Goal: Task Accomplishment & Management: Use online tool/utility

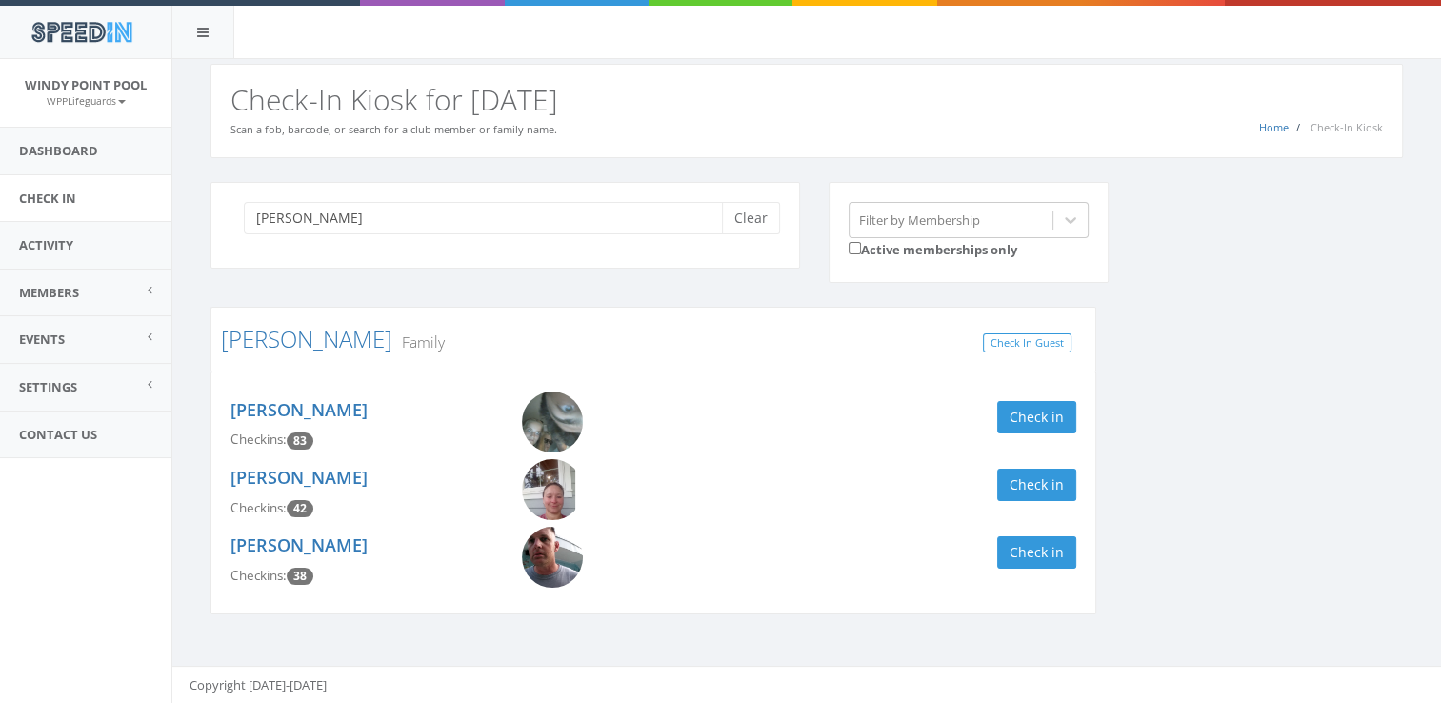
click at [549, 413] on img at bounding box center [552, 421] width 61 height 61
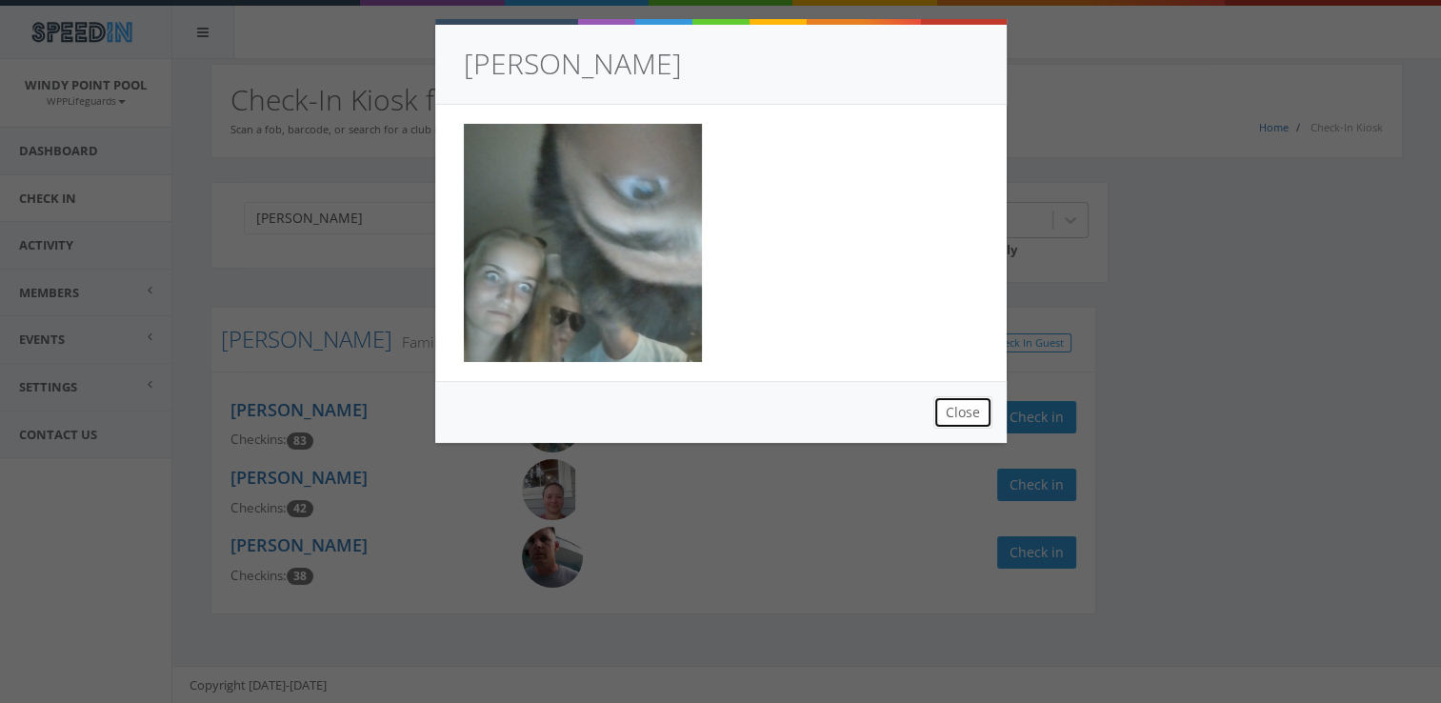
click at [946, 408] on button "Close" at bounding box center [962, 412] width 59 height 32
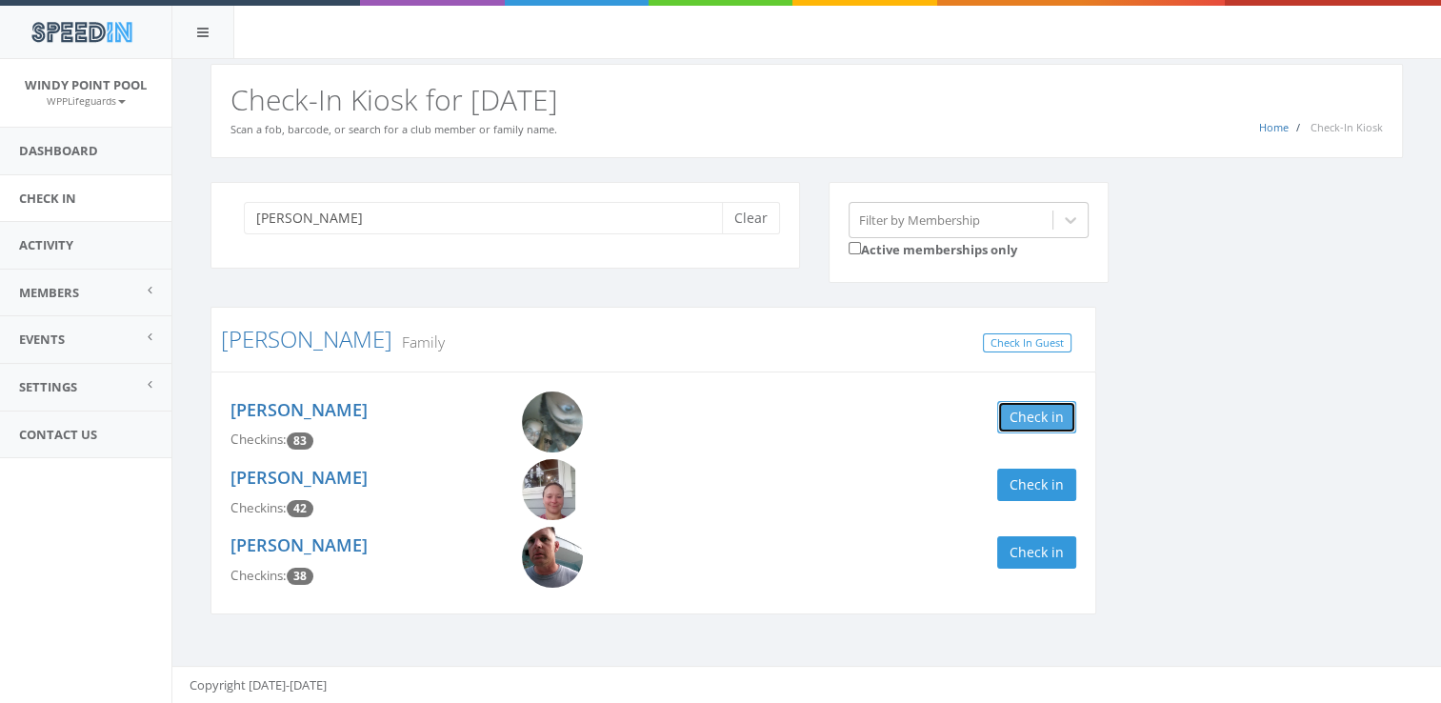
click at [1062, 411] on button "Check in" at bounding box center [1036, 417] width 79 height 32
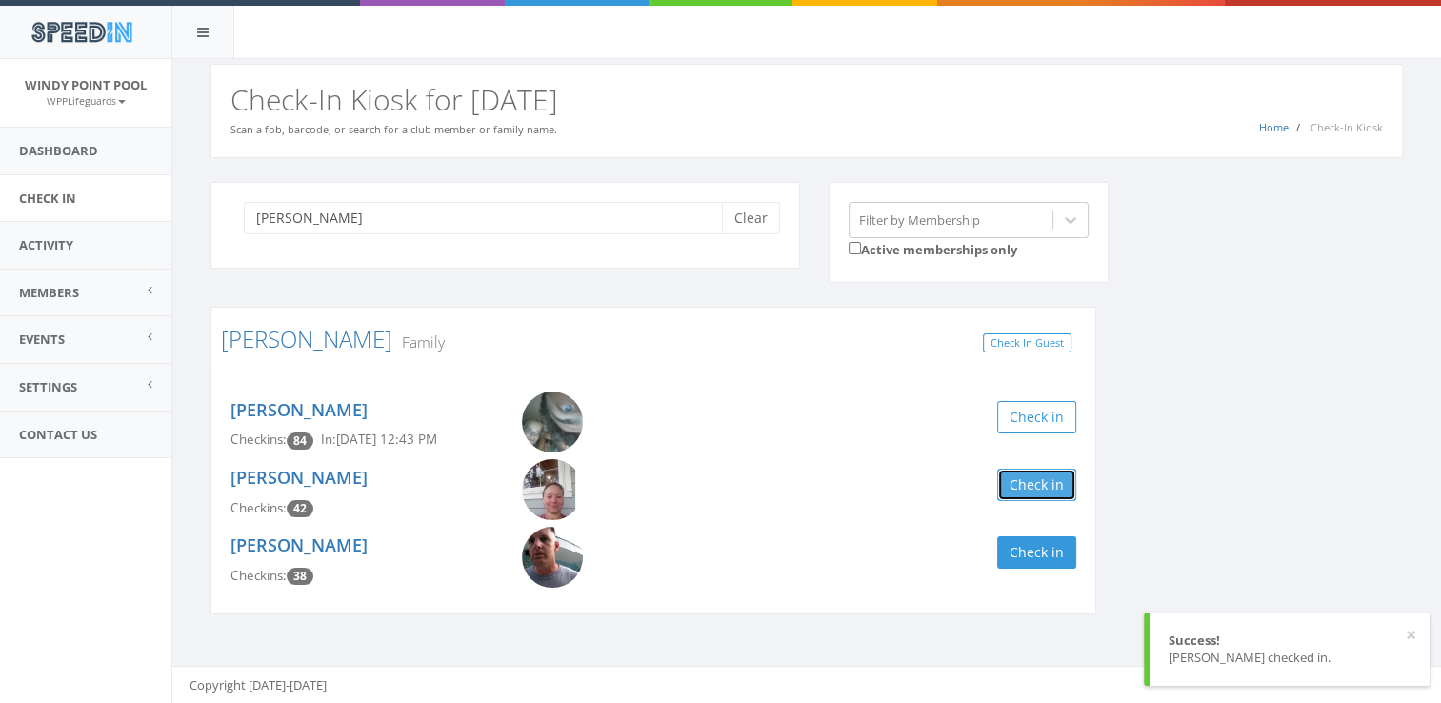
click at [1025, 484] on button "Check in" at bounding box center [1036, 485] width 79 height 32
drag, startPoint x: 385, startPoint y: 219, endPoint x: 174, endPoint y: 236, distance: 211.2
click at [174, 236] on div "[PERSON_NAME] Clear Filter by Membership Active memberships only [PERSON_NAME] …" at bounding box center [806, 429] width 1269 height 543
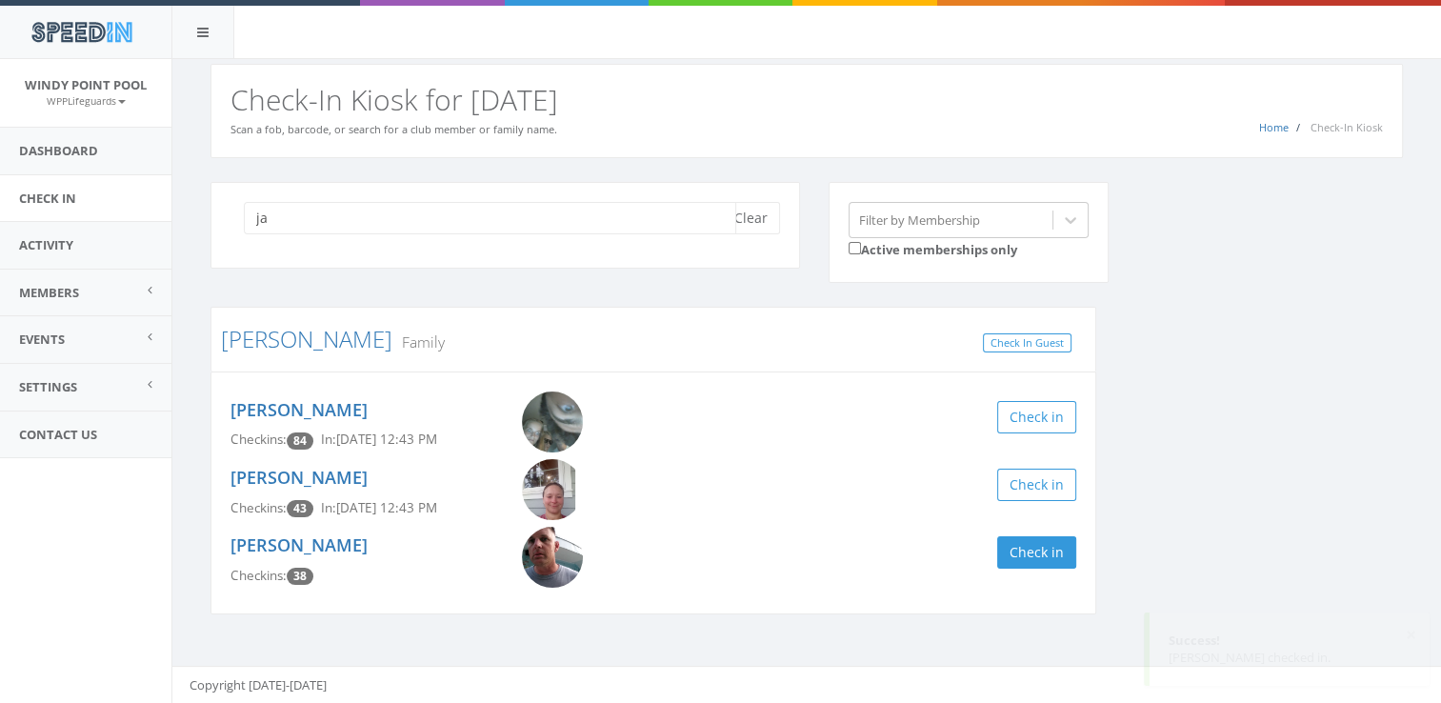
type input "j"
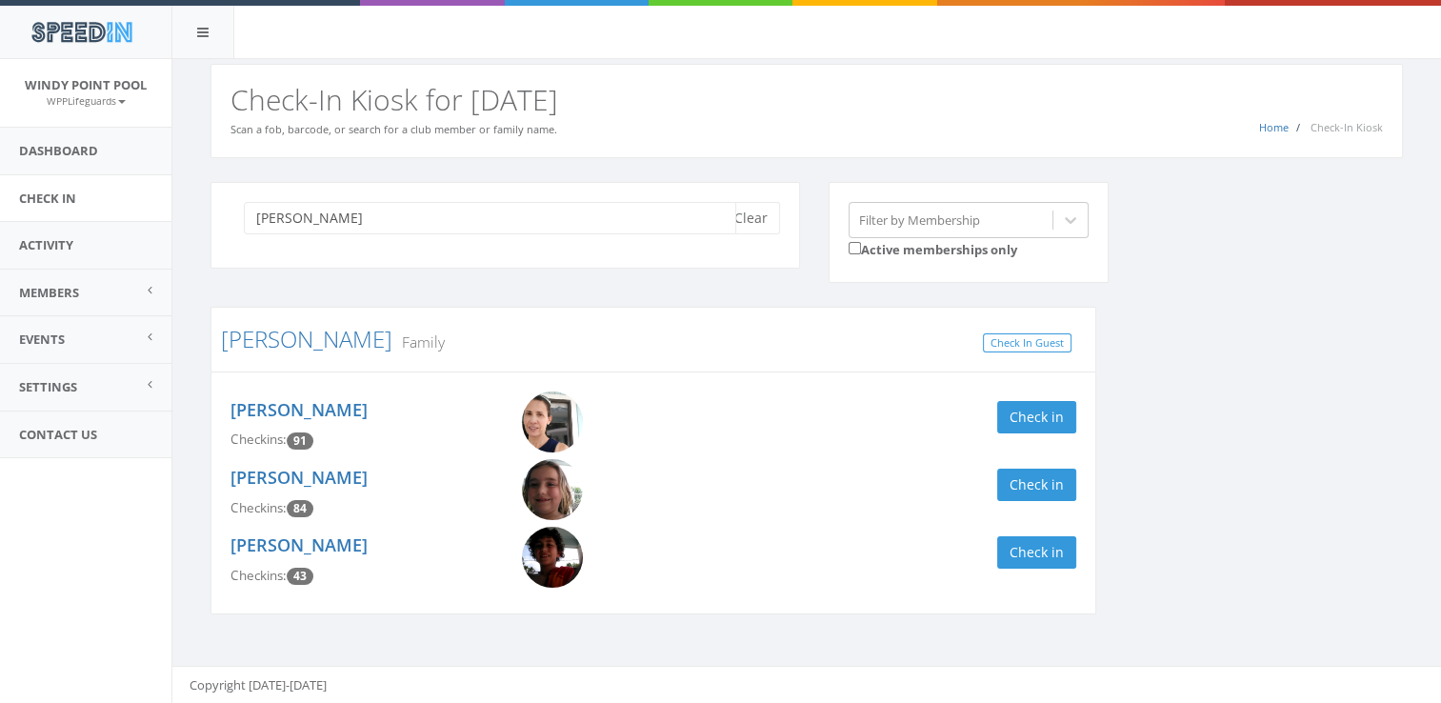
type input "[PERSON_NAME]"
click at [553, 543] on img at bounding box center [552, 557] width 61 height 61
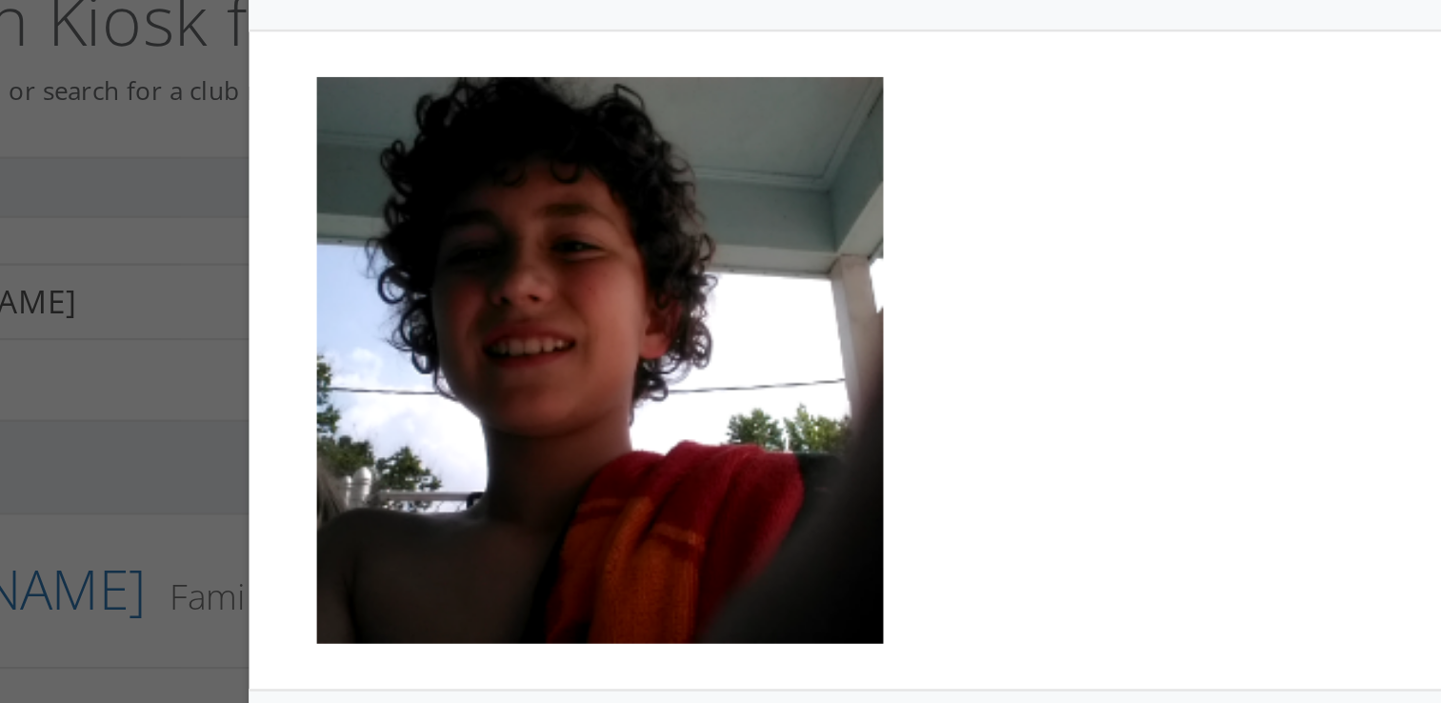
click at [396, 168] on div "[PERSON_NAME] Close" at bounding box center [720, 351] width 1441 height 703
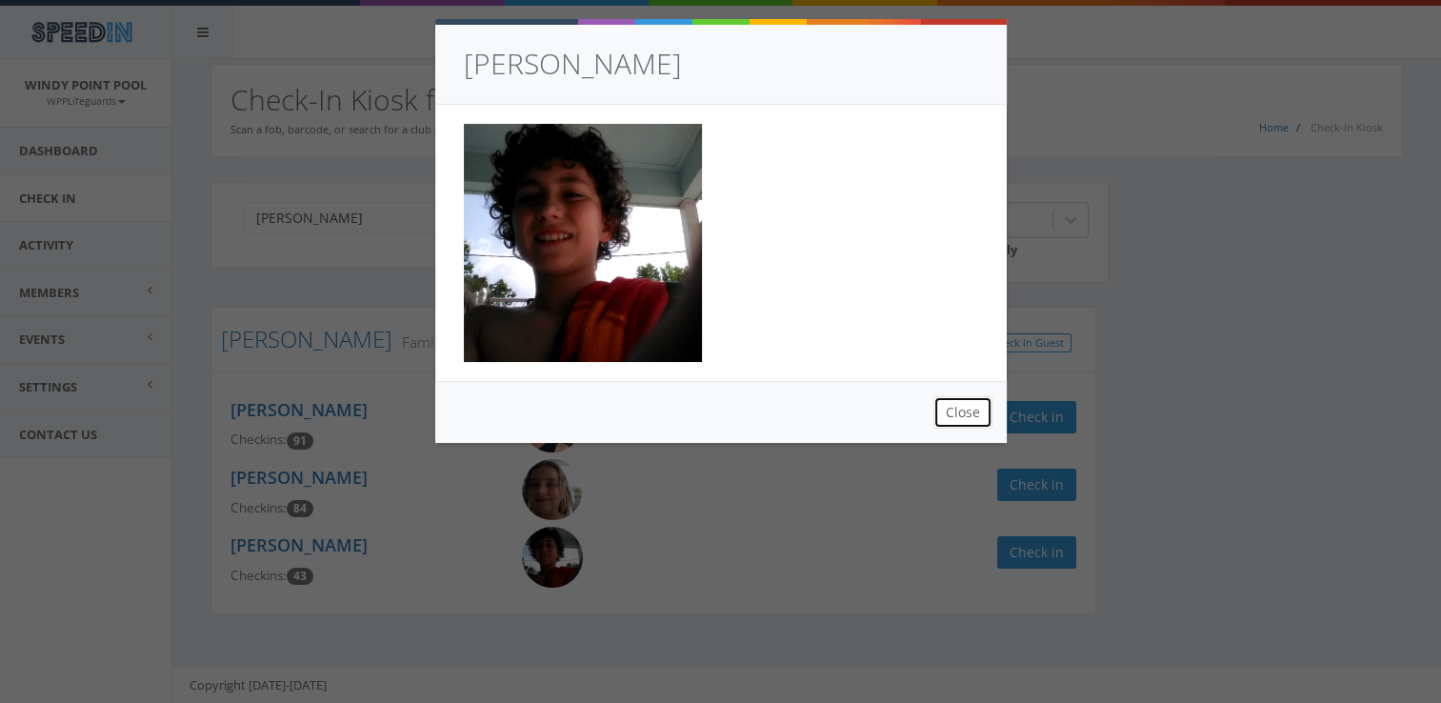
click at [982, 406] on button "Close" at bounding box center [962, 412] width 59 height 32
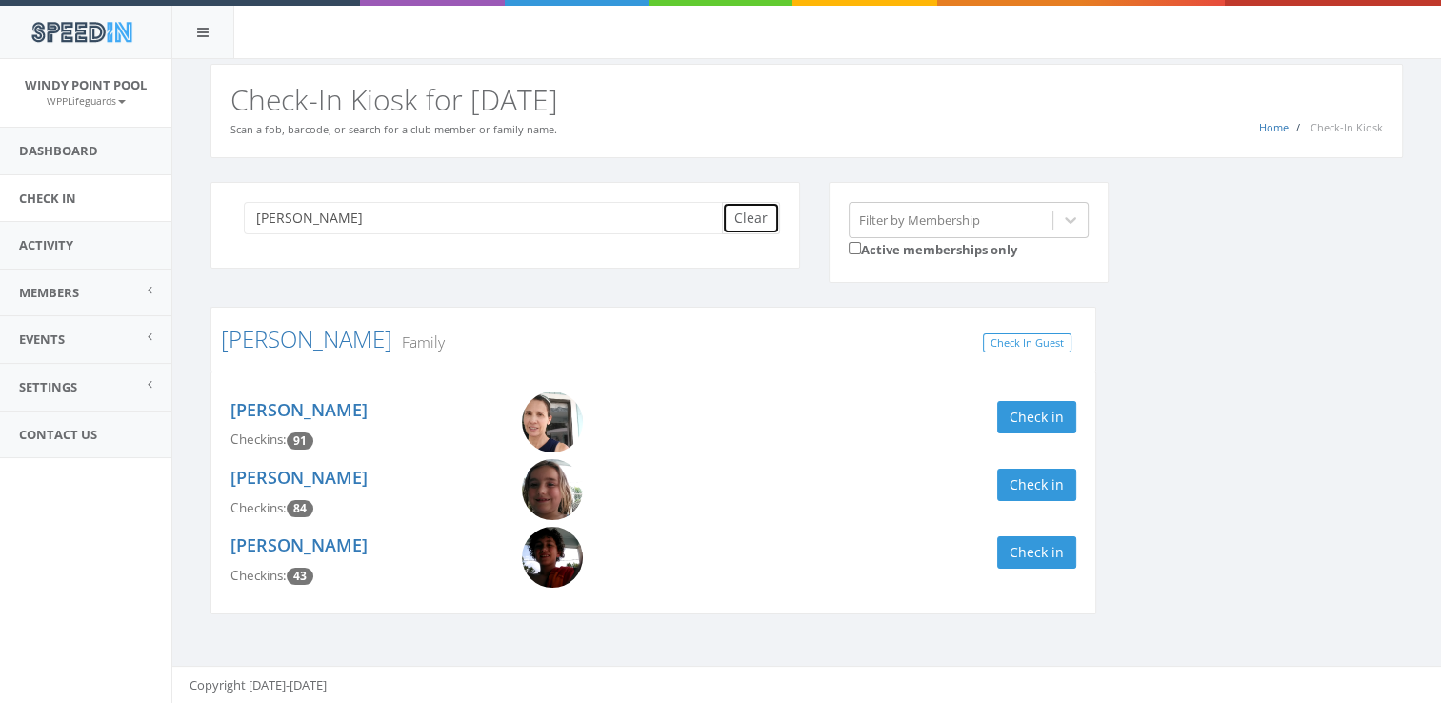
click at [751, 227] on button "Clear" at bounding box center [751, 218] width 58 height 32
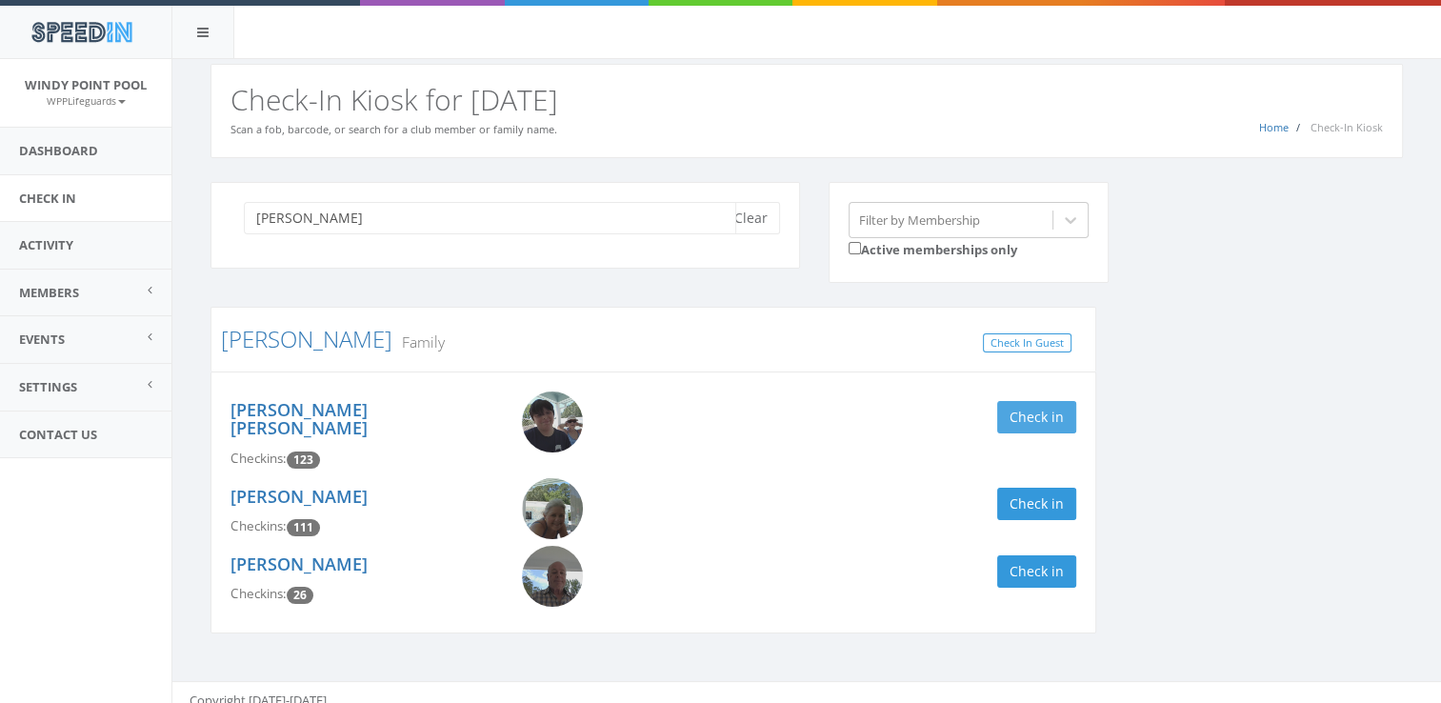
type input "[PERSON_NAME]"
click at [1030, 413] on button "Check in" at bounding box center [1036, 417] width 79 height 32
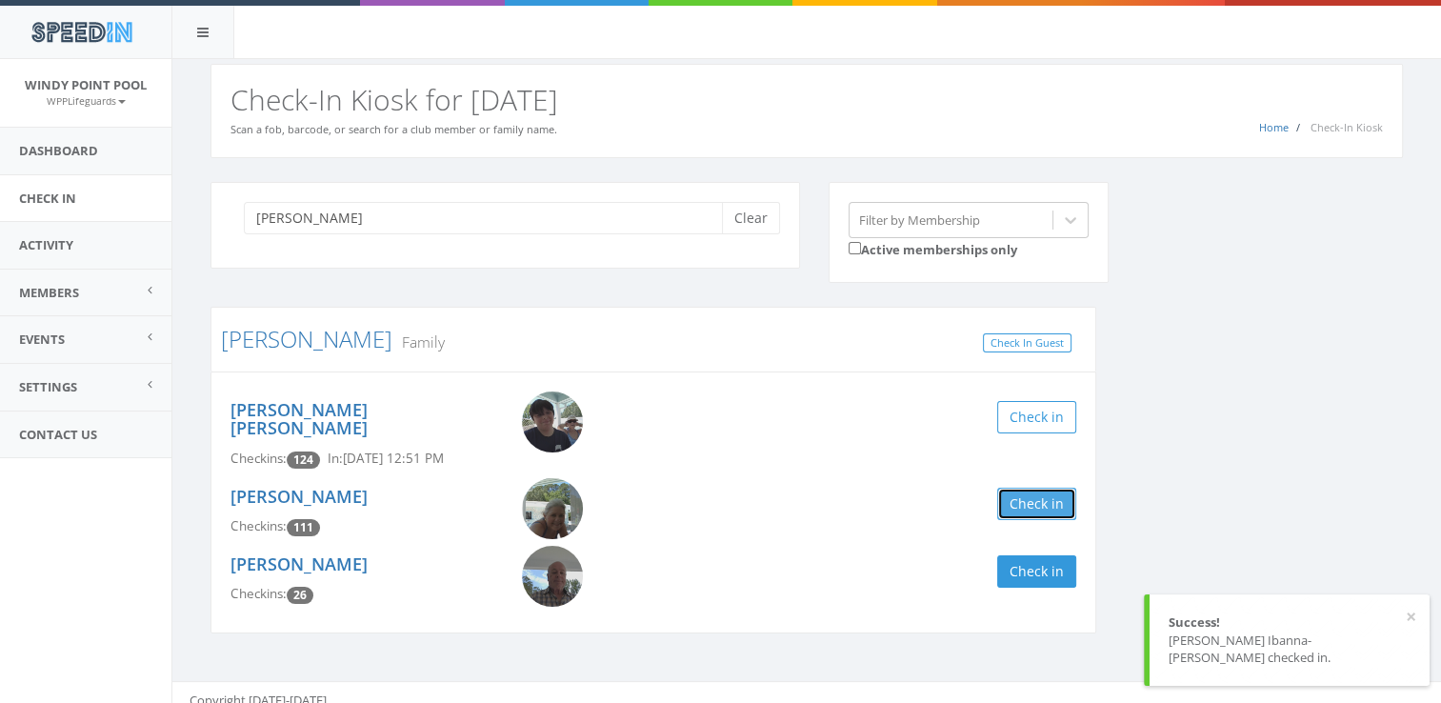
click at [1032, 491] on button "Check in" at bounding box center [1036, 504] width 79 height 32
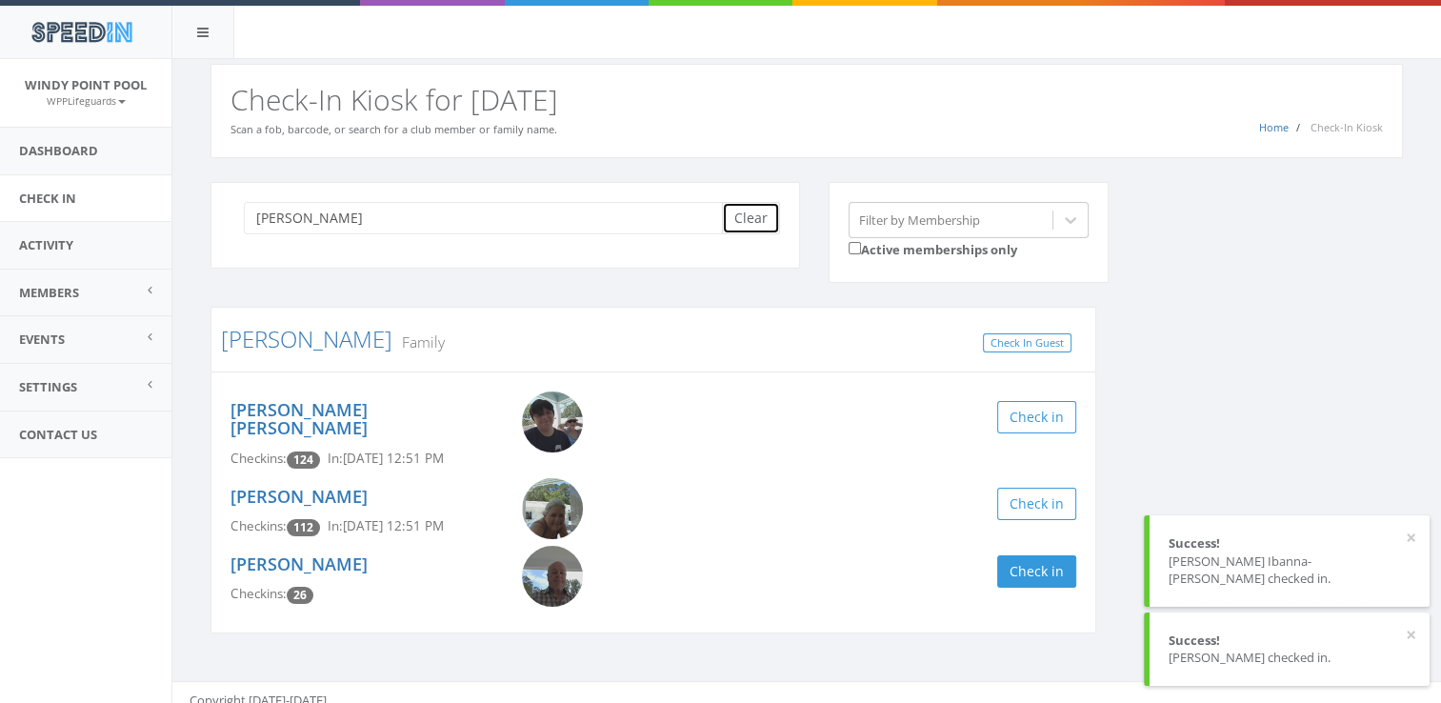
click at [754, 210] on button "Clear" at bounding box center [751, 218] width 58 height 32
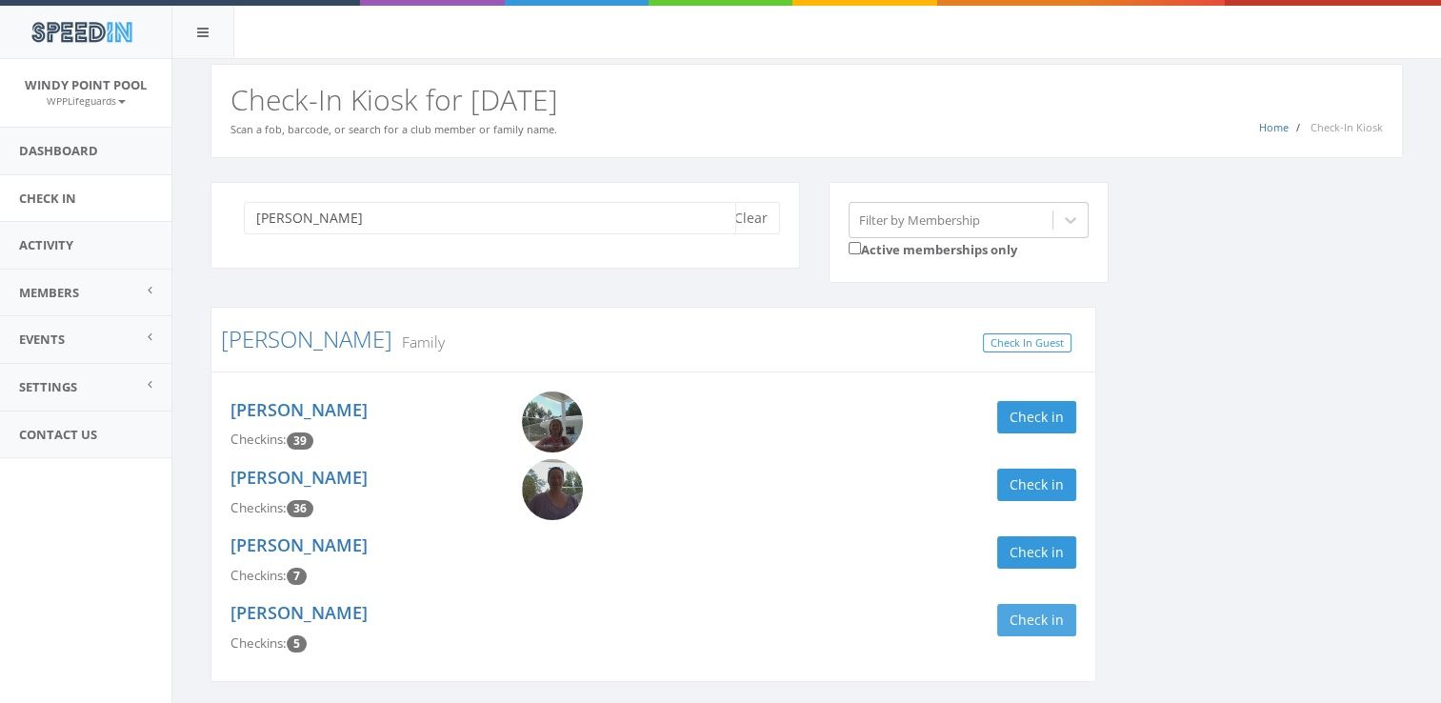
type input "[PERSON_NAME]"
click at [1021, 625] on button "Check in" at bounding box center [1036, 620] width 79 height 32
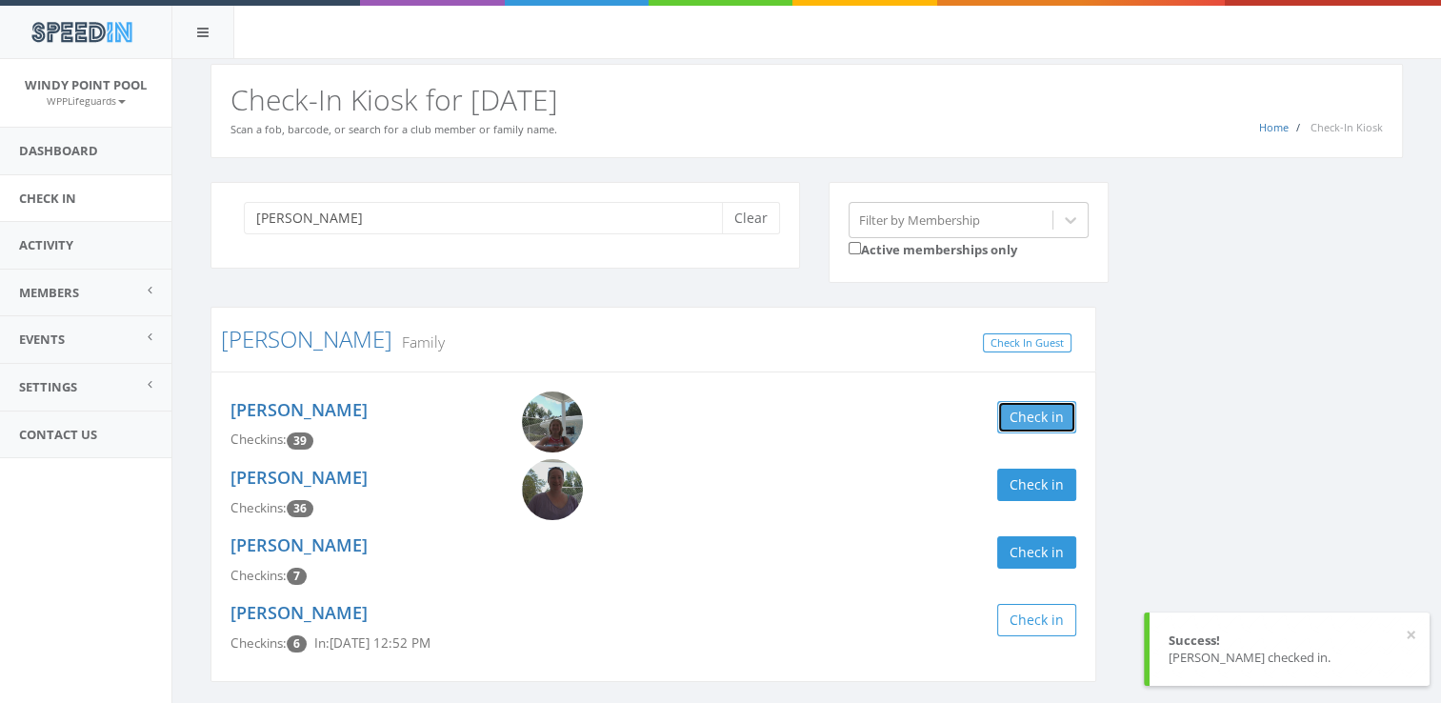
click at [1029, 430] on button "Check in" at bounding box center [1036, 417] width 79 height 32
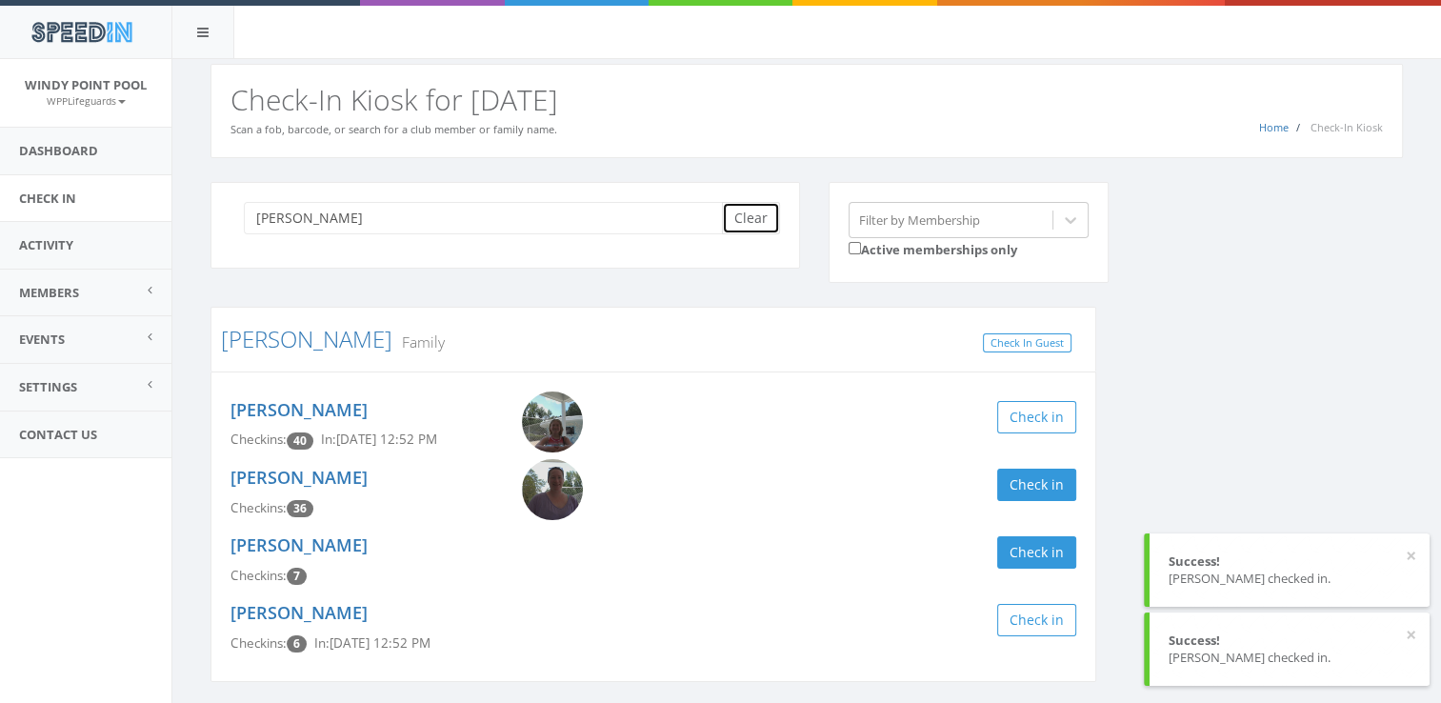
click at [759, 208] on button "Clear" at bounding box center [751, 218] width 58 height 32
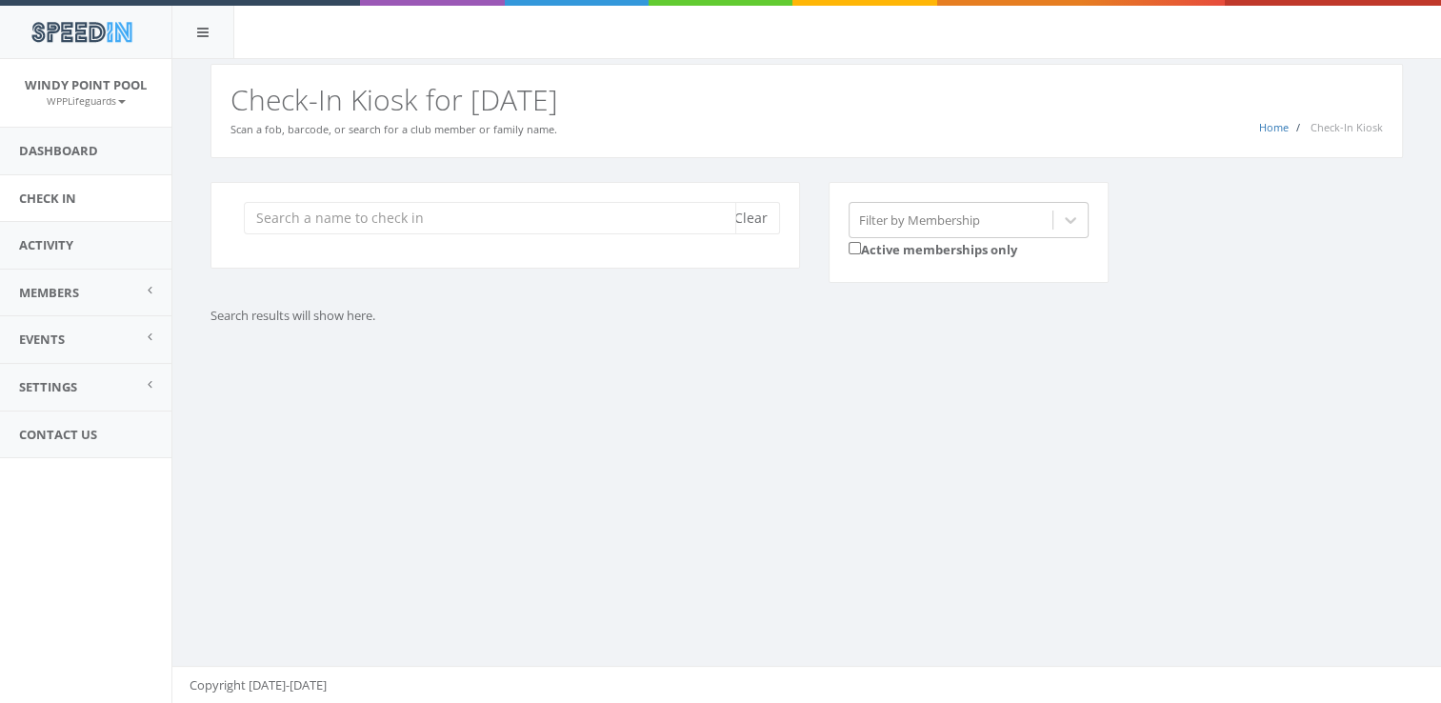
click at [475, 216] on input "search" at bounding box center [490, 218] width 492 height 32
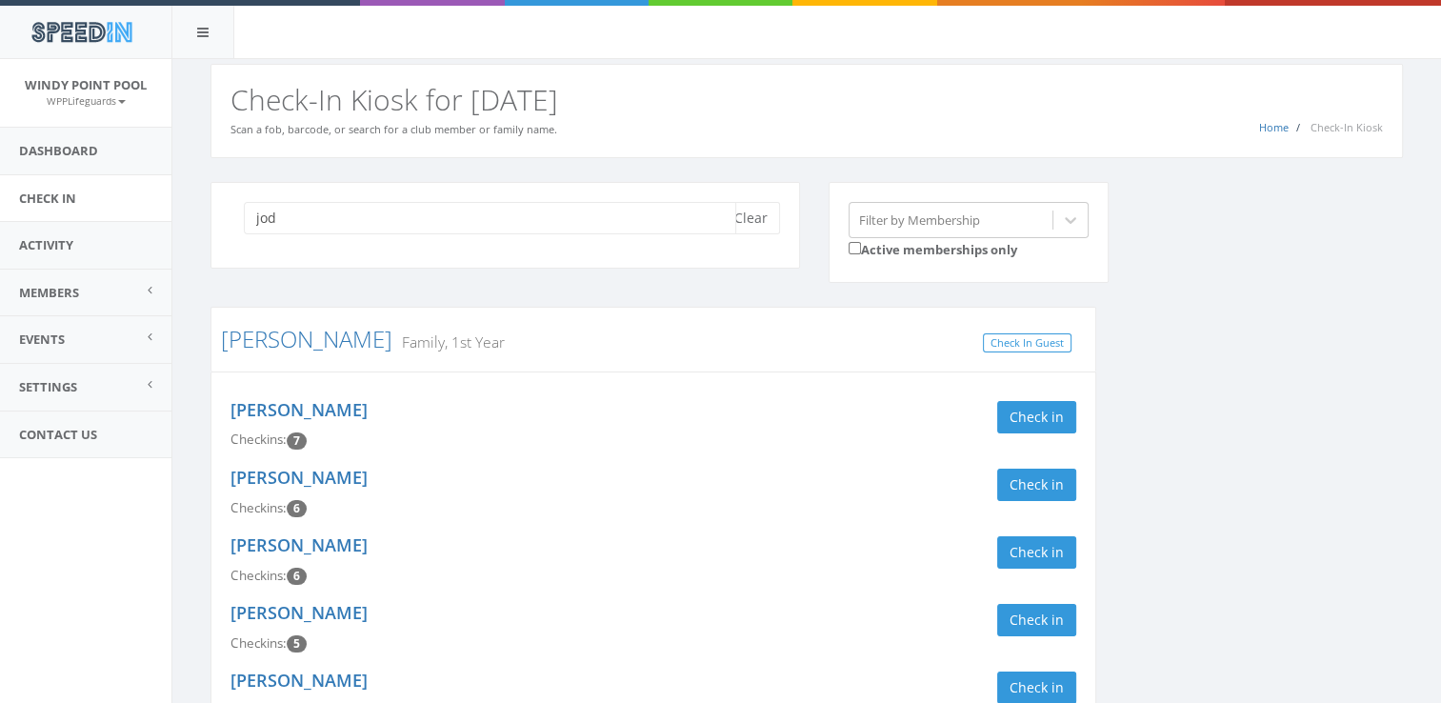
type input "jod"
click at [758, 213] on button "Clear" at bounding box center [751, 218] width 58 height 32
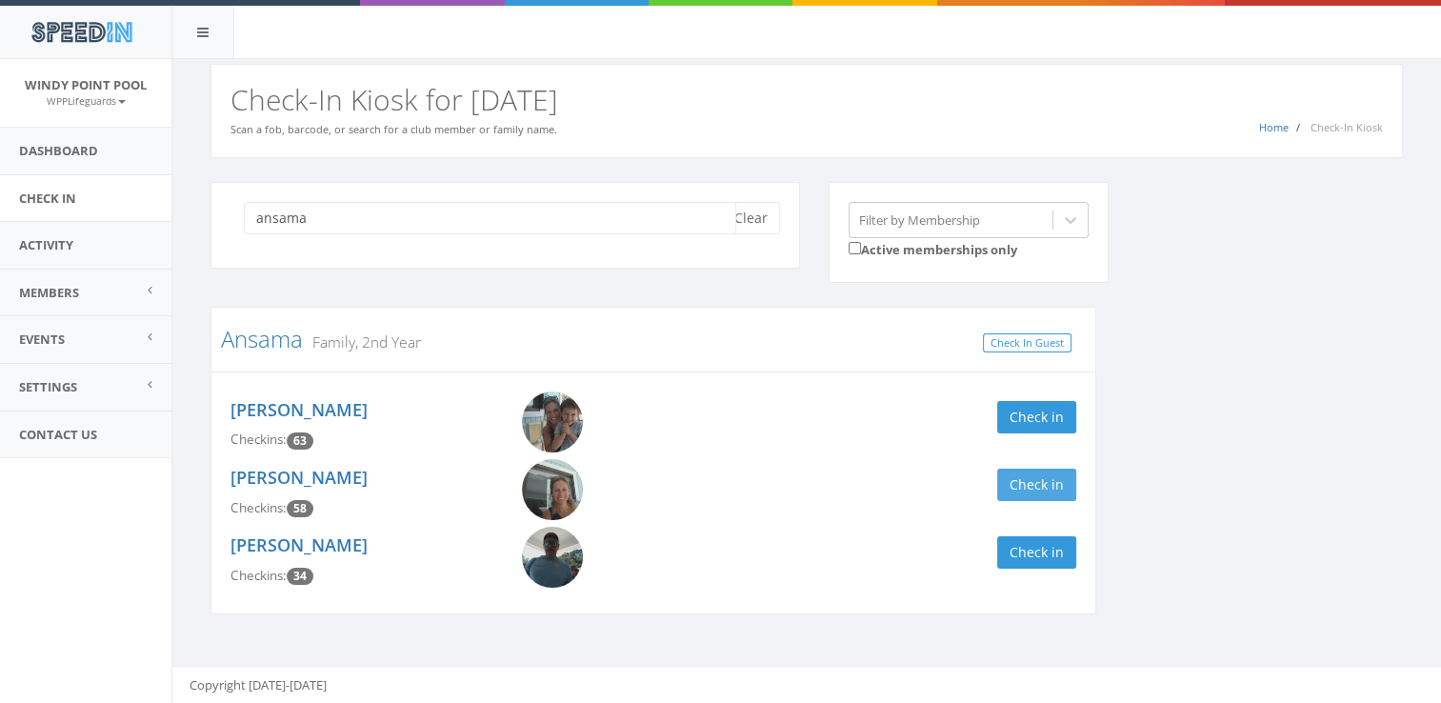
type input "ansama"
click at [1048, 474] on button "Check in" at bounding box center [1036, 485] width 79 height 32
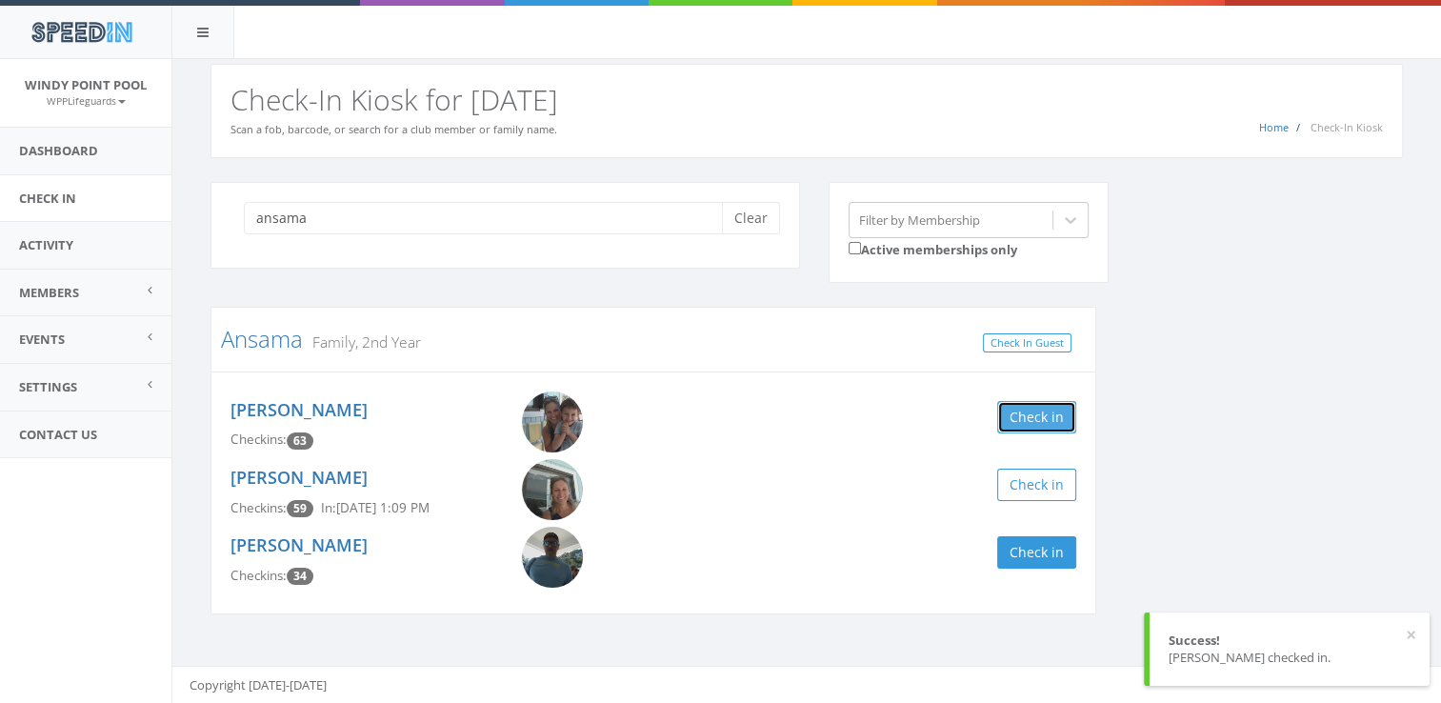
click at [1051, 422] on button "Check in" at bounding box center [1036, 417] width 79 height 32
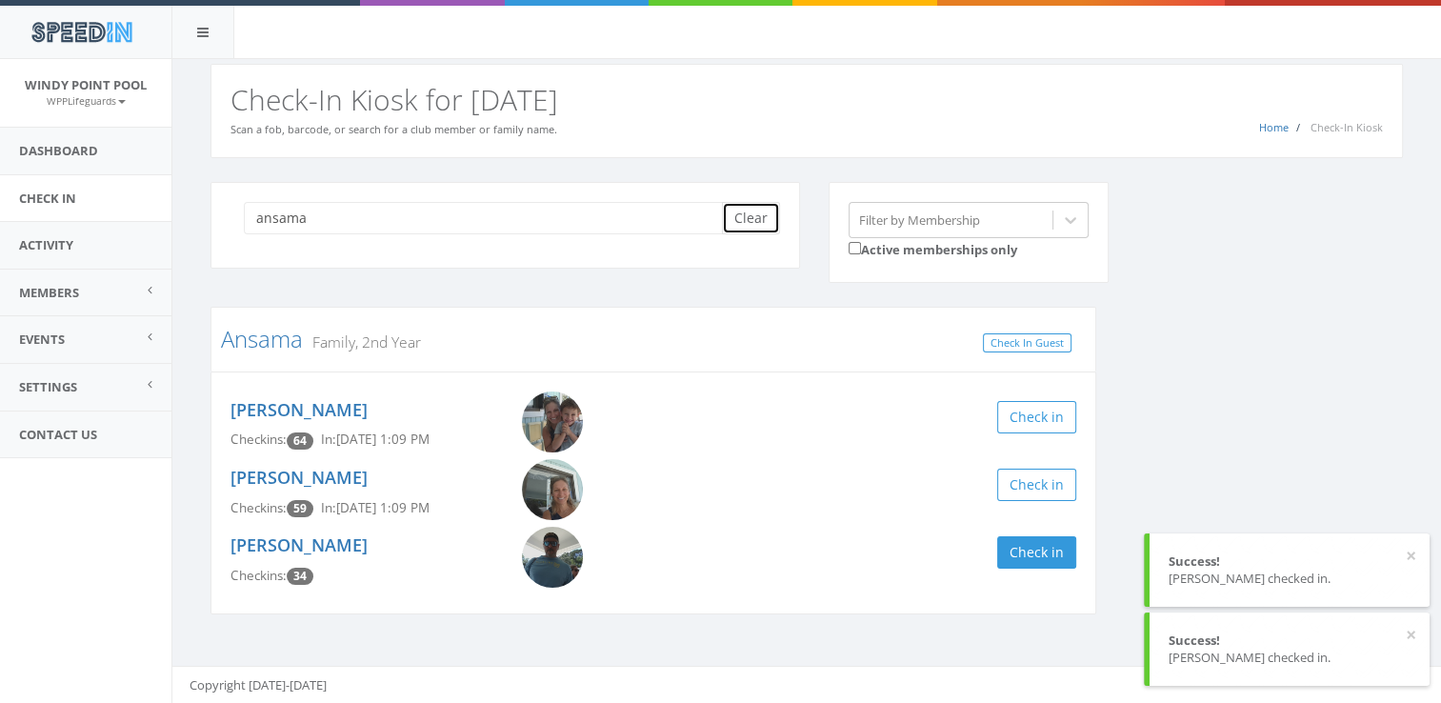
click at [755, 210] on button "Clear" at bounding box center [751, 218] width 58 height 32
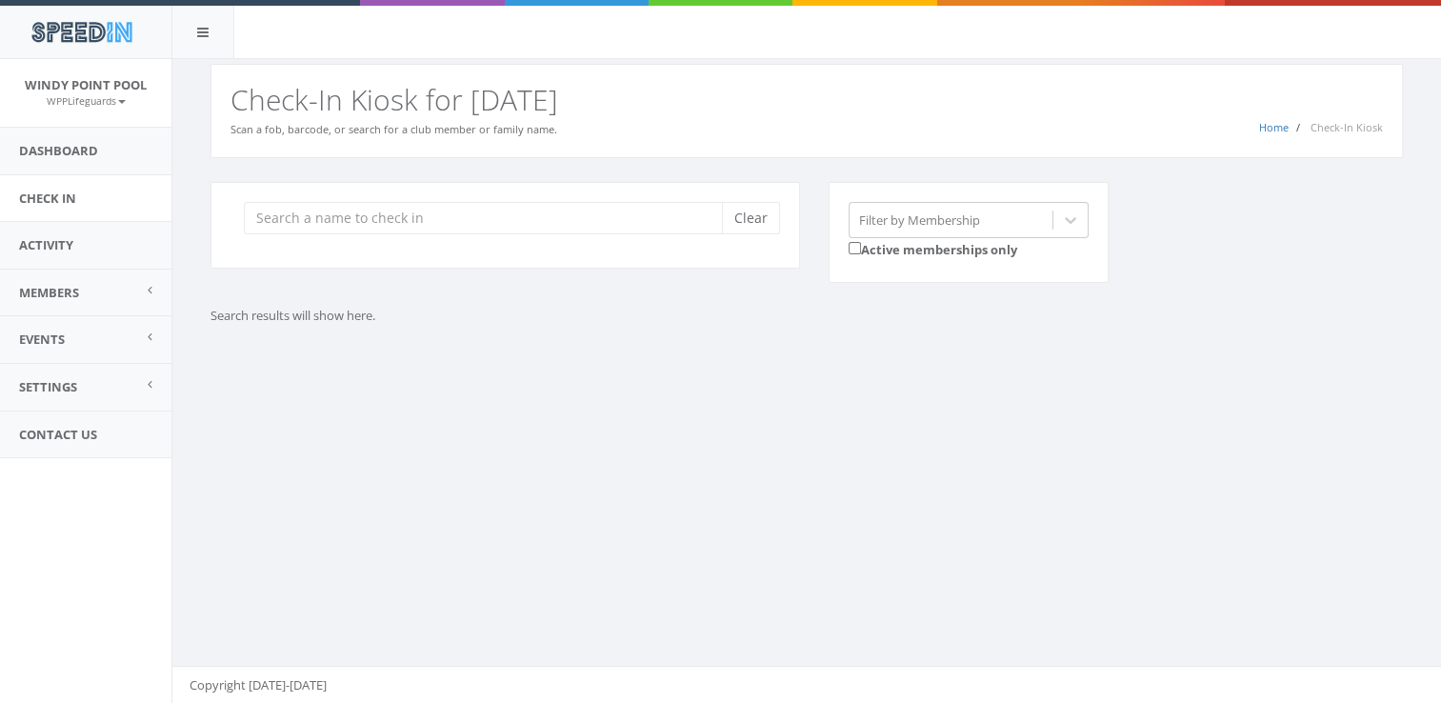
click at [551, 234] on div "Clear" at bounding box center [505, 225] width 590 height 87
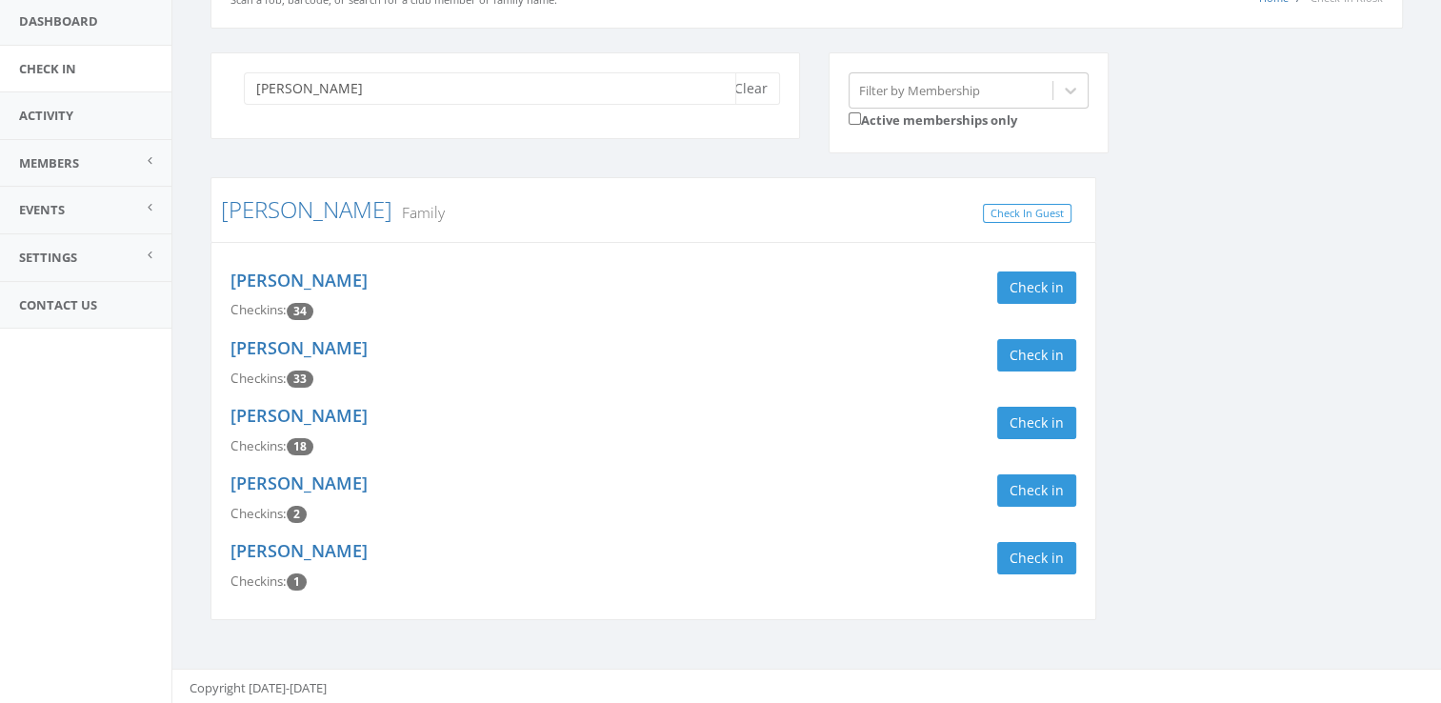
scroll to position [131, 0]
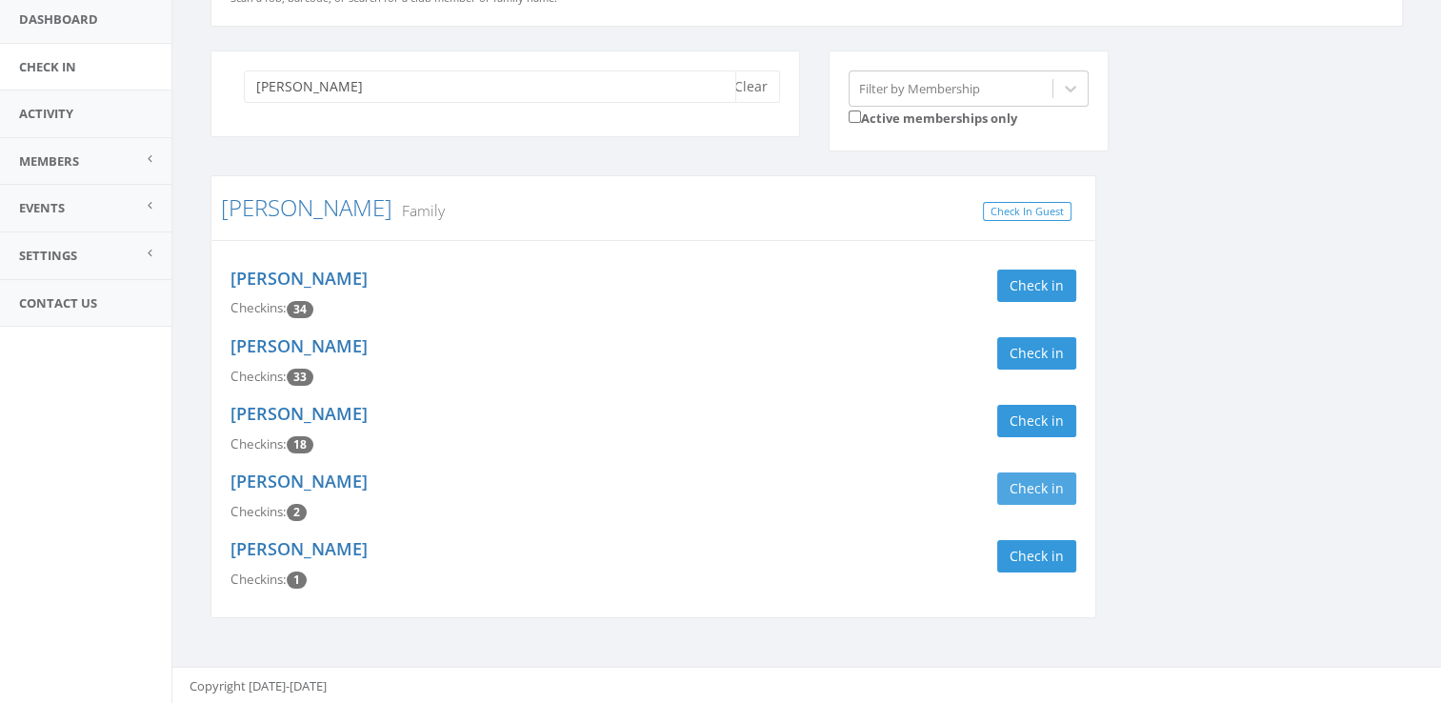
type input "[PERSON_NAME]"
click at [1039, 496] on button "Check in" at bounding box center [1036, 488] width 79 height 32
click at [1040, 414] on button "Check in" at bounding box center [1036, 421] width 79 height 32
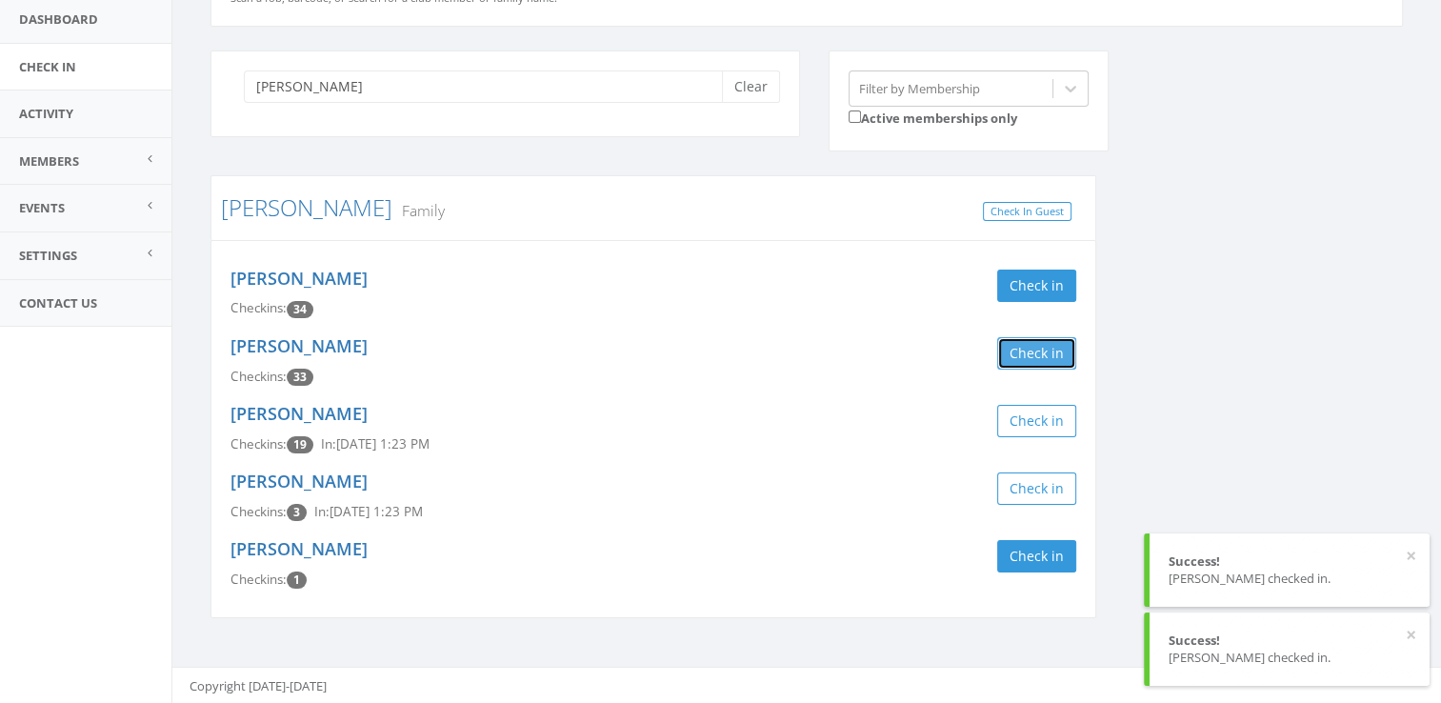
click at [1038, 347] on button "Check in" at bounding box center [1036, 353] width 79 height 32
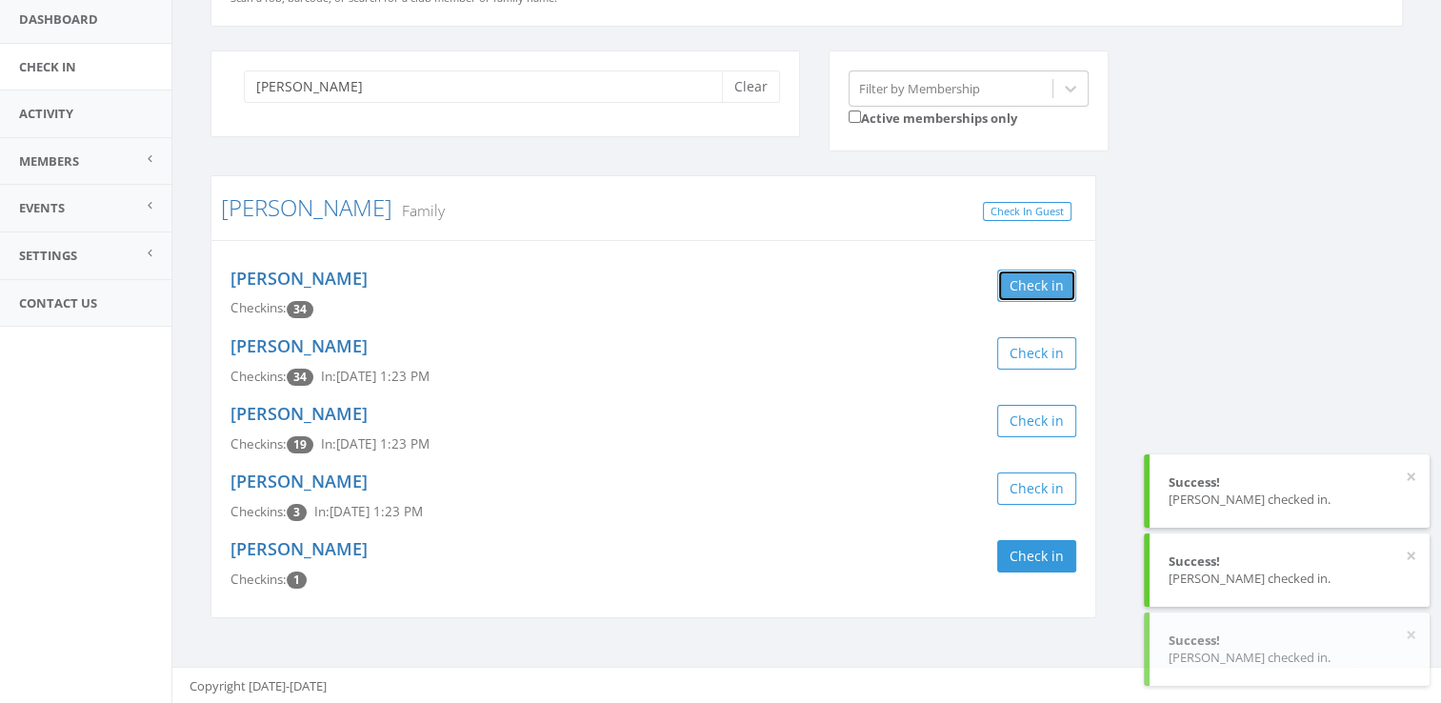
click at [1031, 270] on button "Check in" at bounding box center [1036, 286] width 79 height 32
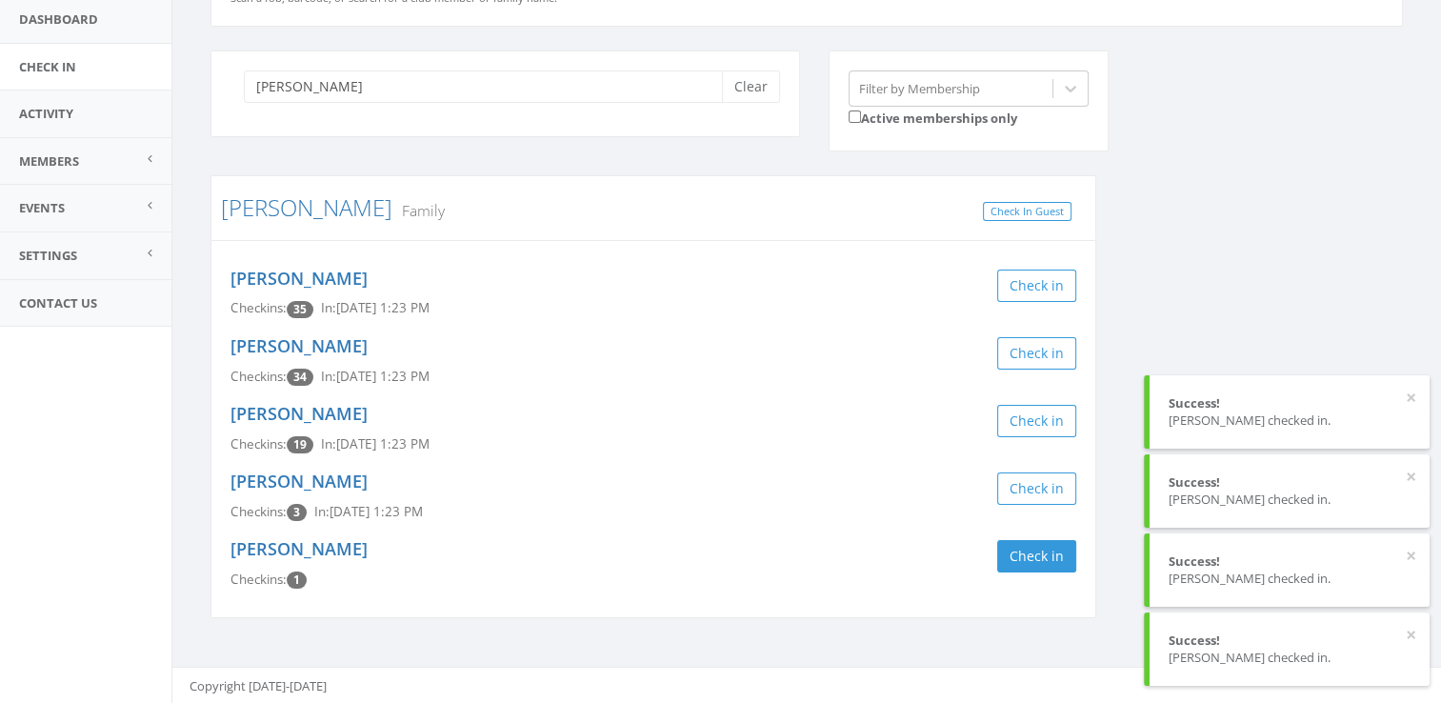
click at [728, 62] on div "[PERSON_NAME] Clear" at bounding box center [505, 93] width 590 height 87
click at [747, 78] on button "Clear" at bounding box center [751, 86] width 58 height 32
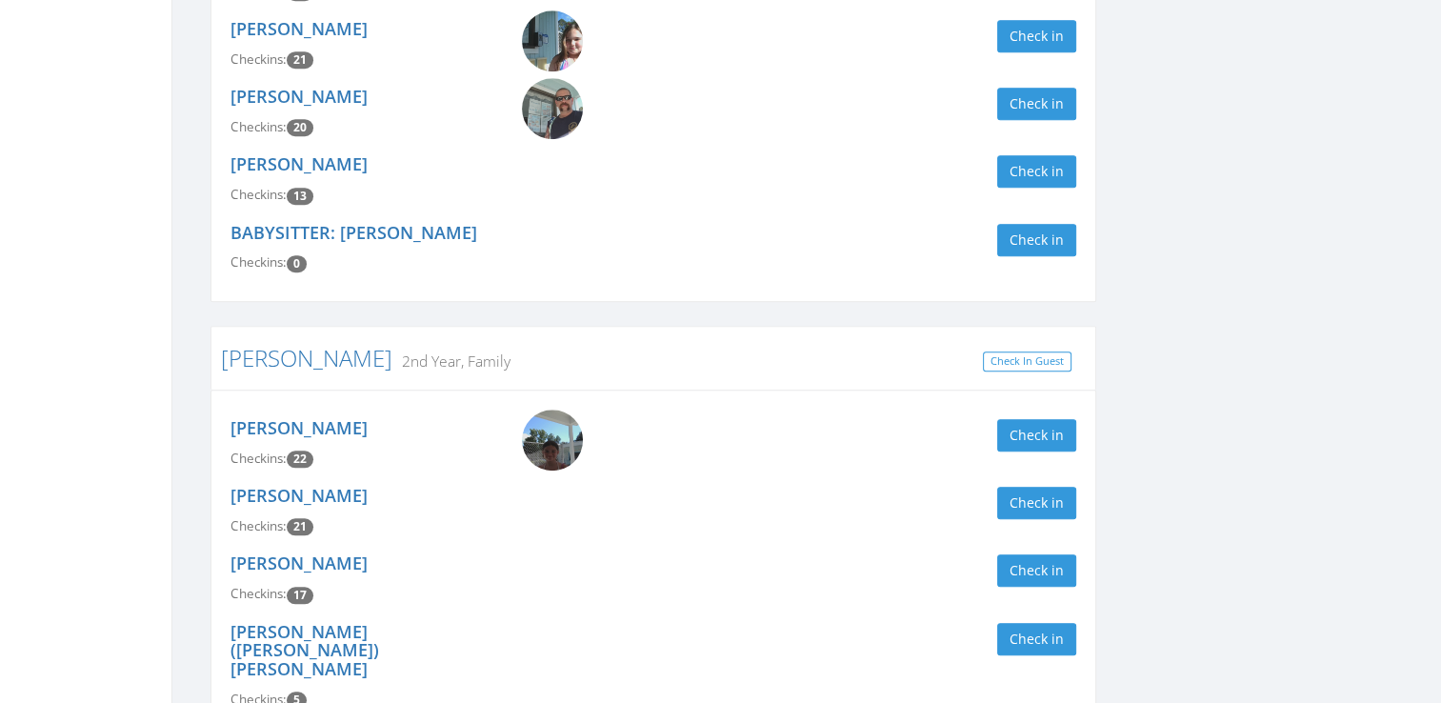
scroll to position [1462, 0]
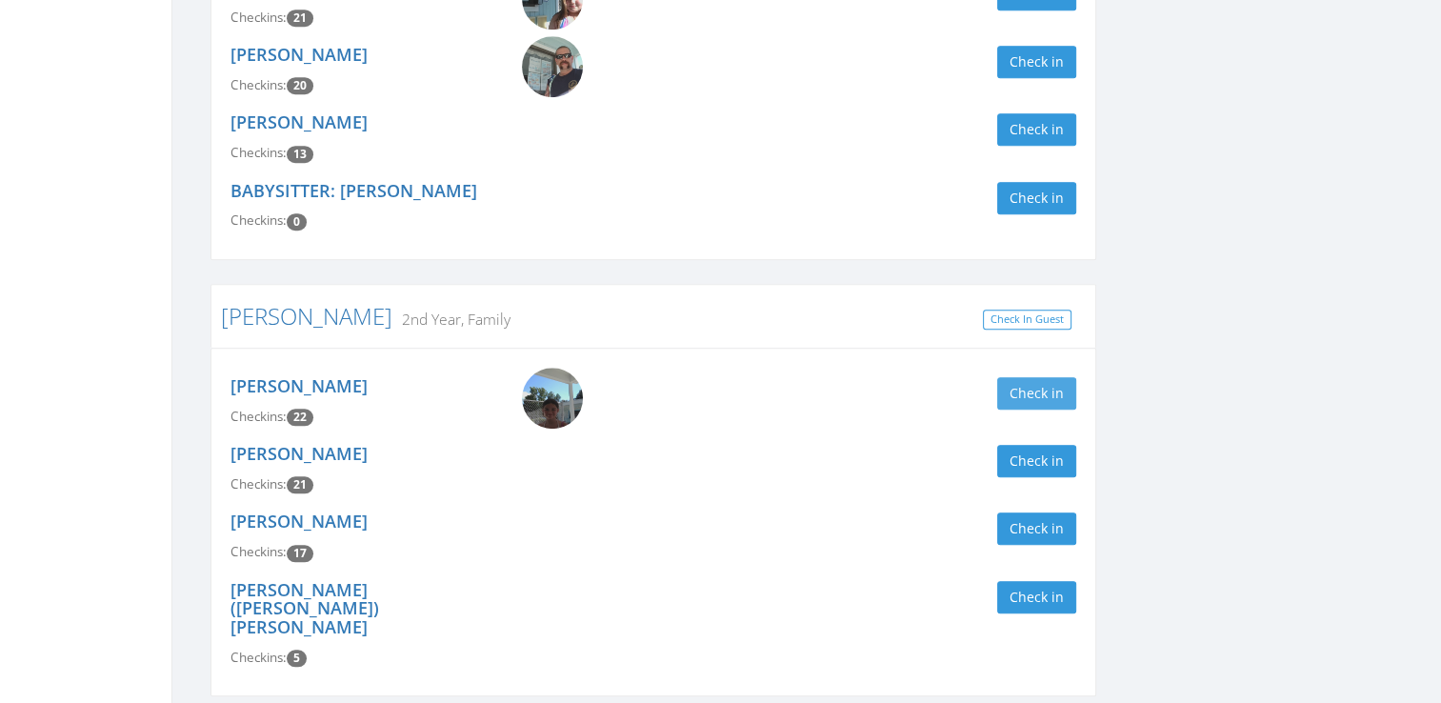
type input "[PERSON_NAME]"
click at [1054, 377] on button "Check in" at bounding box center [1036, 393] width 79 height 32
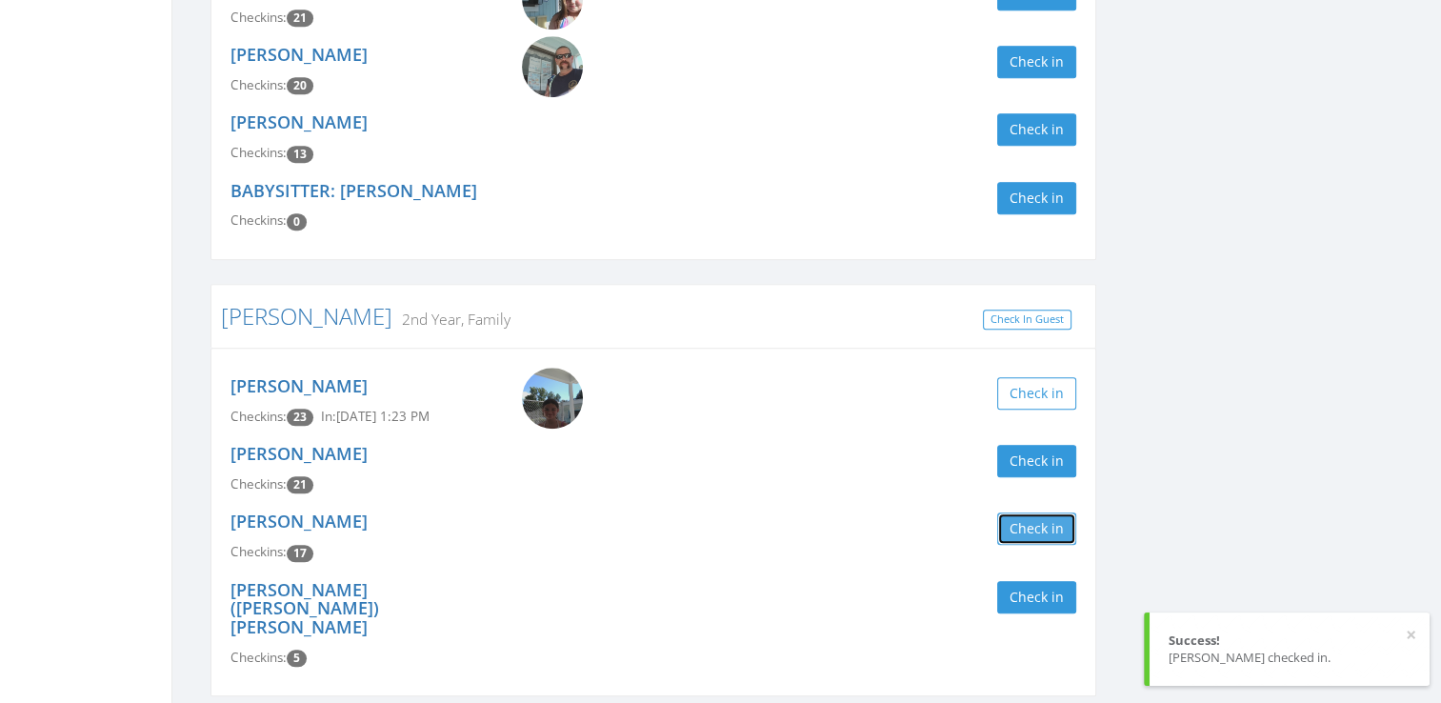
click at [1046, 512] on button "Check in" at bounding box center [1036, 528] width 79 height 32
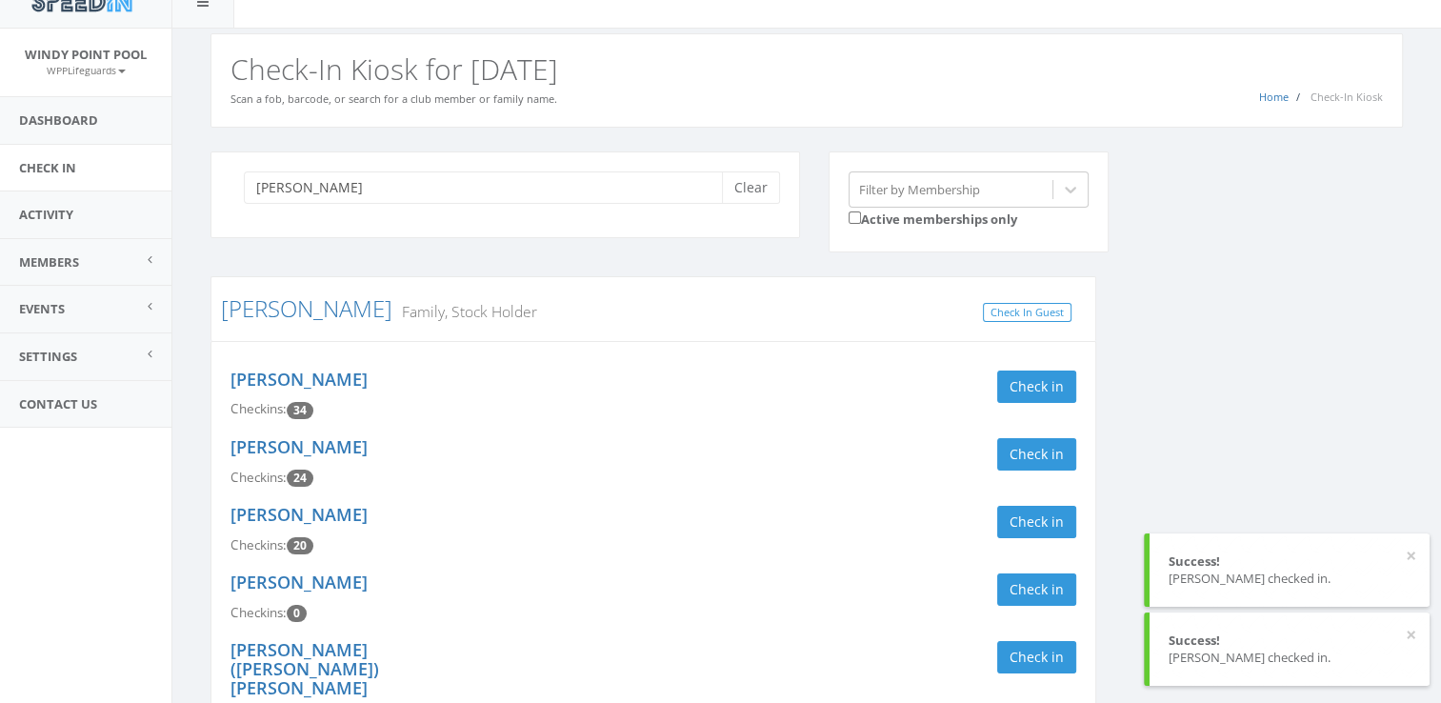
scroll to position [0, 0]
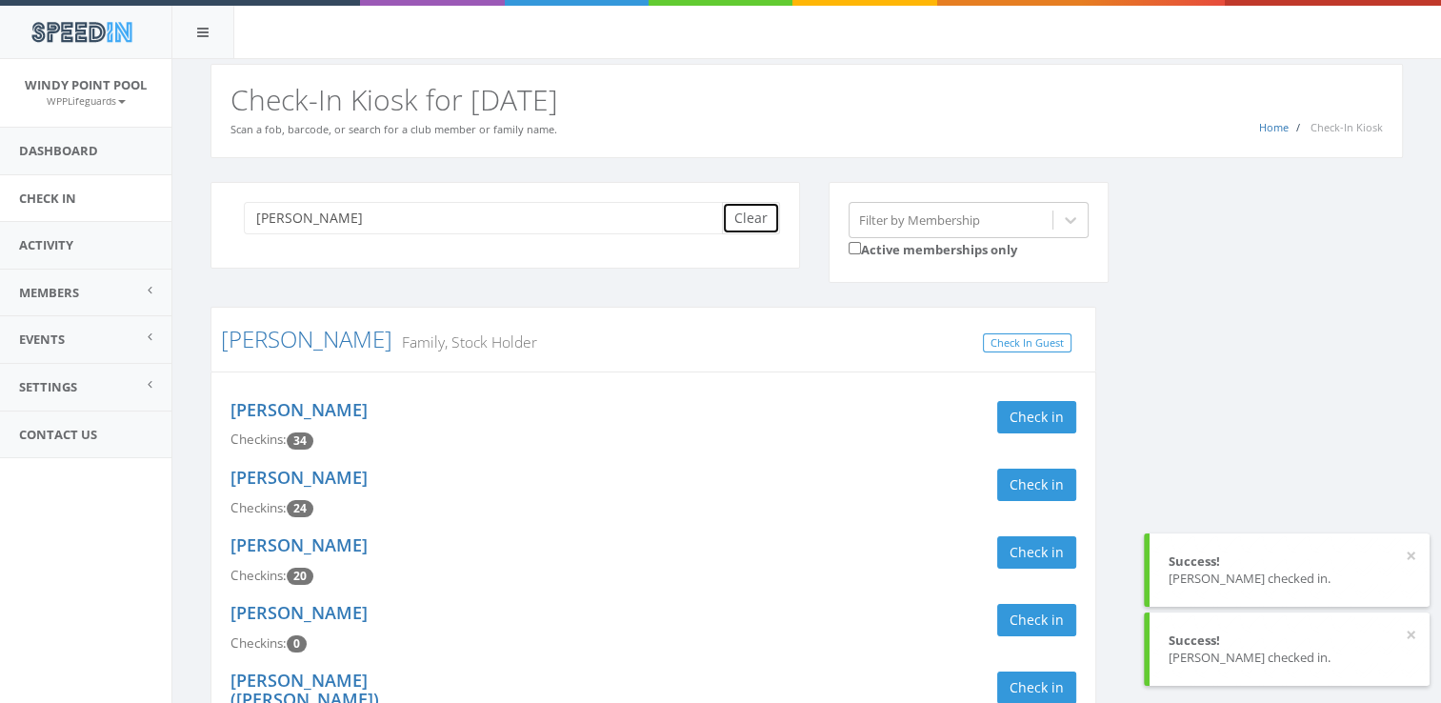
click at [754, 219] on button "Clear" at bounding box center [751, 218] width 58 height 32
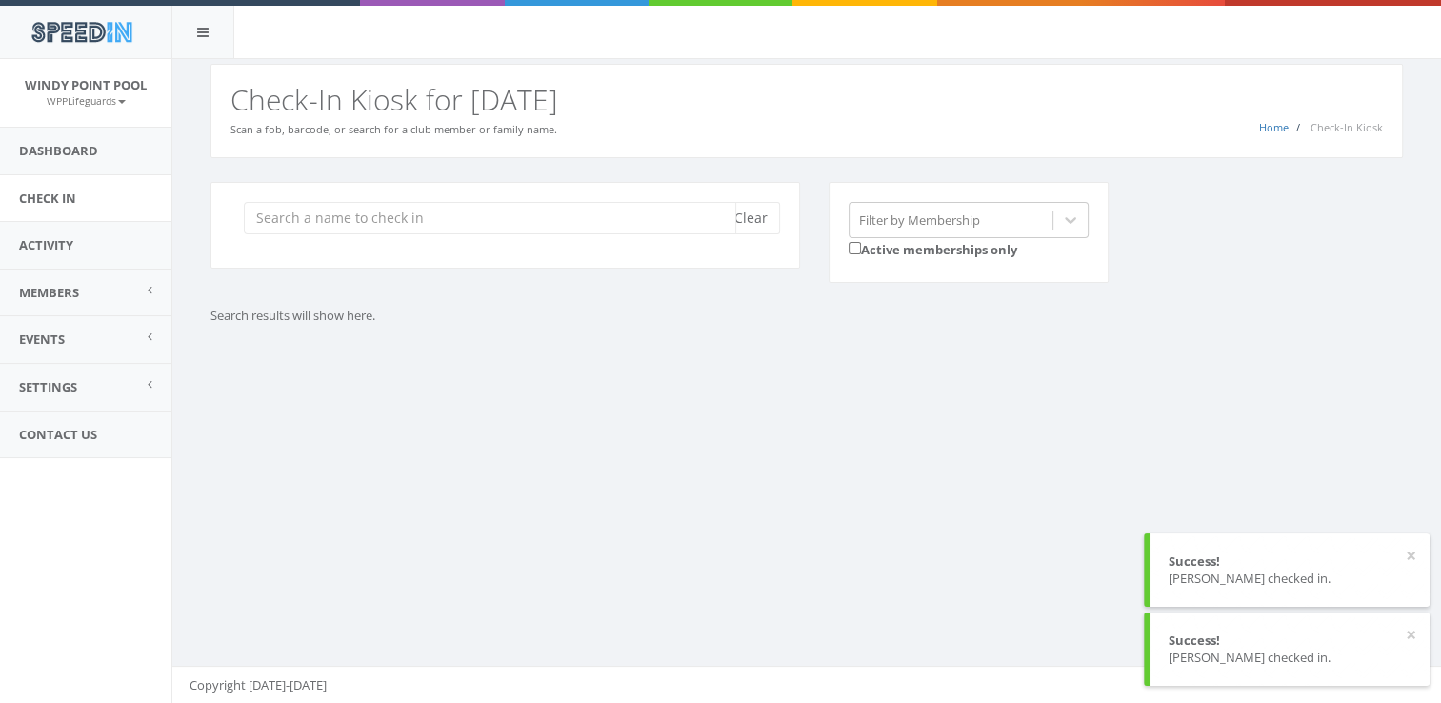
click at [571, 206] on input "search" at bounding box center [490, 218] width 492 height 32
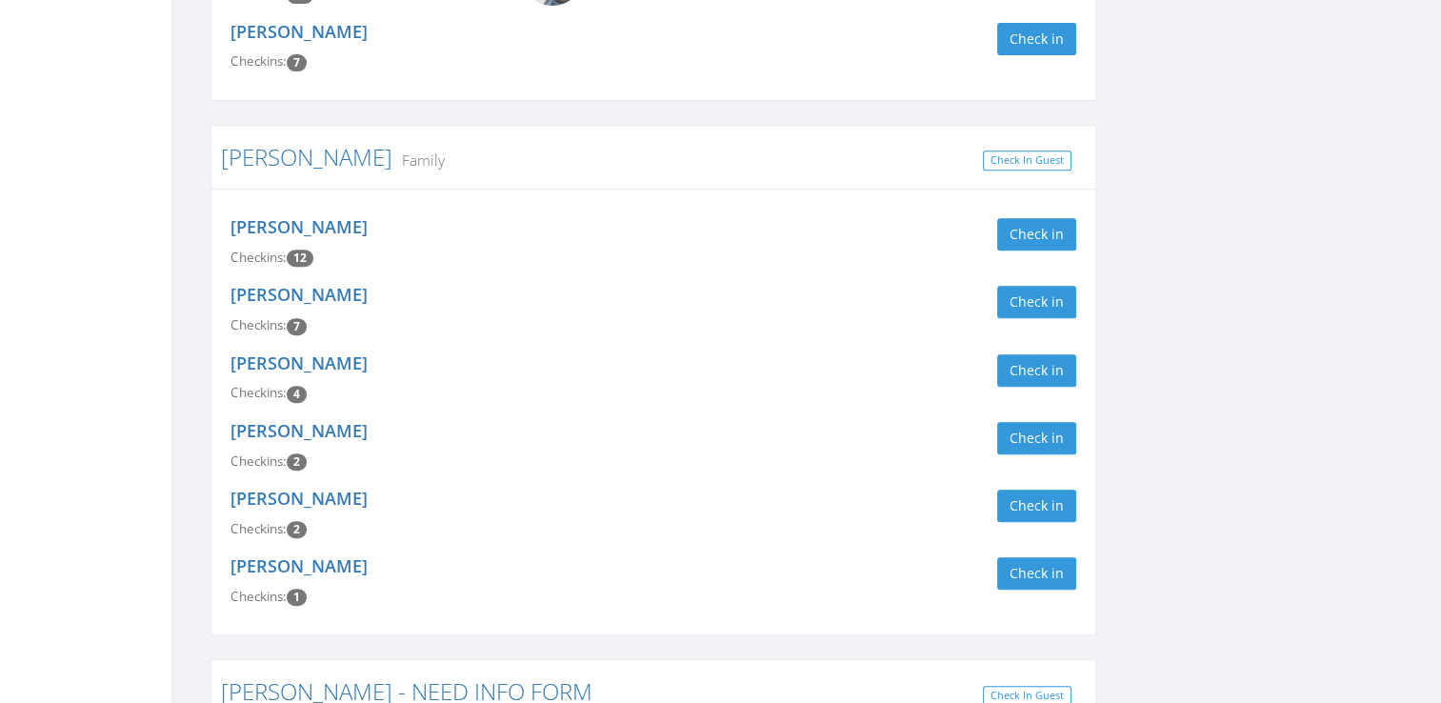
scroll to position [799, 0]
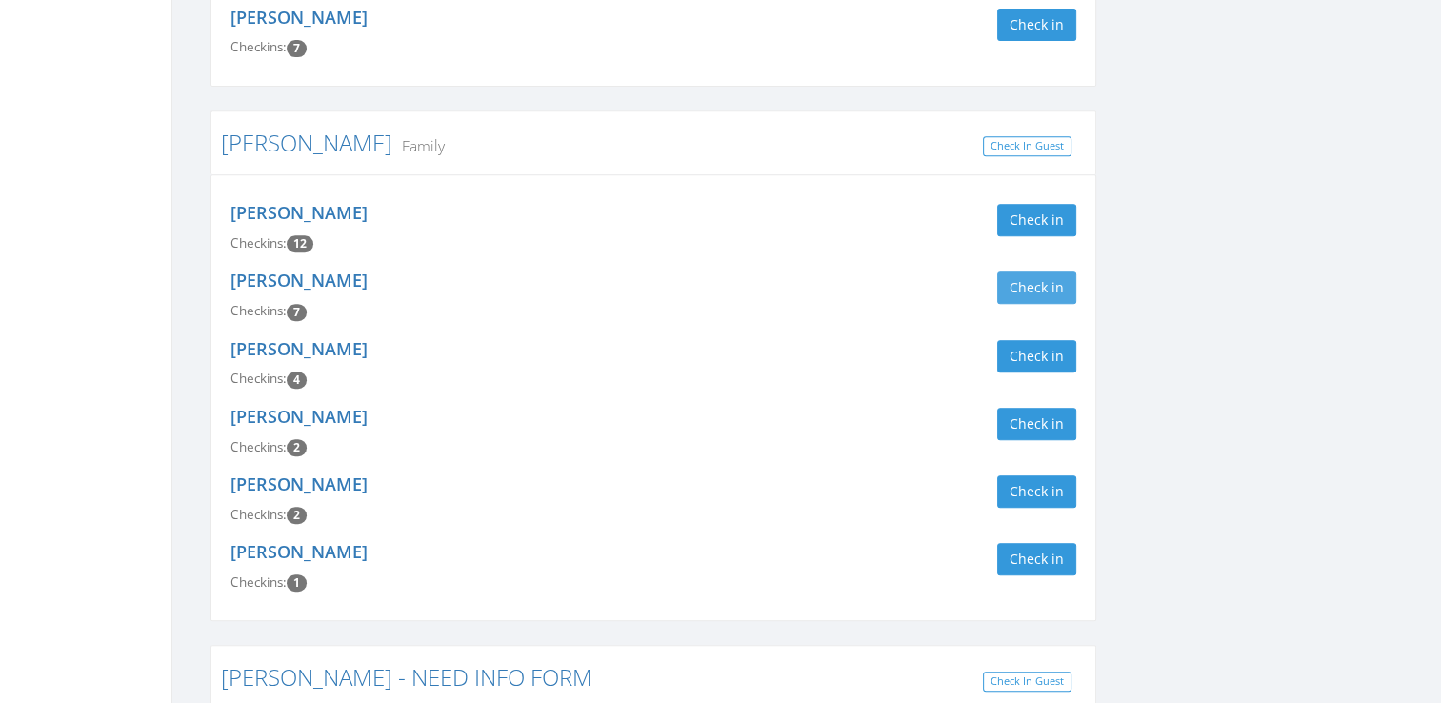
type input "[PERSON_NAME]"
click at [1042, 293] on button "Check in" at bounding box center [1036, 287] width 79 height 32
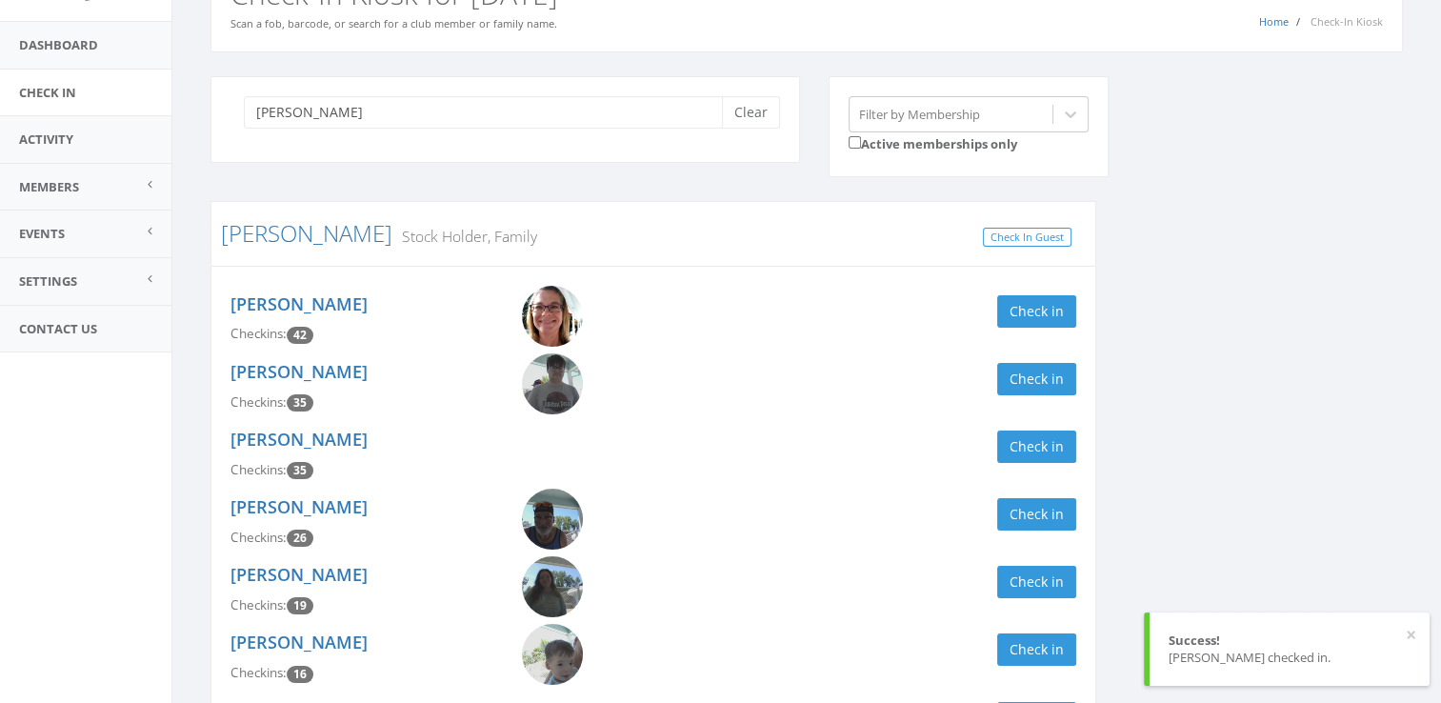
scroll to position [0, 0]
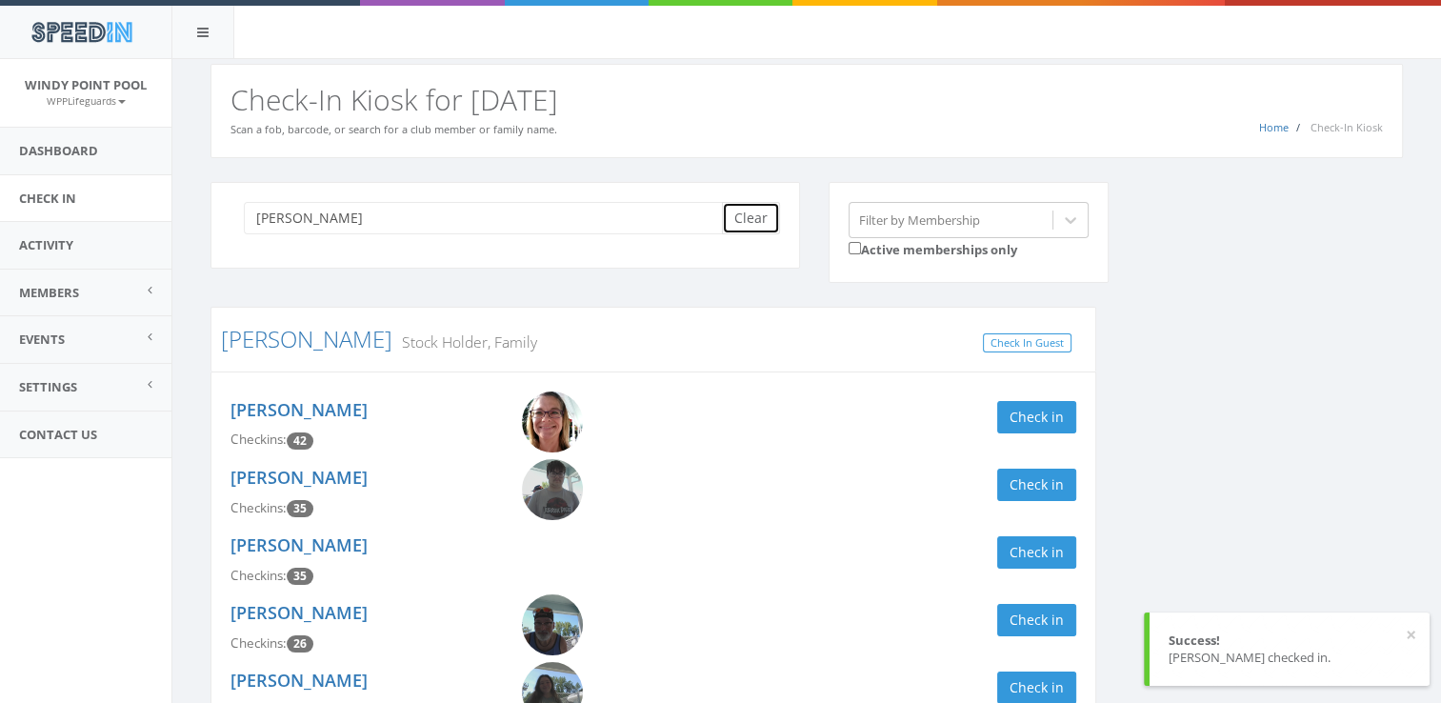
click at [754, 210] on button "Clear" at bounding box center [751, 218] width 58 height 32
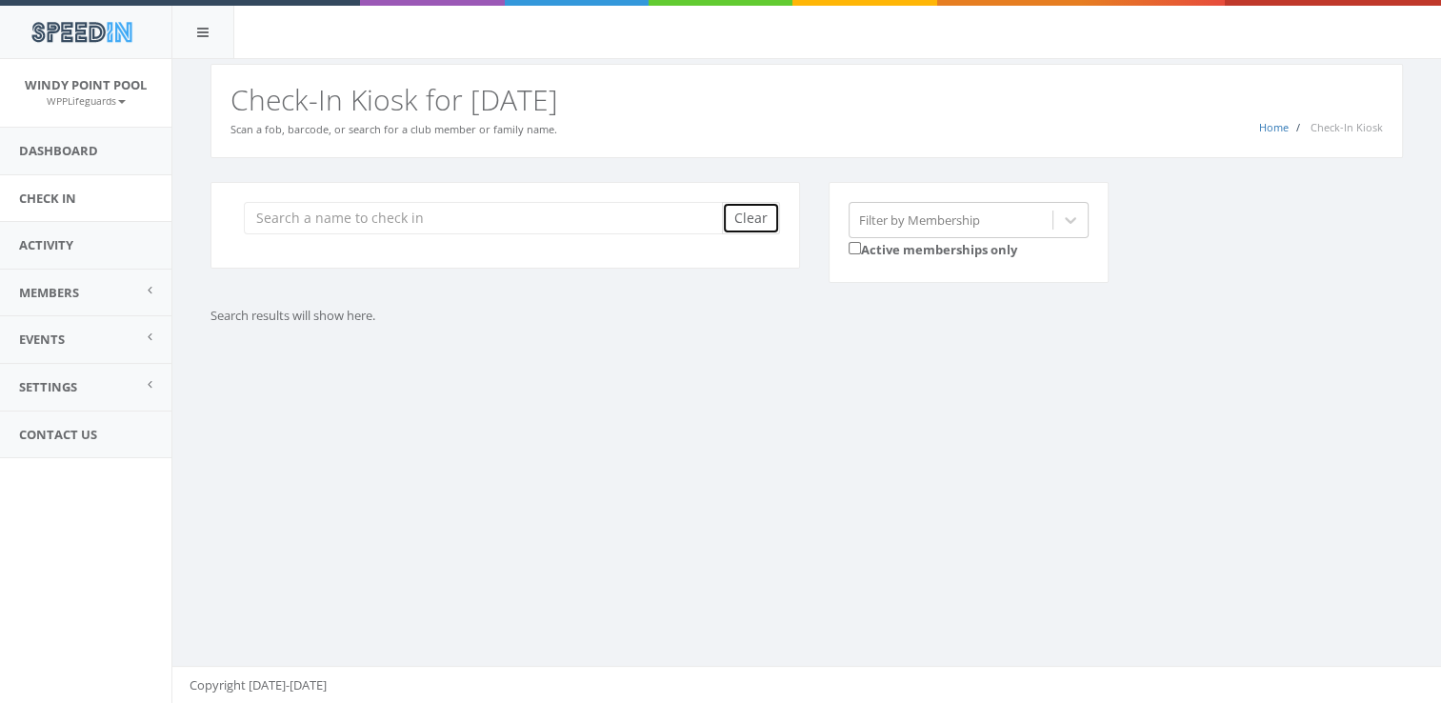
click at [754, 210] on button "Clear" at bounding box center [751, 218] width 58 height 32
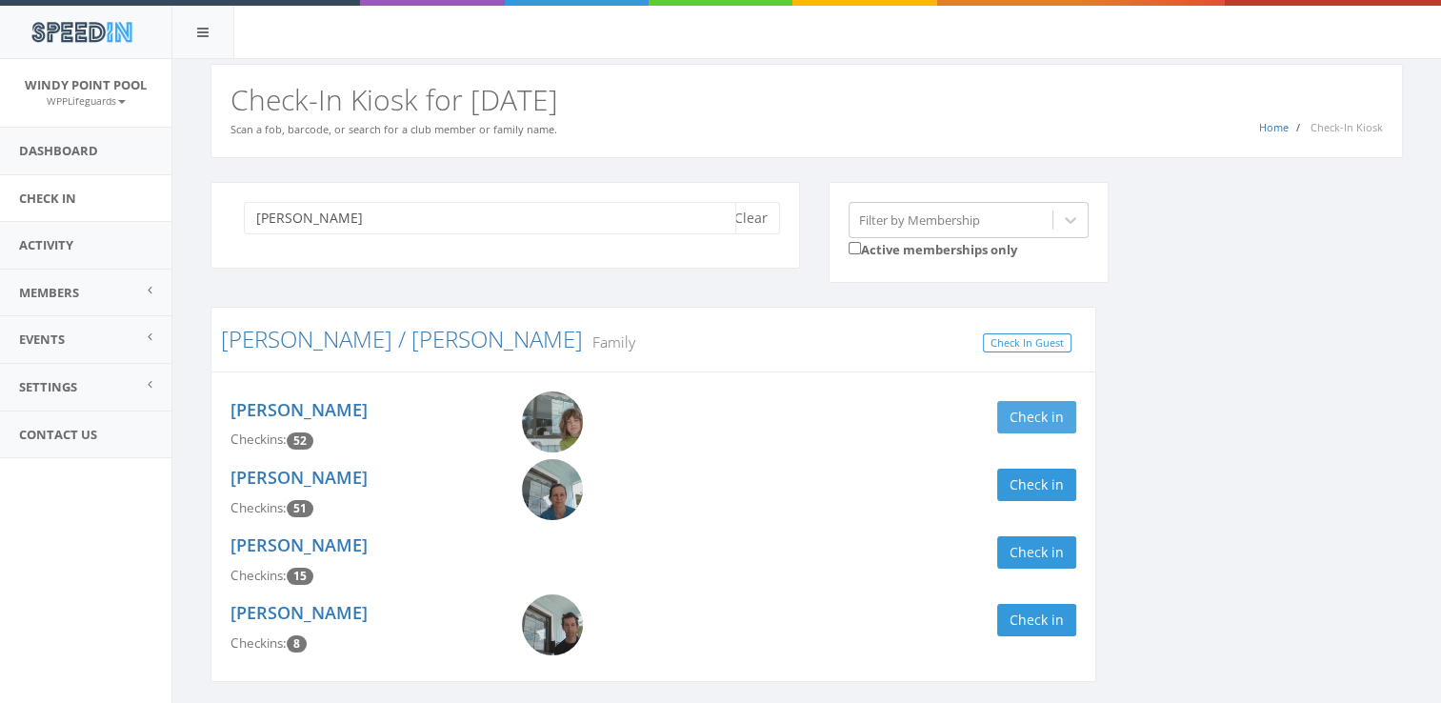
type input "[PERSON_NAME]"
click at [1043, 412] on button "Check in" at bounding box center [1036, 417] width 79 height 32
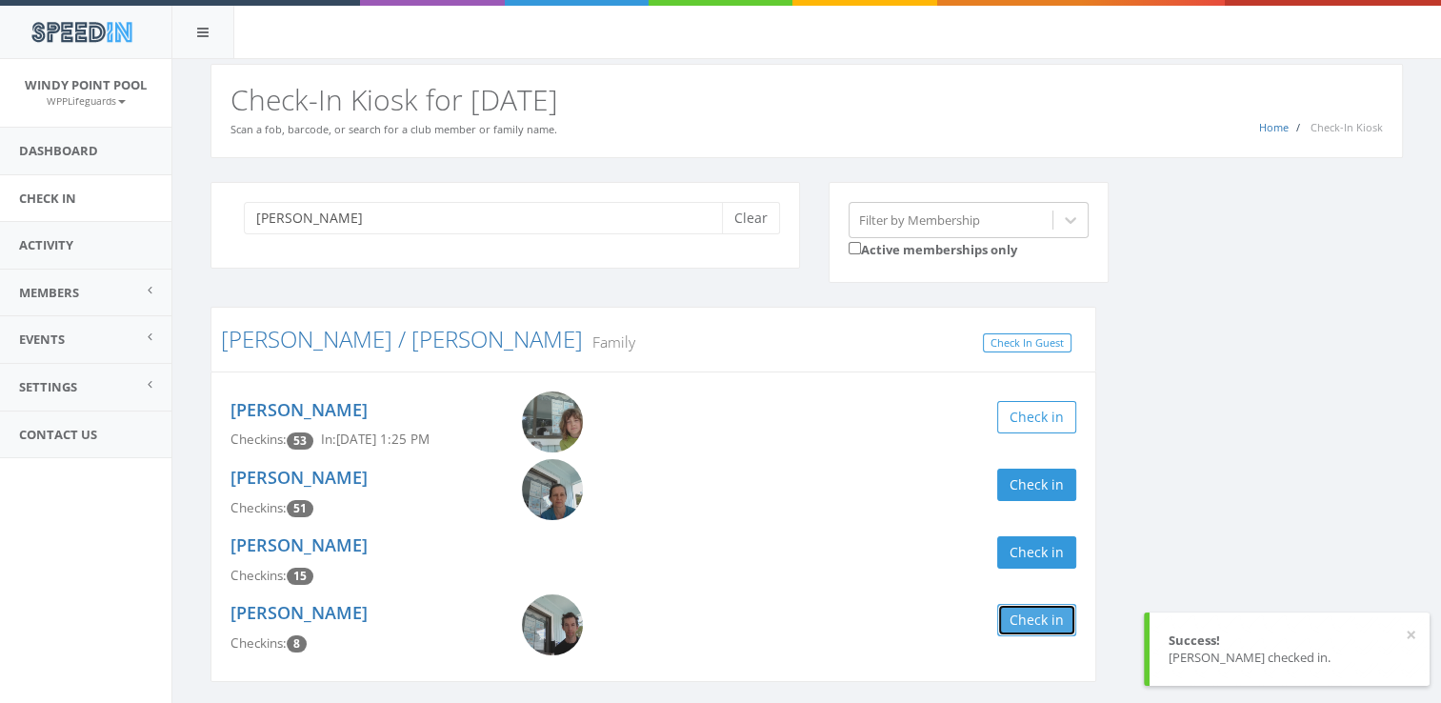
click at [1021, 627] on button "Check in" at bounding box center [1036, 620] width 79 height 32
click at [569, 425] on img at bounding box center [552, 421] width 61 height 61
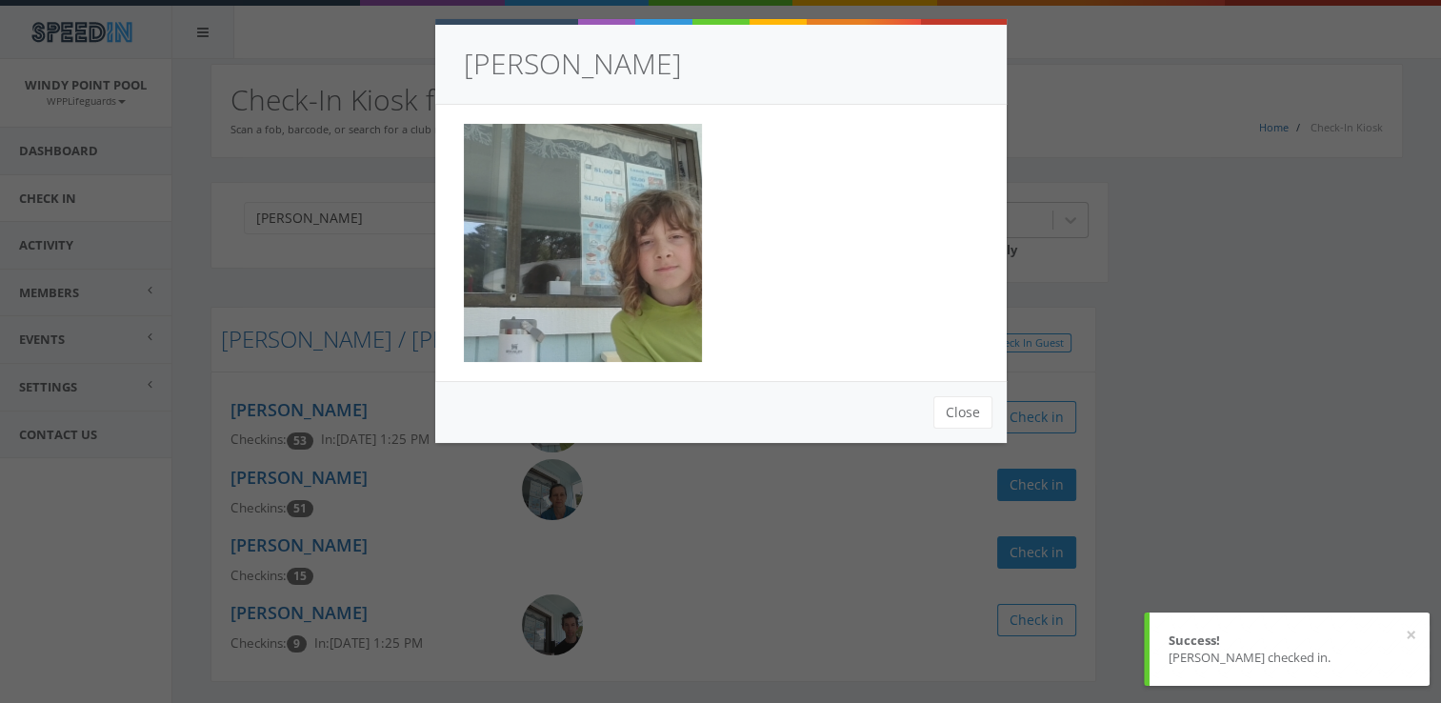
click at [598, 486] on div "[PERSON_NAME] Close" at bounding box center [720, 351] width 1441 height 703
click at [632, 484] on div "[PERSON_NAME] Close" at bounding box center [720, 351] width 1441 height 703
click at [950, 406] on button "Close" at bounding box center [962, 412] width 59 height 32
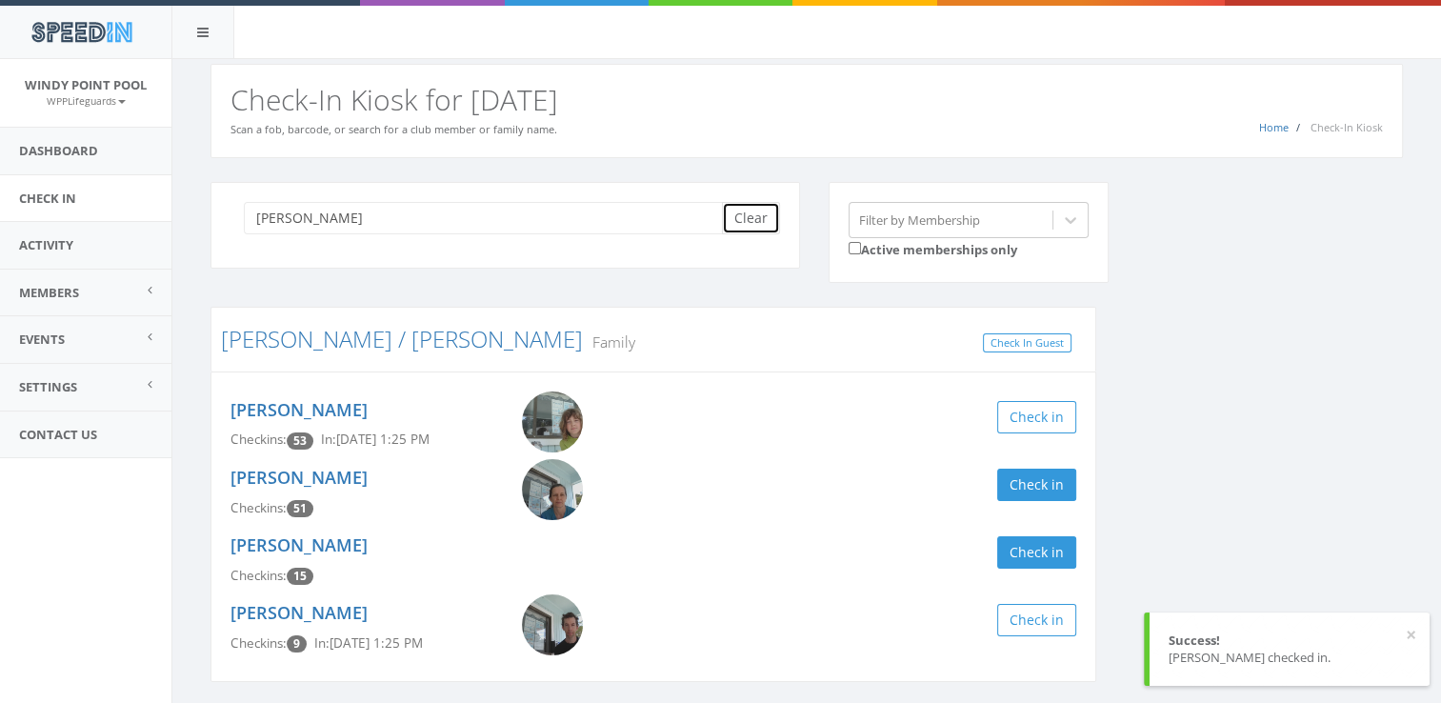
click at [751, 206] on button "Clear" at bounding box center [751, 218] width 58 height 32
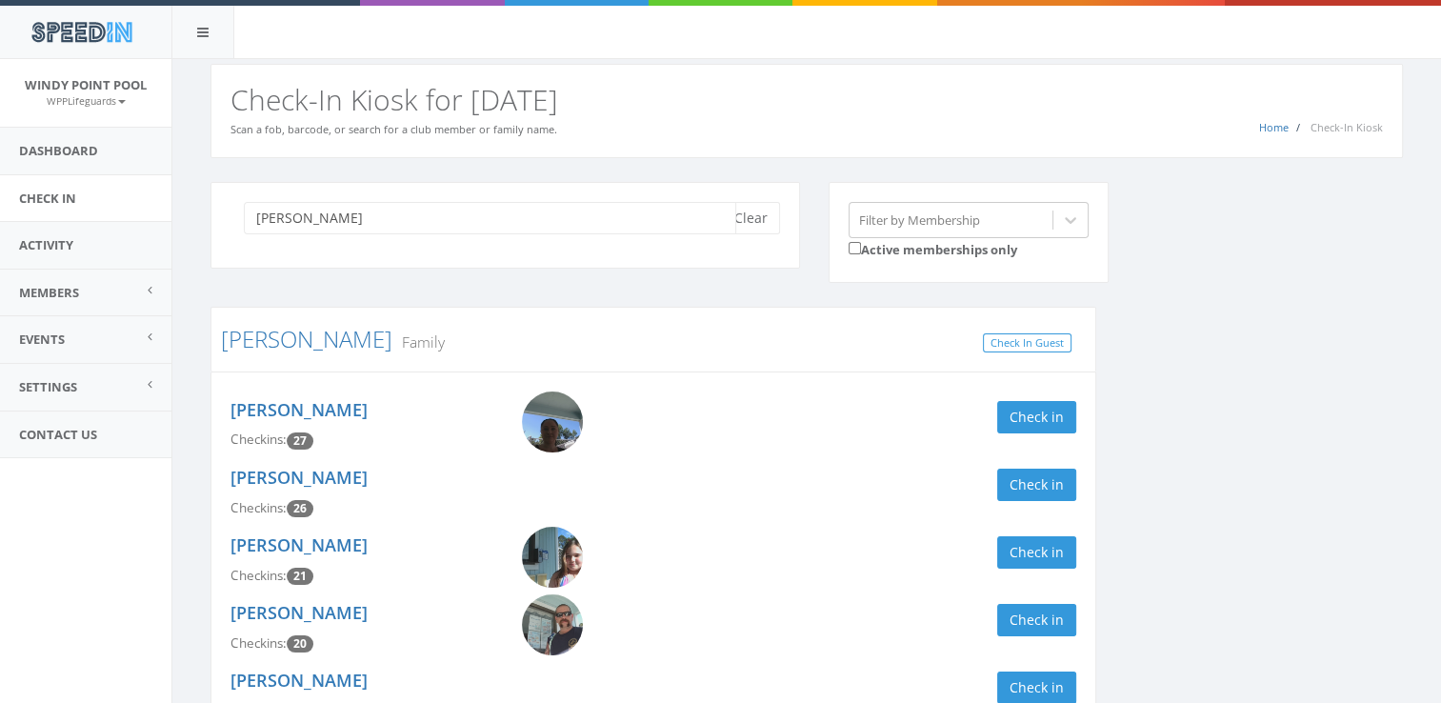
type input "[PERSON_NAME]"
drag, startPoint x: 1439, startPoint y: 132, endPoint x: 1439, endPoint y: 164, distance: 31.4
drag, startPoint x: 1439, startPoint y: 164, endPoint x: 1405, endPoint y: 229, distance: 73.3
click at [1405, 229] on div "[PERSON_NAME] Clear Filter by Membership Active memberships only" at bounding box center [813, 245] width 1235 height 126
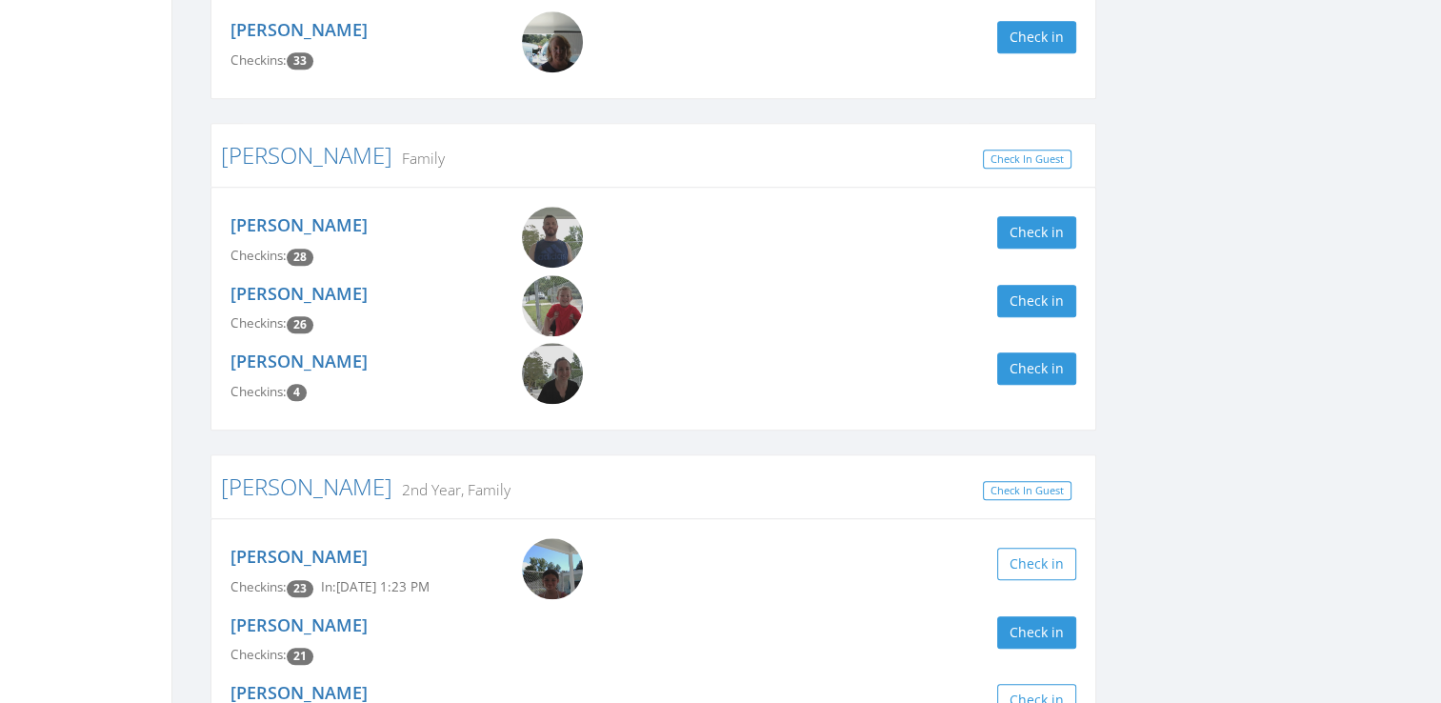
scroll to position [1939, 0]
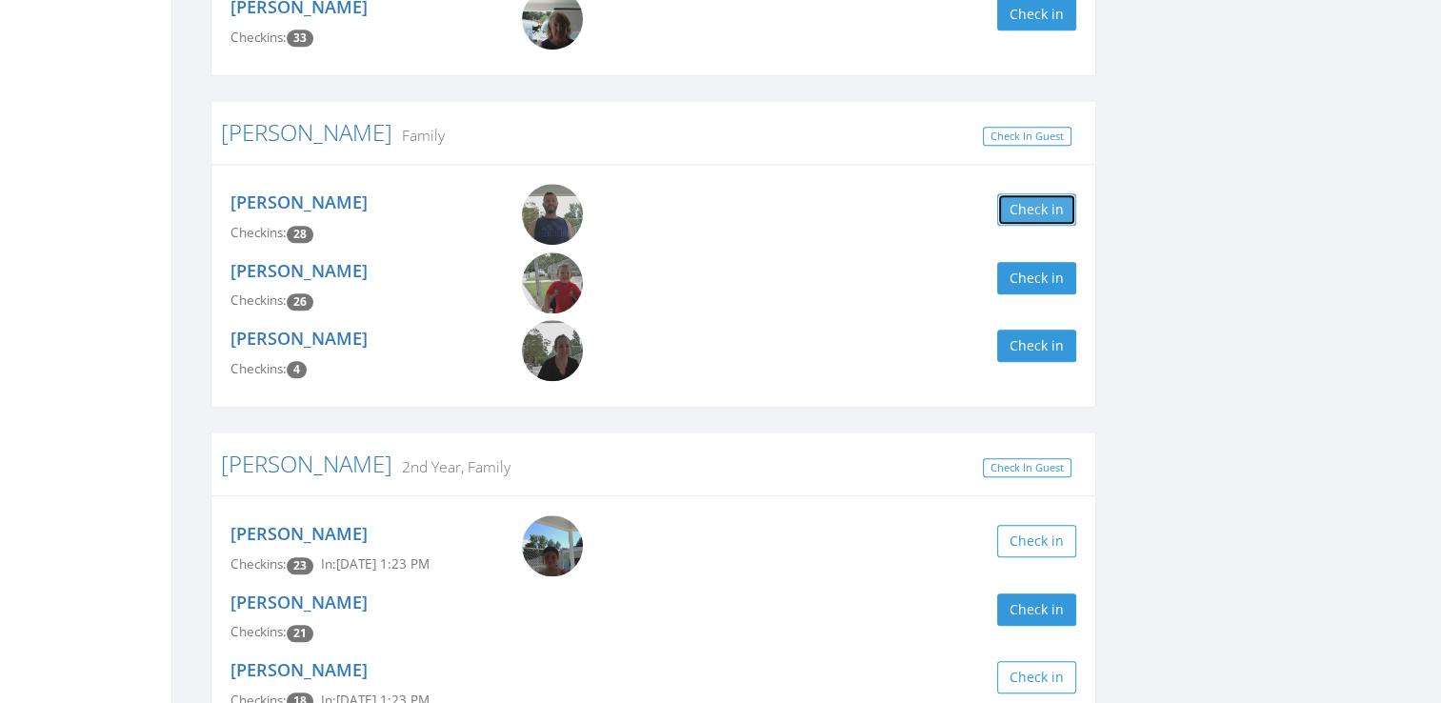
click at [1027, 226] on button "Check in" at bounding box center [1036, 209] width 79 height 32
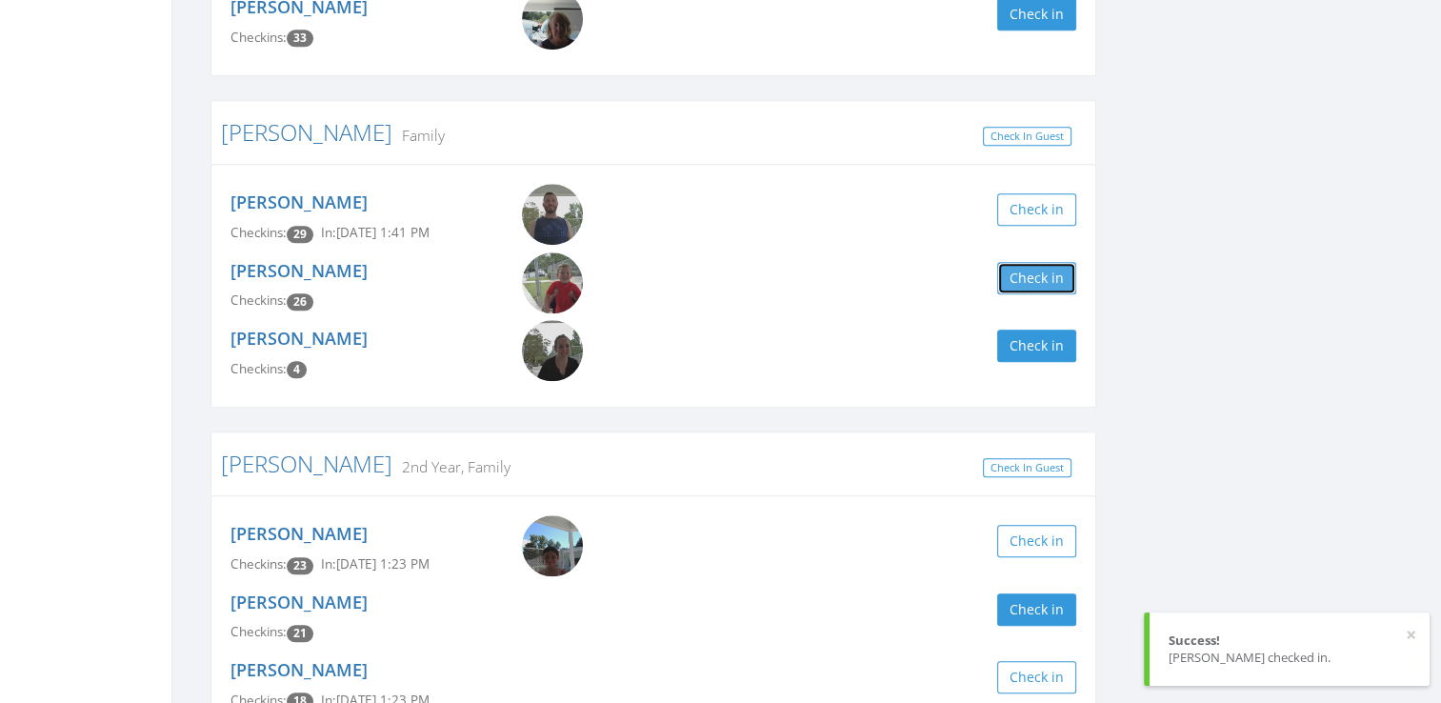
click at [1052, 290] on button "Check in" at bounding box center [1036, 278] width 79 height 32
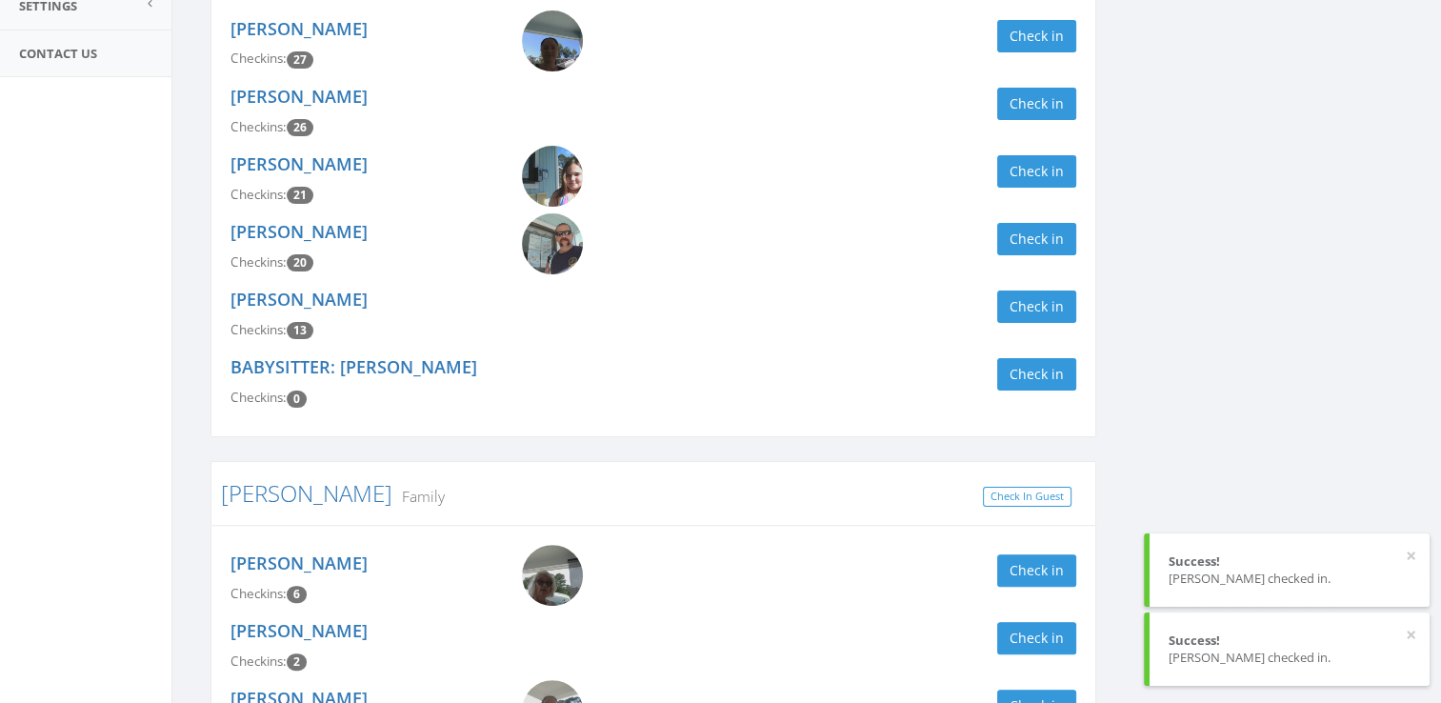
scroll to position [0, 0]
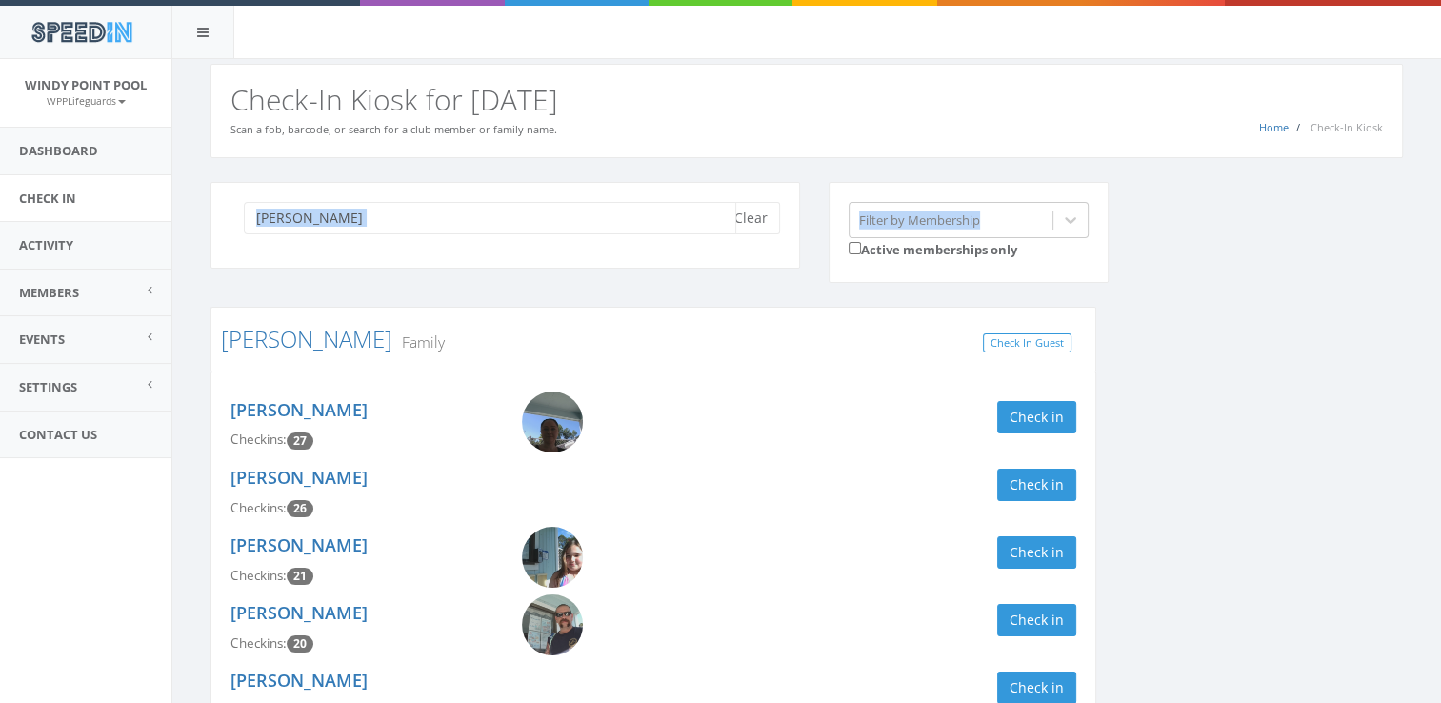
click at [476, 214] on input "[PERSON_NAME]" at bounding box center [490, 218] width 492 height 32
type input "s"
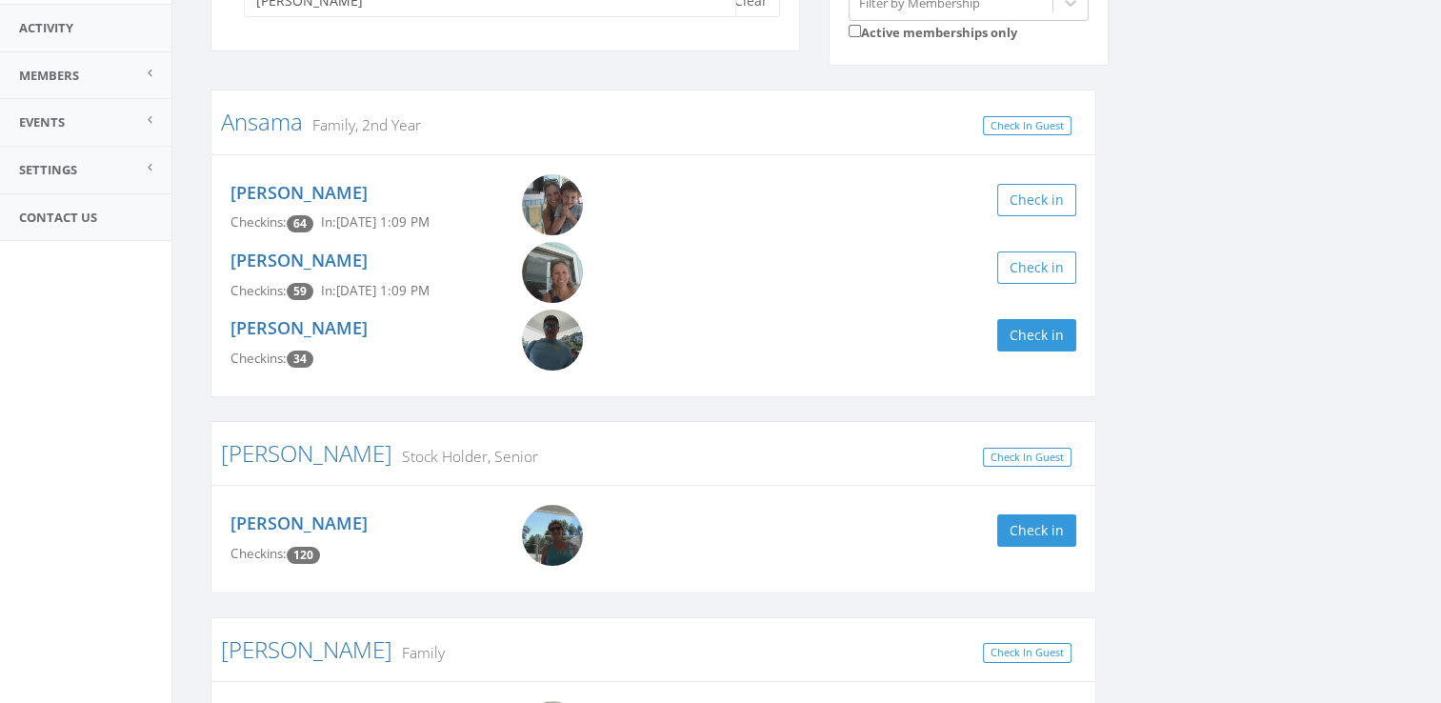
scroll to position [267, 0]
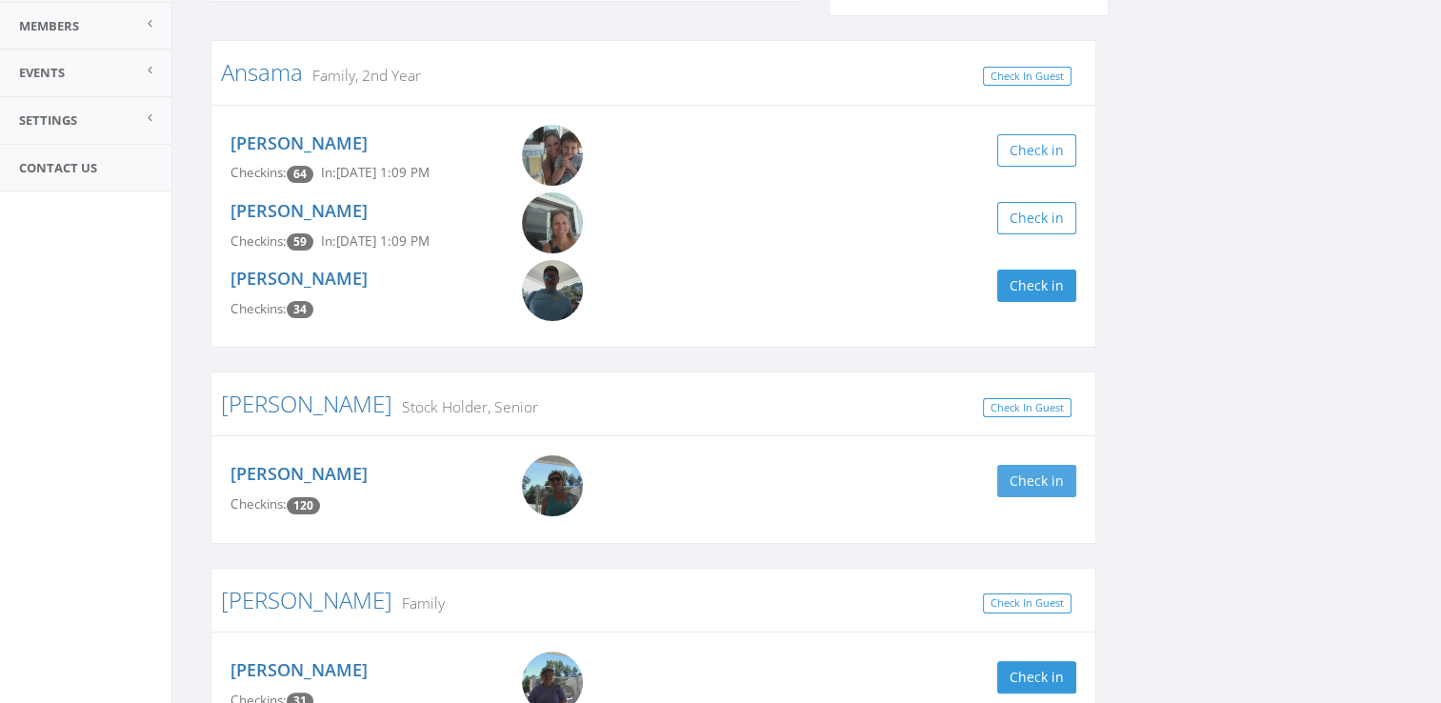
type input "[PERSON_NAME]"
click at [1056, 471] on button "Check in" at bounding box center [1036, 481] width 79 height 32
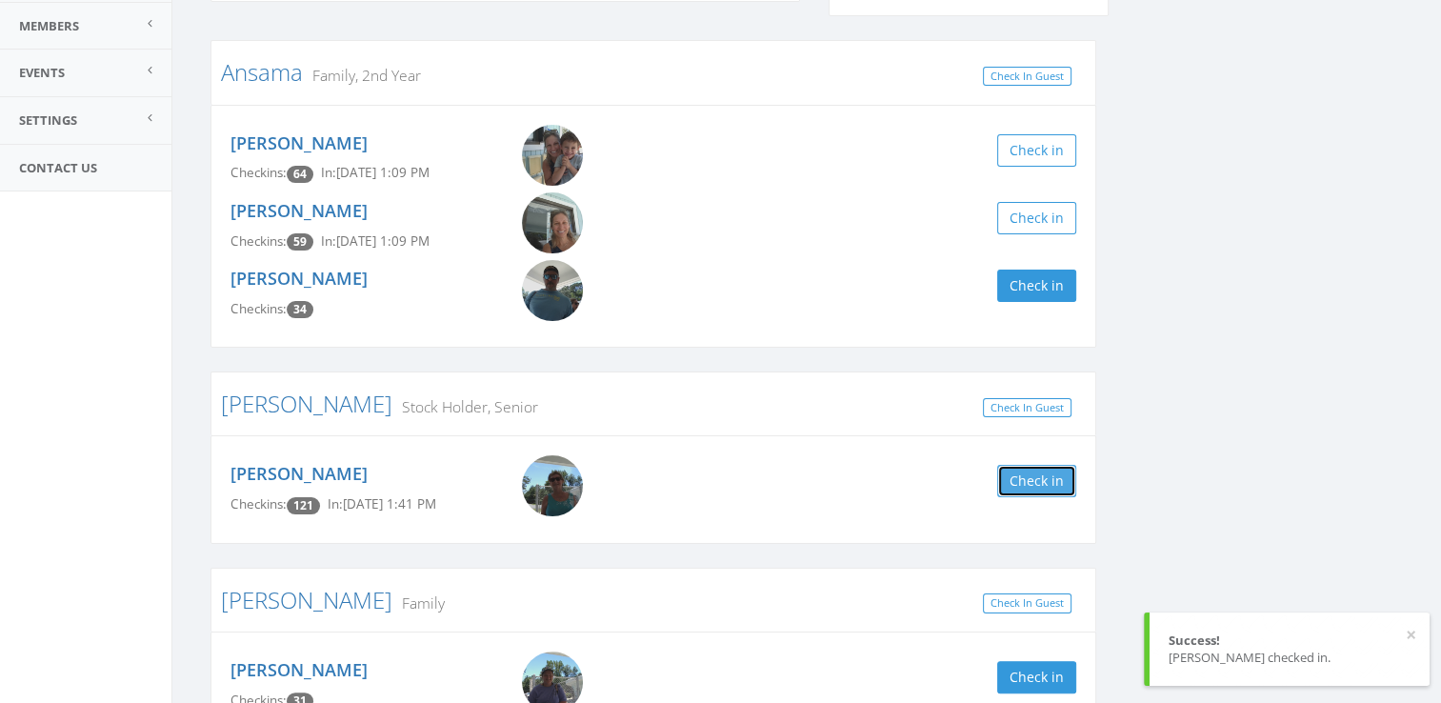
scroll to position [0, 0]
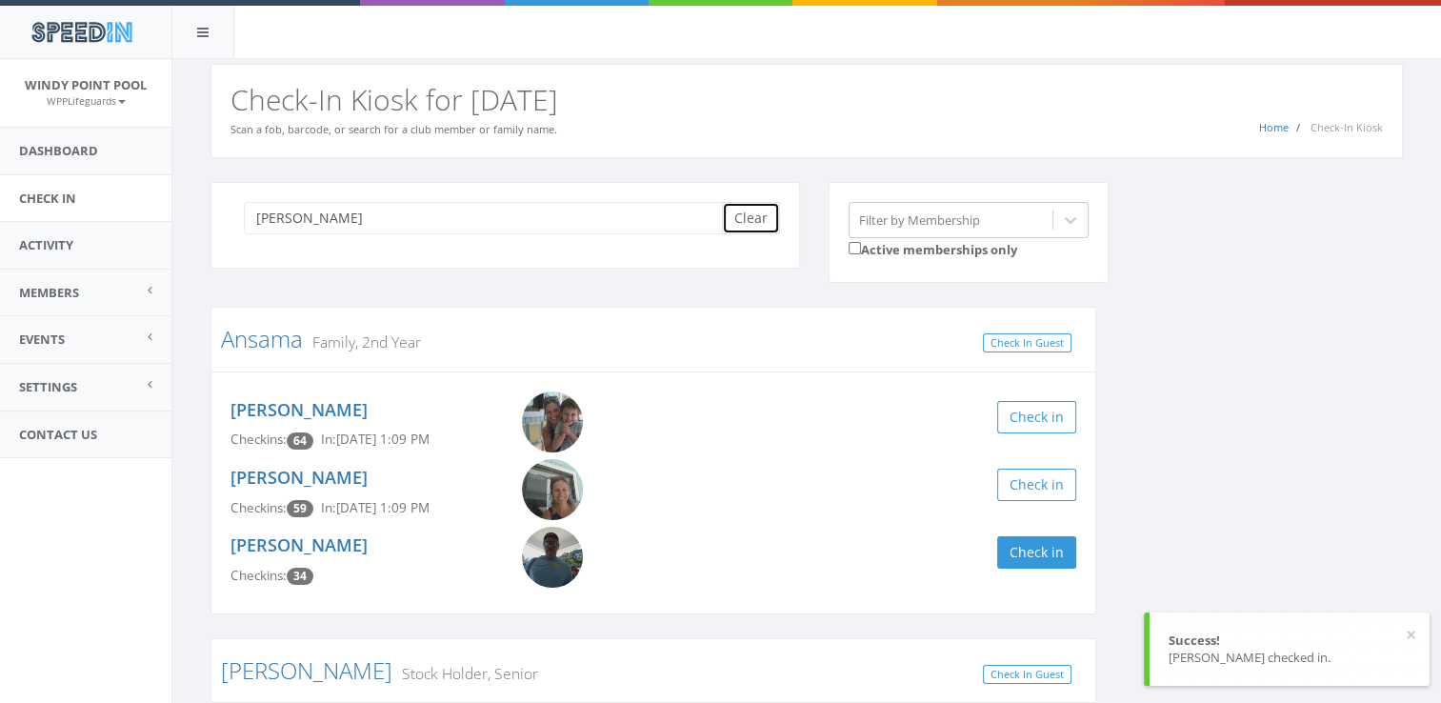
click at [758, 203] on button "Clear" at bounding box center [751, 218] width 58 height 32
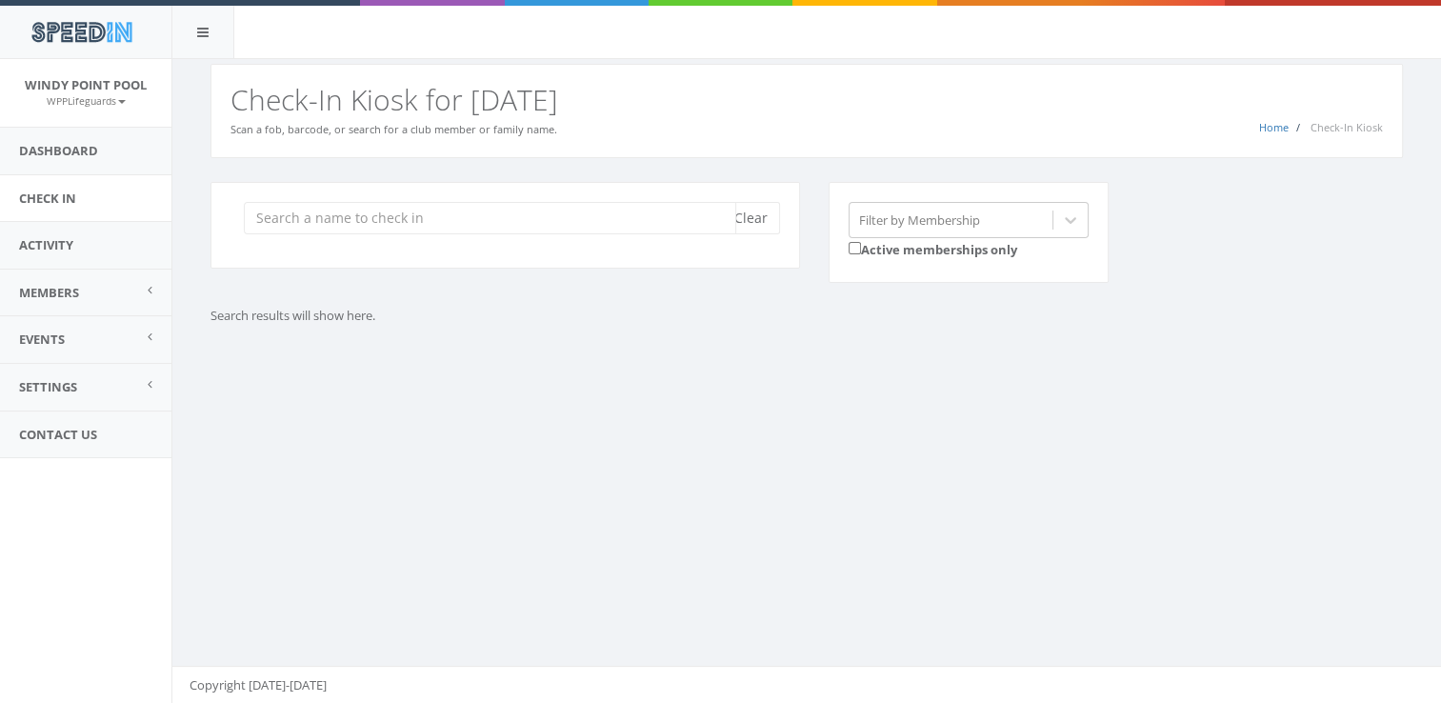
click at [427, 206] on input "search" at bounding box center [490, 218] width 492 height 32
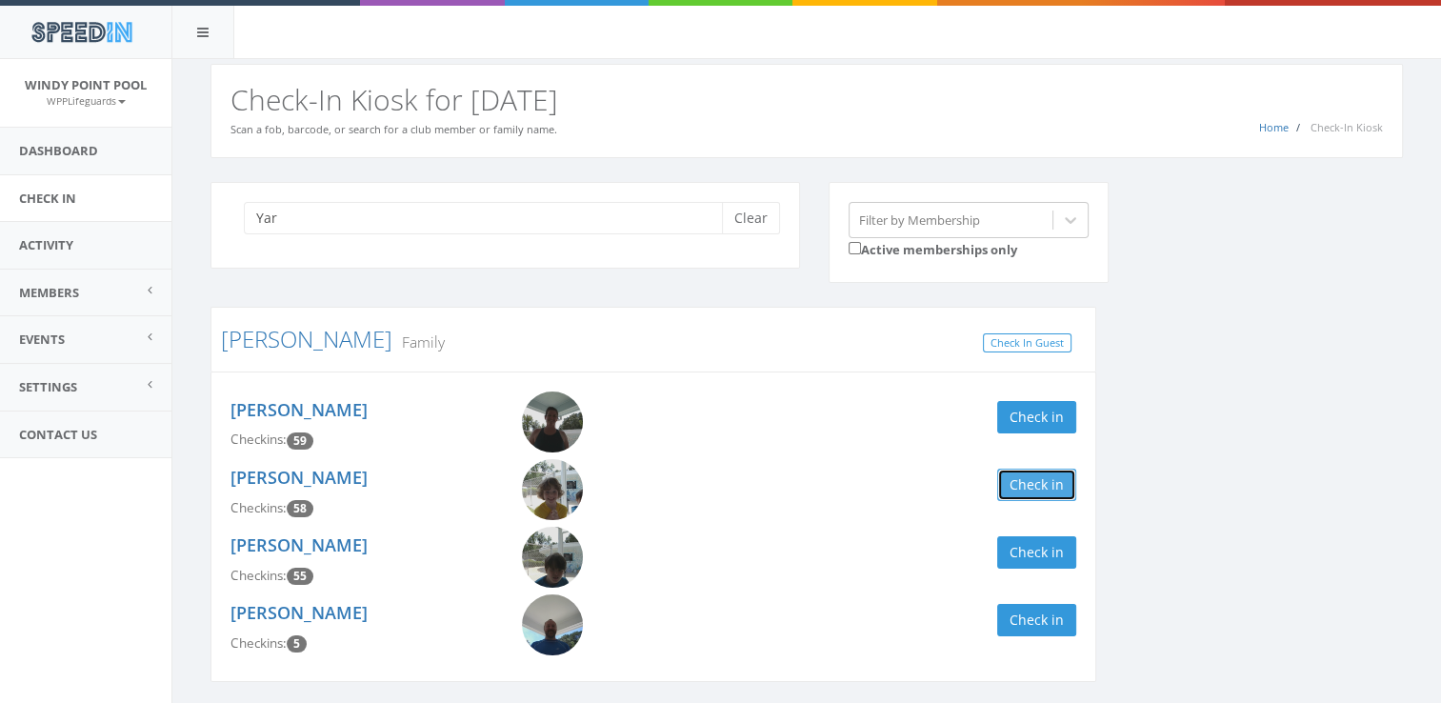
click at [1036, 491] on button "Check in" at bounding box center [1036, 485] width 79 height 32
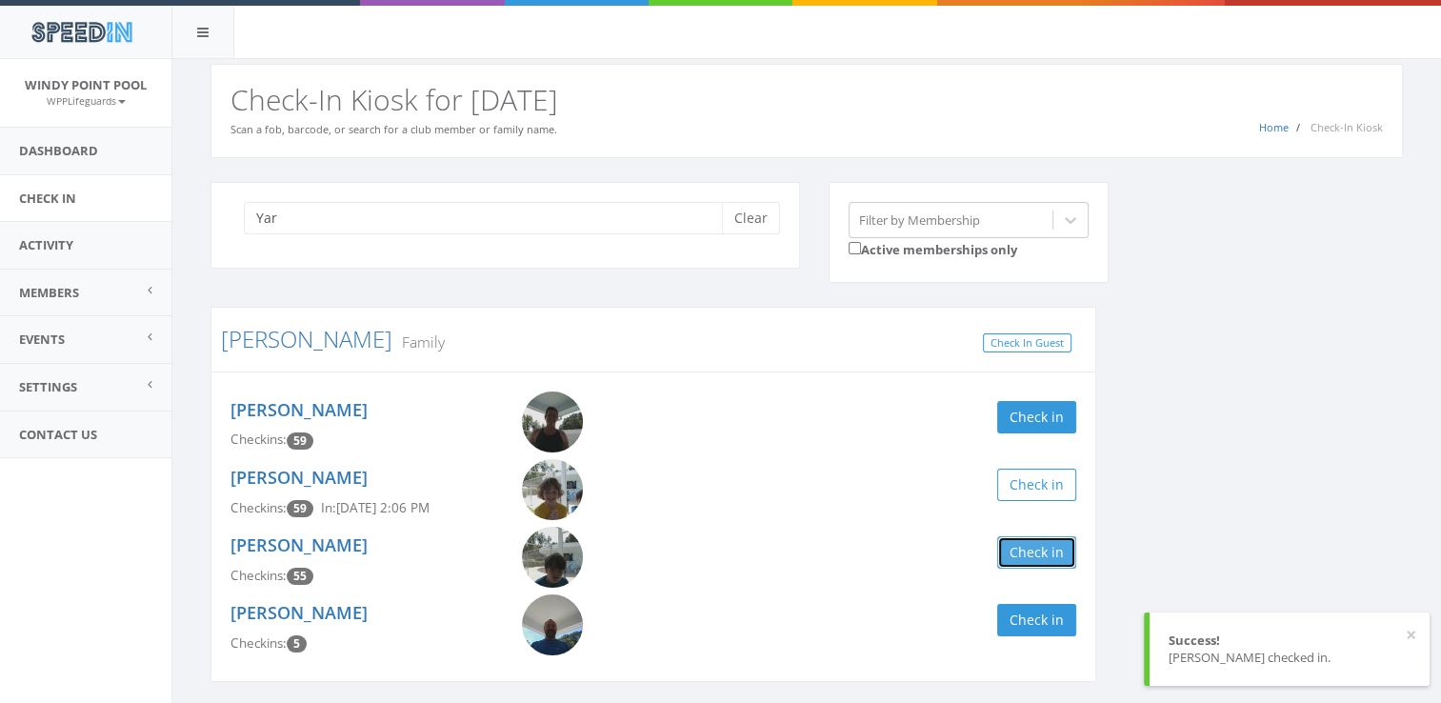
click at [1020, 547] on button "Check in" at bounding box center [1036, 552] width 79 height 32
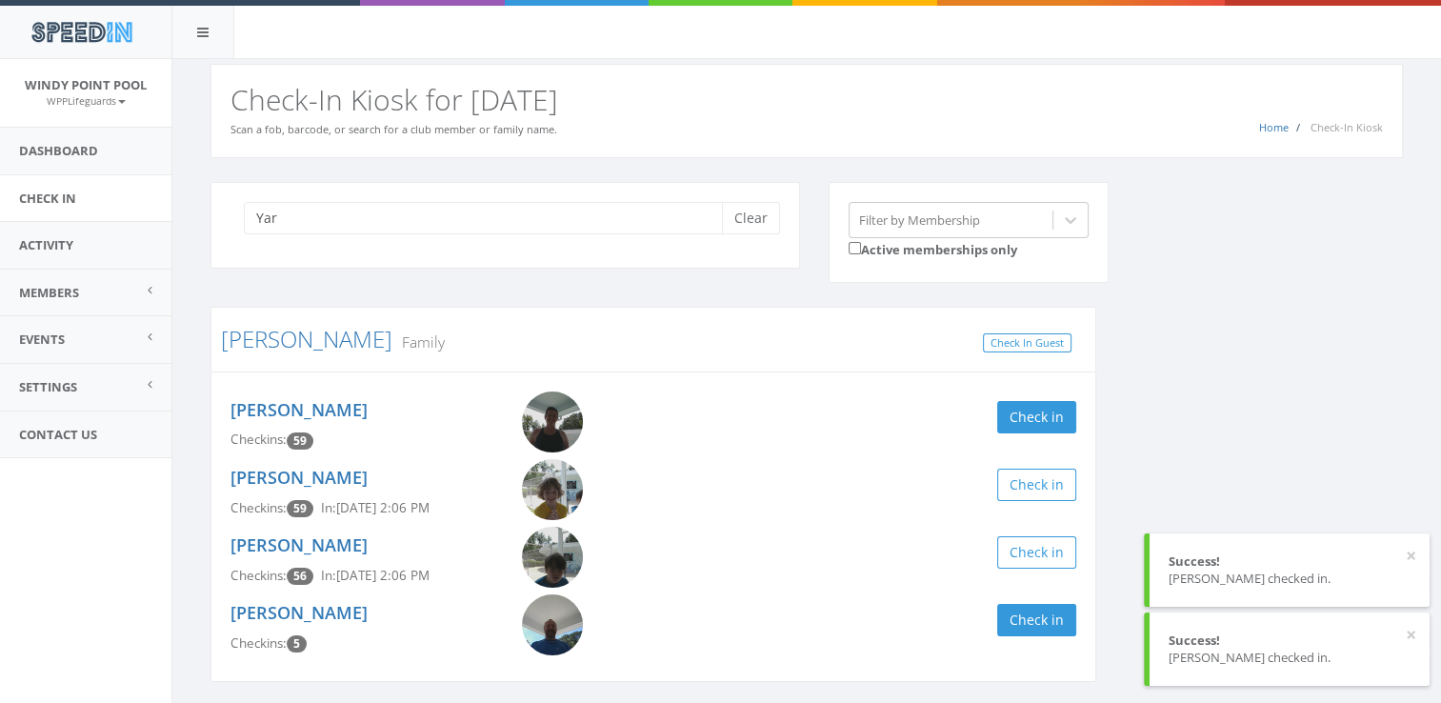
click at [1178, 482] on div "Yar Clear Filter by Membership Active memberships only [PERSON_NAME] Family Che…" at bounding box center [806, 444] width 1221 height 525
click at [530, 211] on input "Yar" at bounding box center [490, 218] width 492 height 32
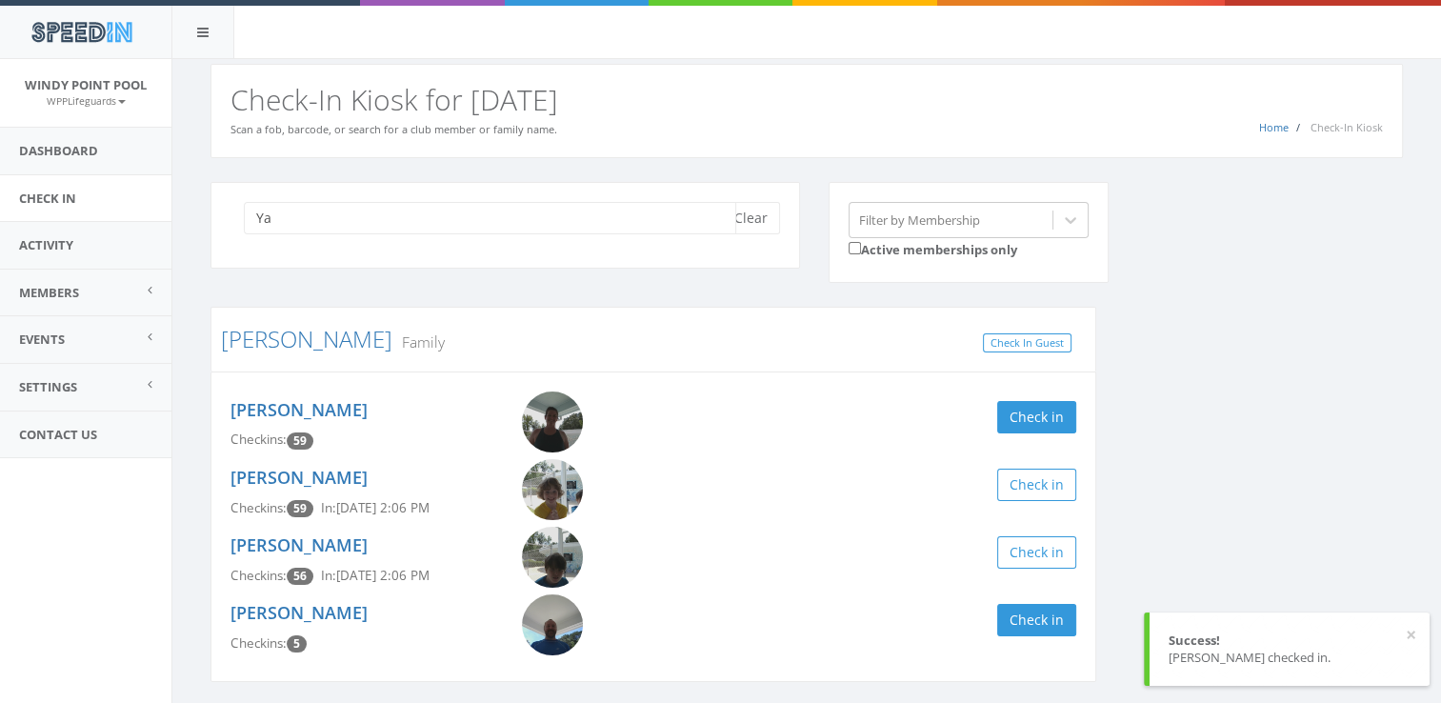
type input "Y"
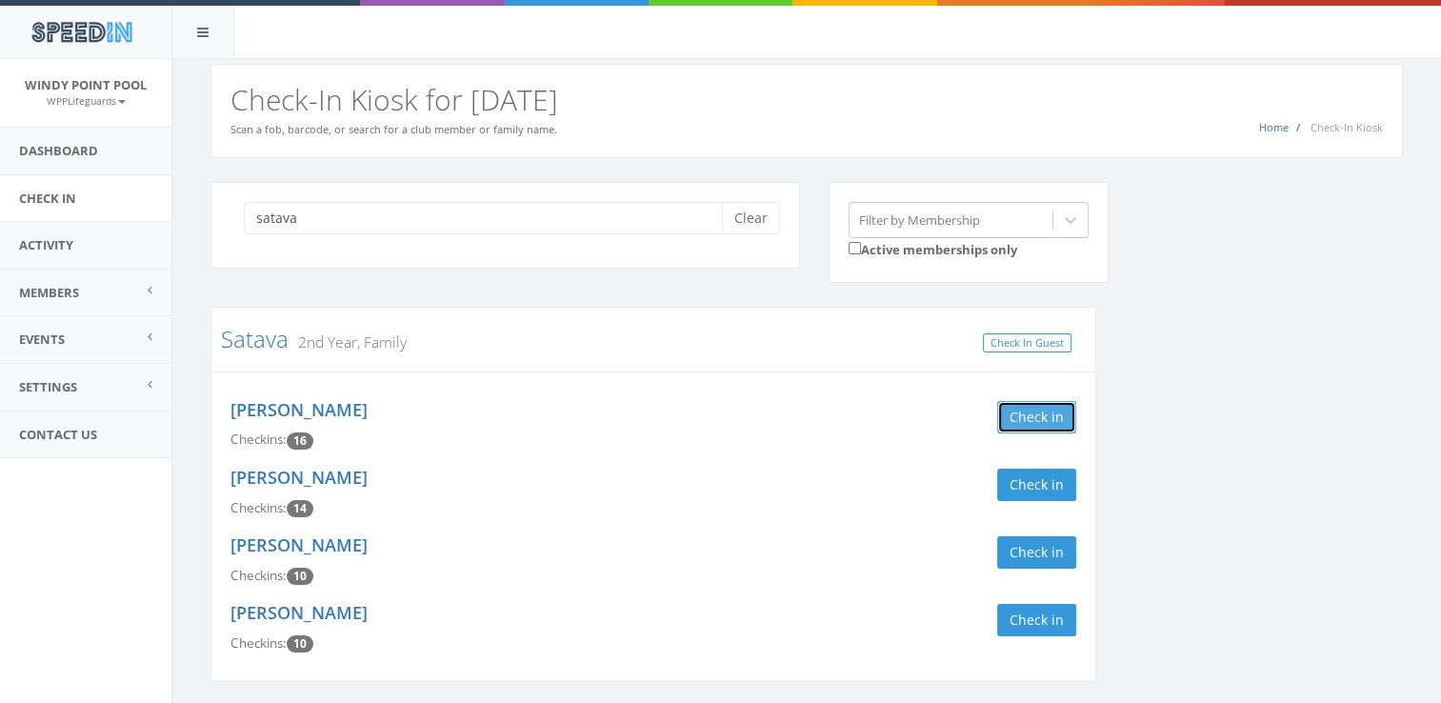
drag, startPoint x: 1012, startPoint y: 406, endPoint x: 1021, endPoint y: 413, distance: 12.2
click at [1021, 413] on button "Check in" at bounding box center [1036, 417] width 79 height 32
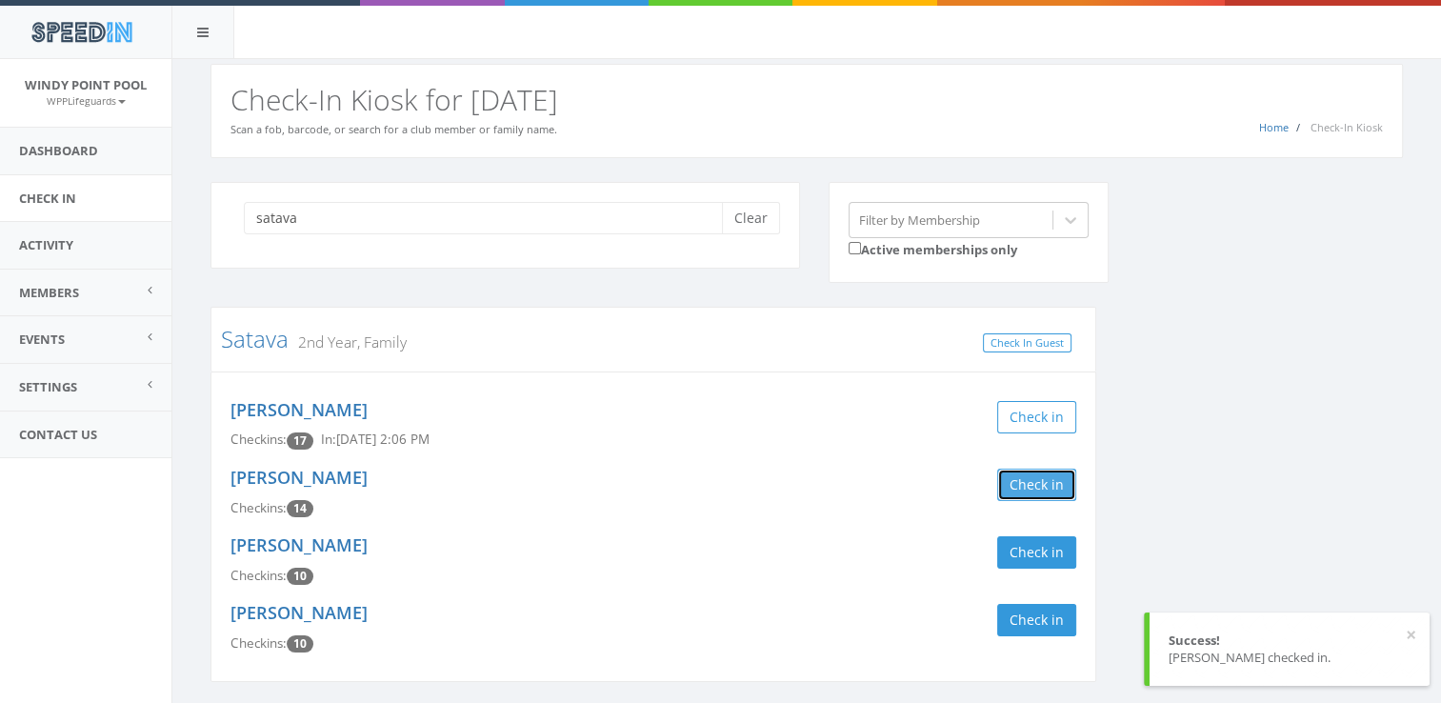
click at [1052, 496] on button "Check in" at bounding box center [1036, 485] width 79 height 32
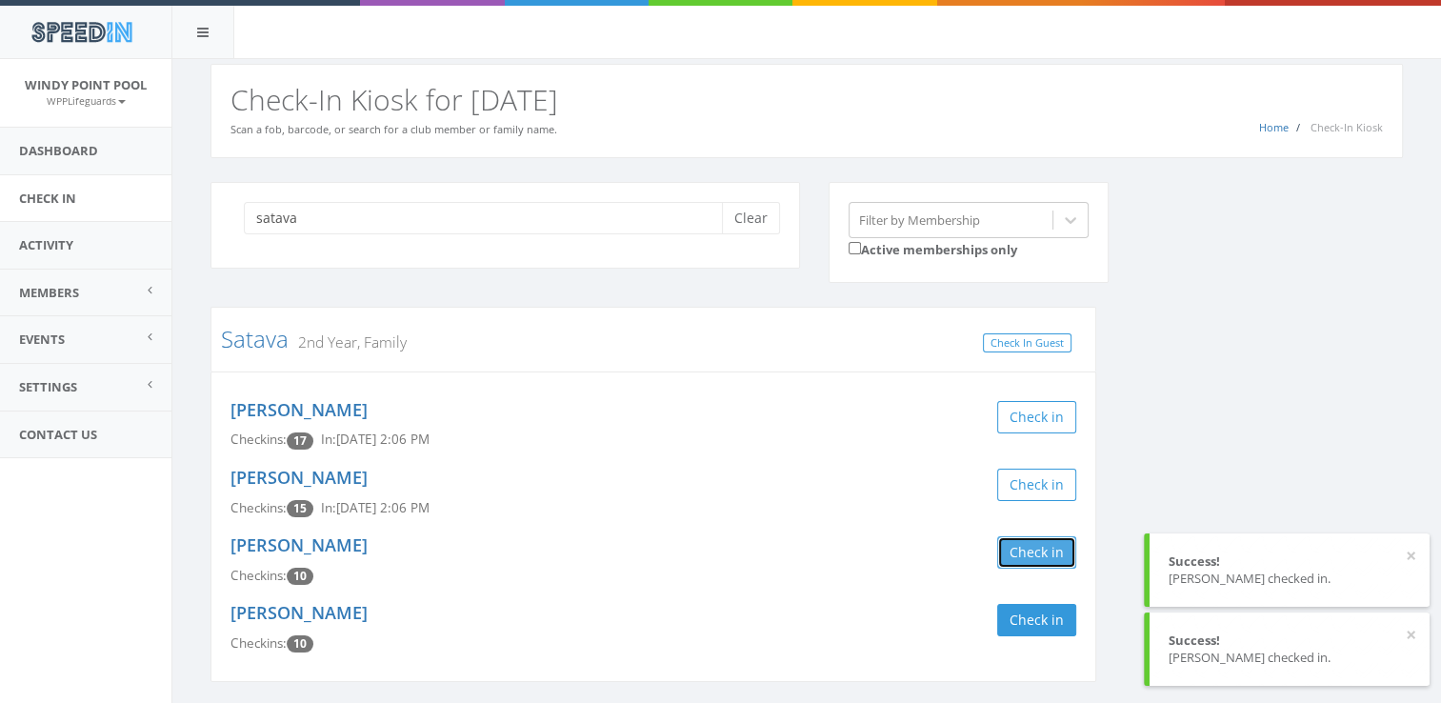
click at [1048, 559] on button "Check in" at bounding box center [1036, 552] width 79 height 32
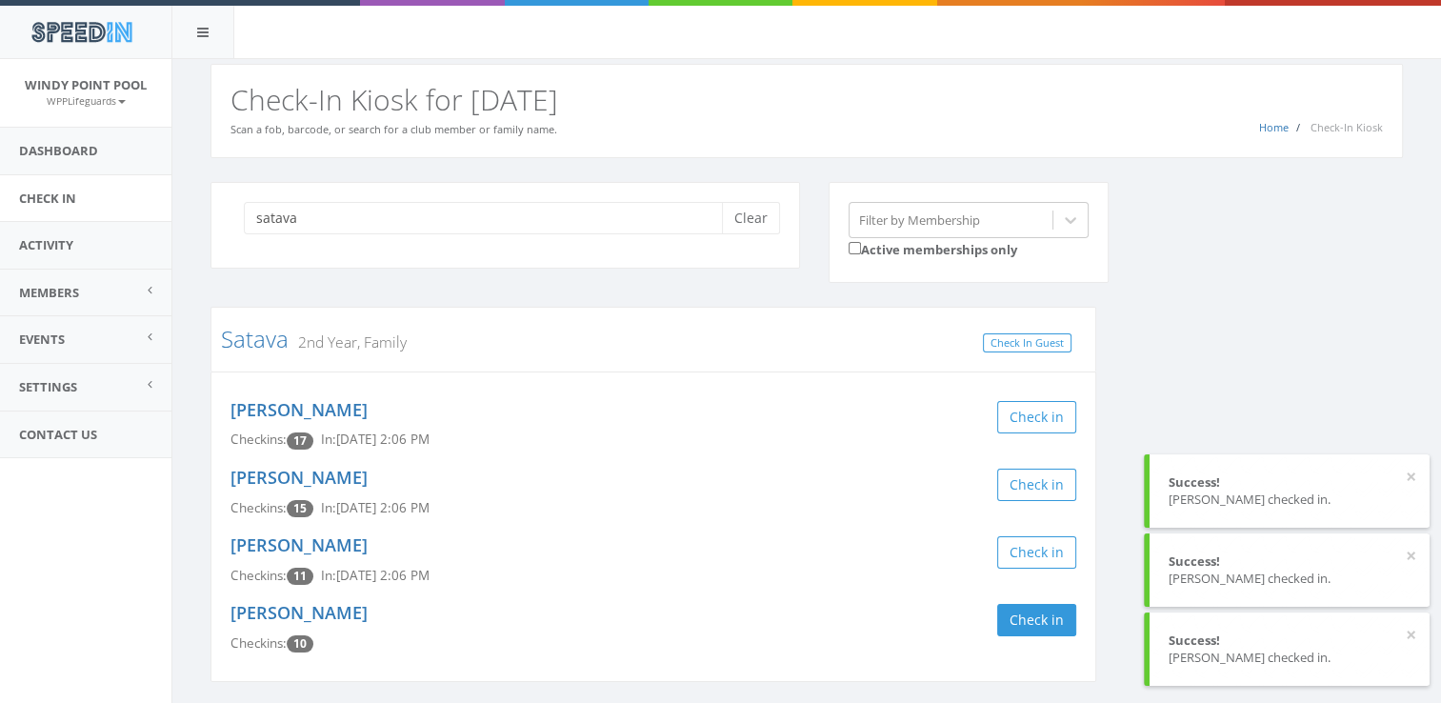
click at [1198, 432] on div "satava Clear Filter by Membership Active memberships only Satava 2nd Year, Fami…" at bounding box center [806, 444] width 1221 height 525
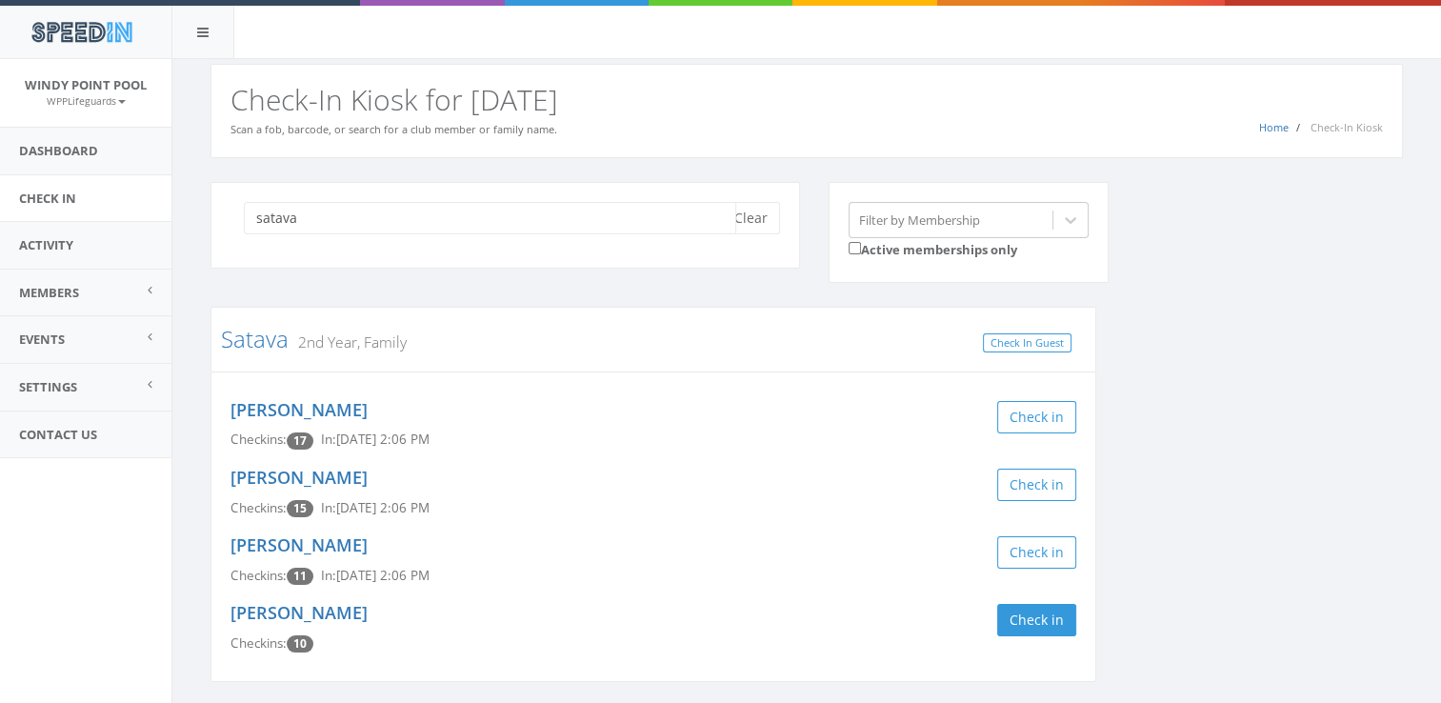
click at [499, 210] on input "satava" at bounding box center [490, 218] width 492 height 32
type input "s"
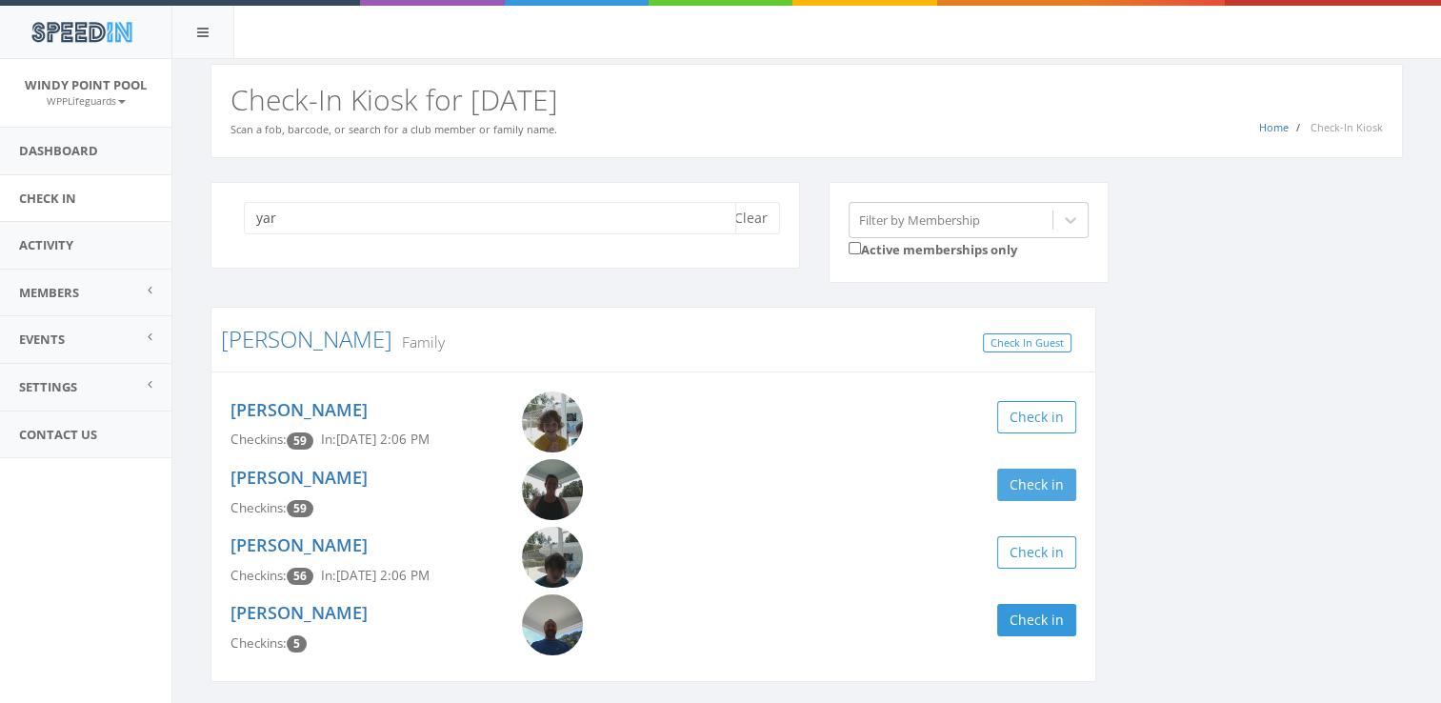
type input "yar"
click at [1020, 486] on button "Check in" at bounding box center [1036, 485] width 79 height 32
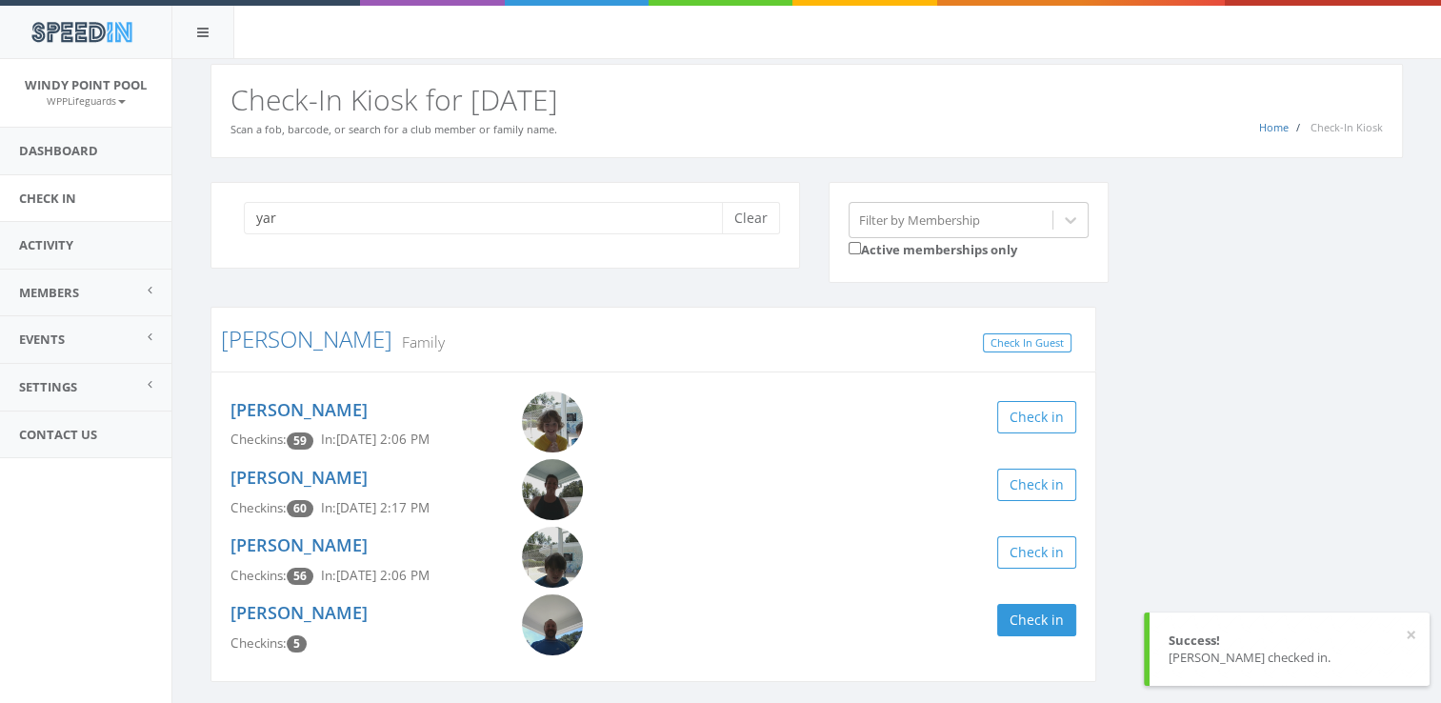
click at [1162, 466] on div "yar Clear Filter by Membership Active memberships only [PERSON_NAME] Family Che…" at bounding box center [806, 444] width 1221 height 525
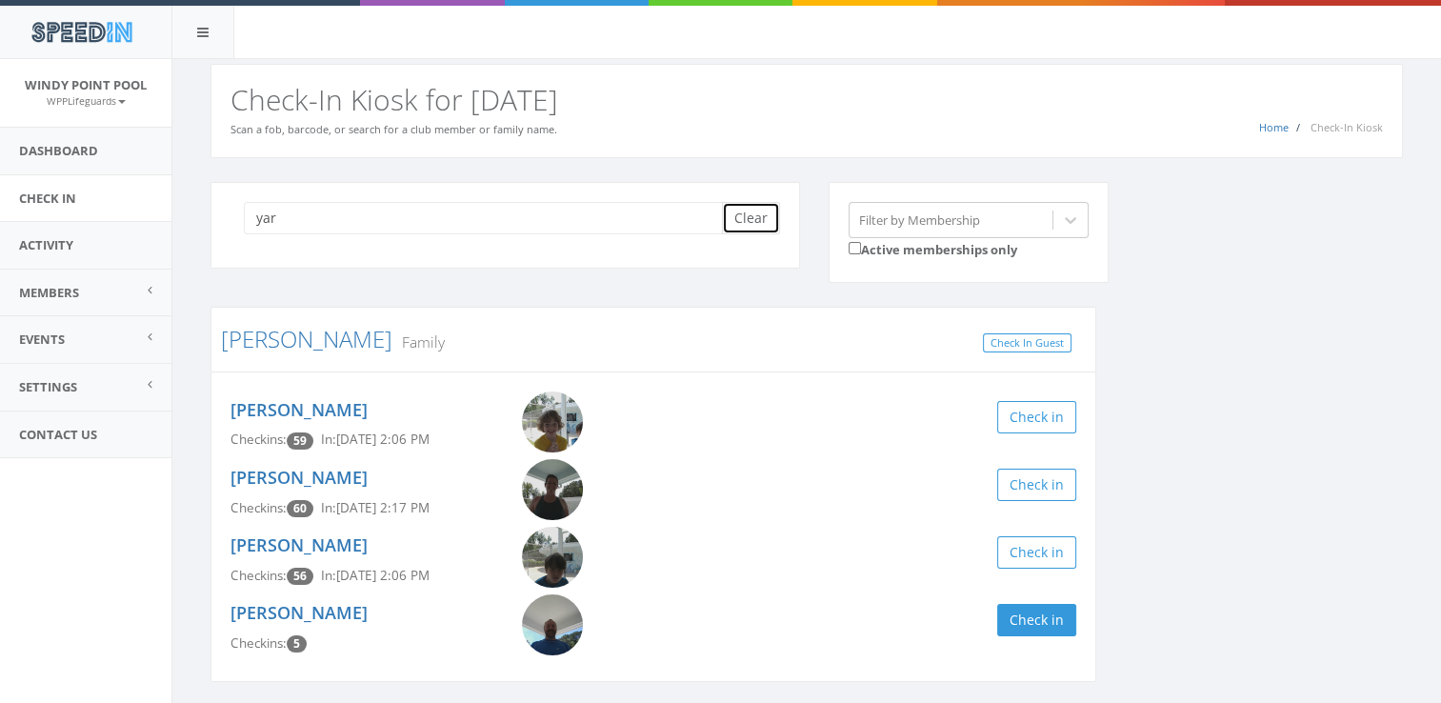
click at [744, 211] on button "Clear" at bounding box center [751, 218] width 58 height 32
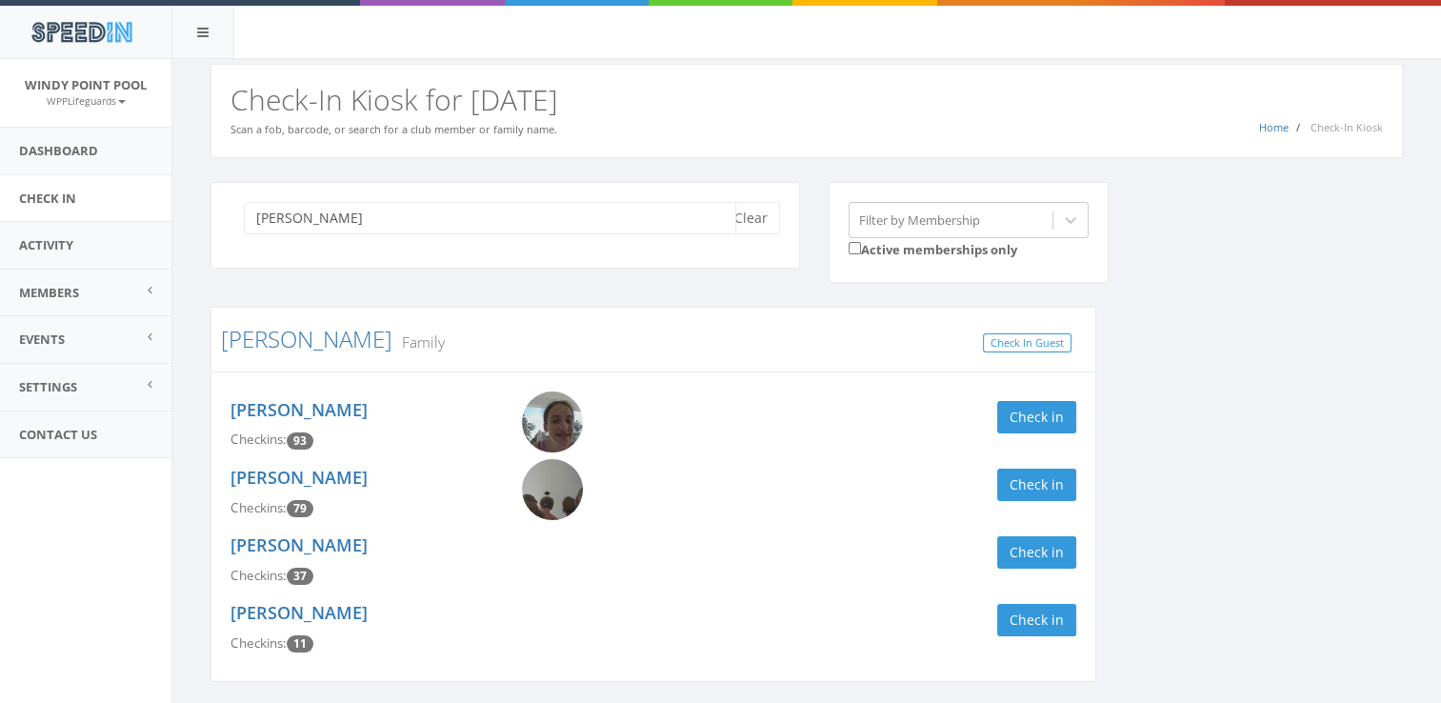
type input "[PERSON_NAME]"
click at [998, 497] on div "Check in" at bounding box center [872, 485] width 409 height 32
click at [1033, 634] on button "Check in" at bounding box center [1036, 620] width 79 height 32
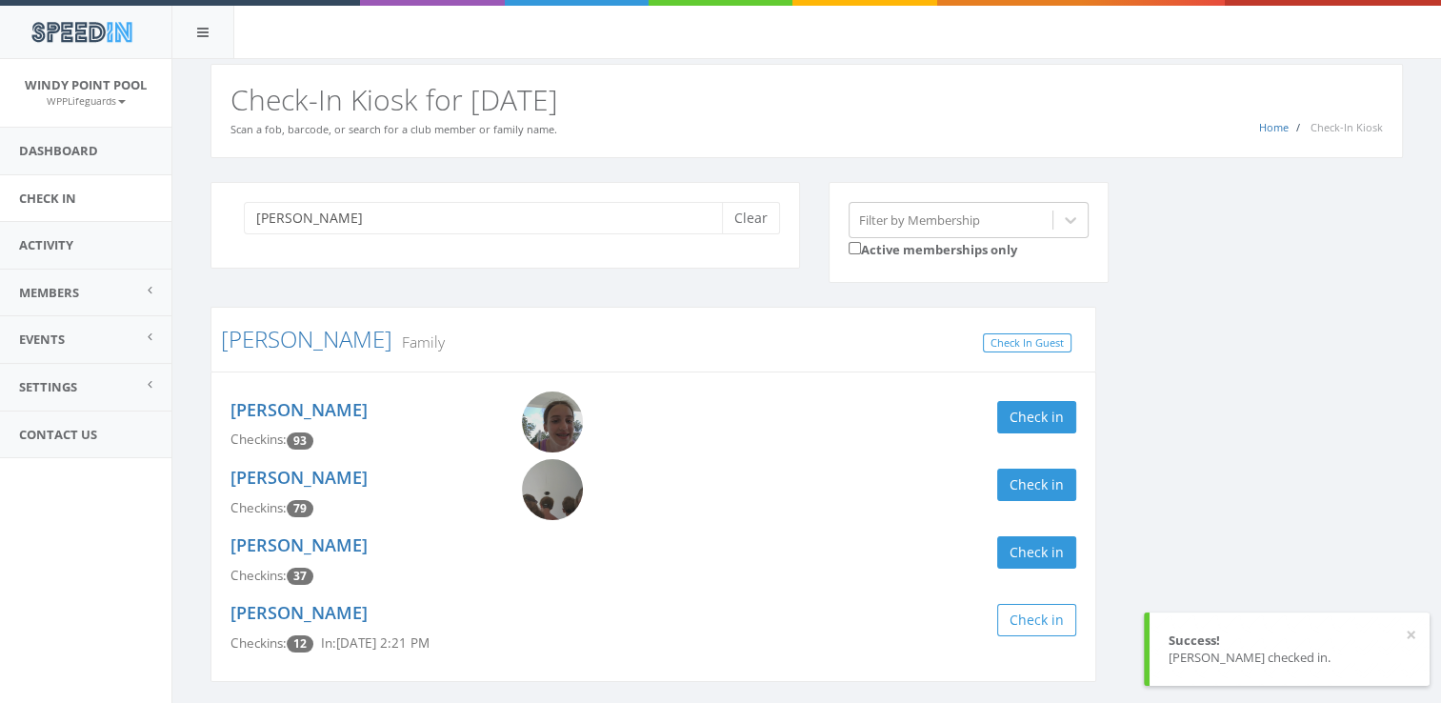
click at [1025, 501] on div "[PERSON_NAME] Checkins: 79 Check in" at bounding box center [653, 493] width 874 height 68
click at [1018, 479] on button "Check in" at bounding box center [1036, 485] width 79 height 32
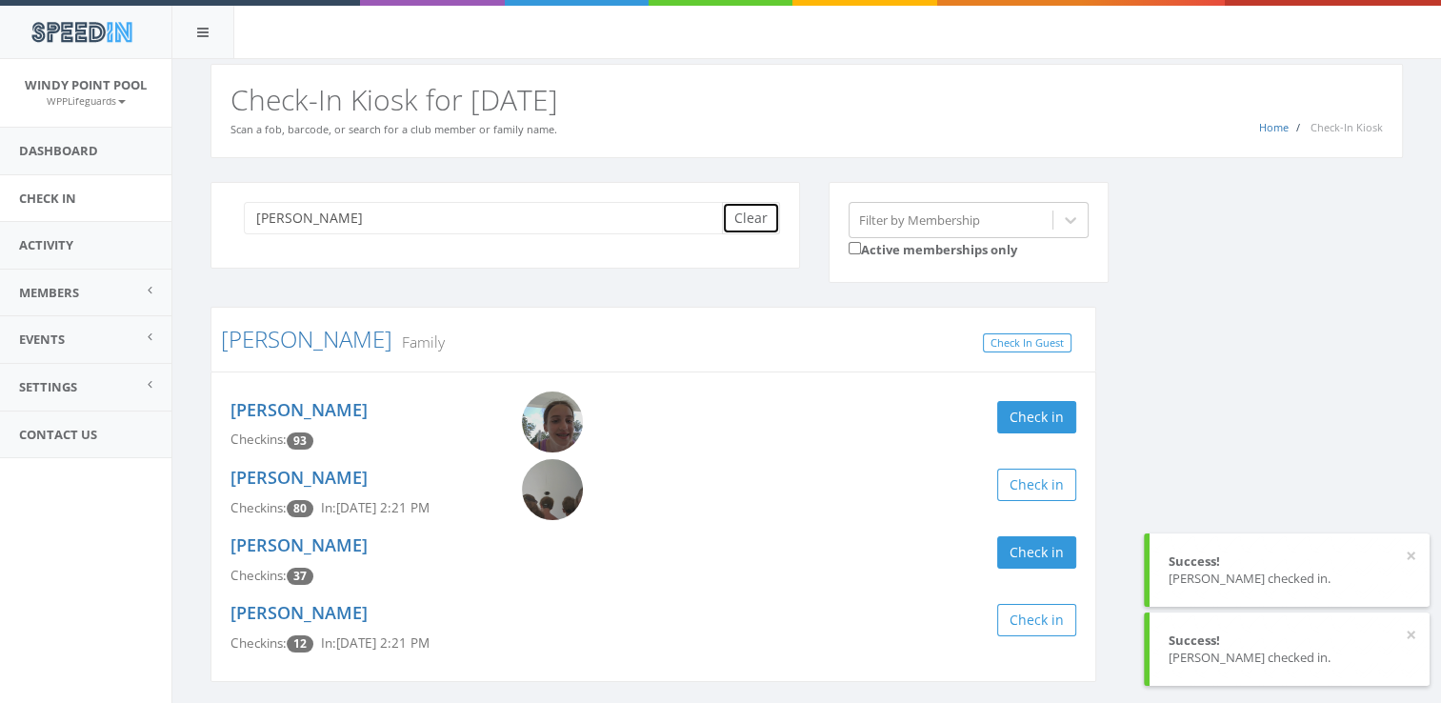
click at [755, 219] on button "Clear" at bounding box center [751, 218] width 58 height 32
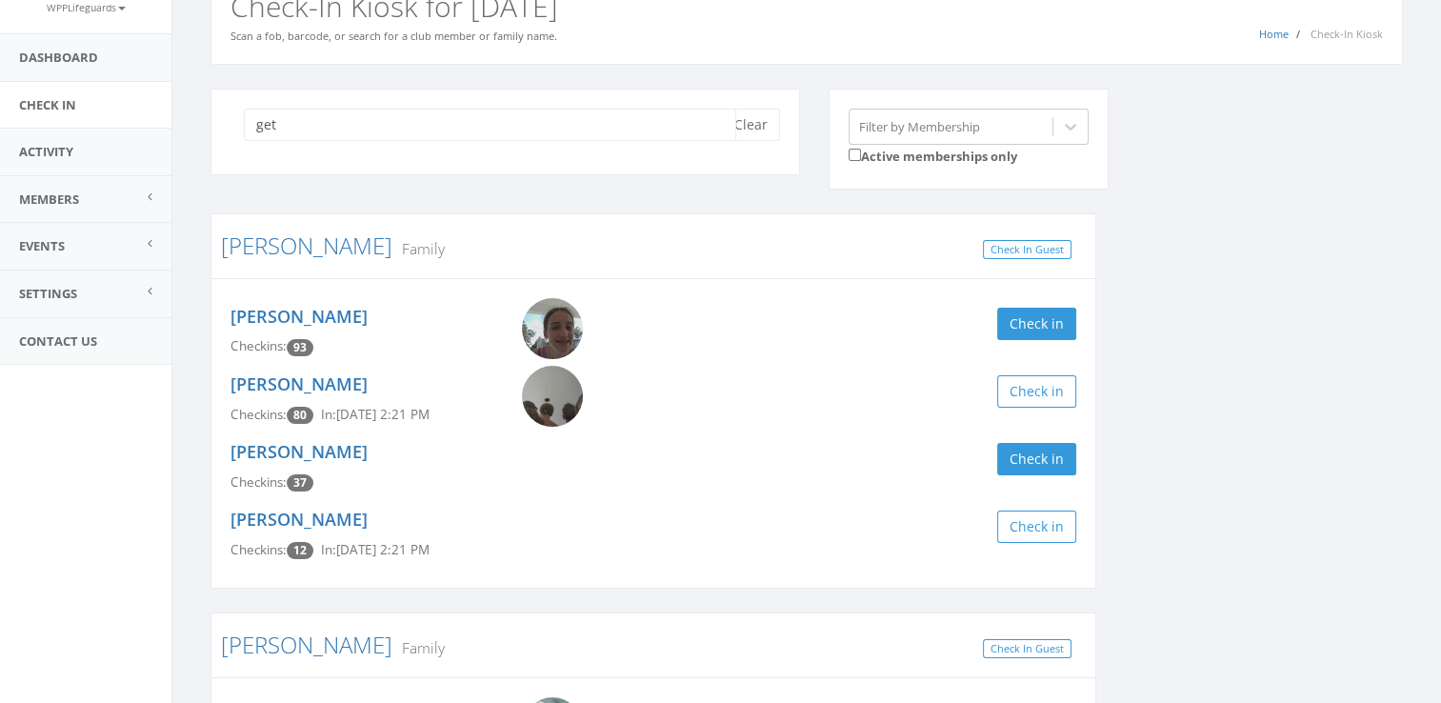
scroll to position [97, 0]
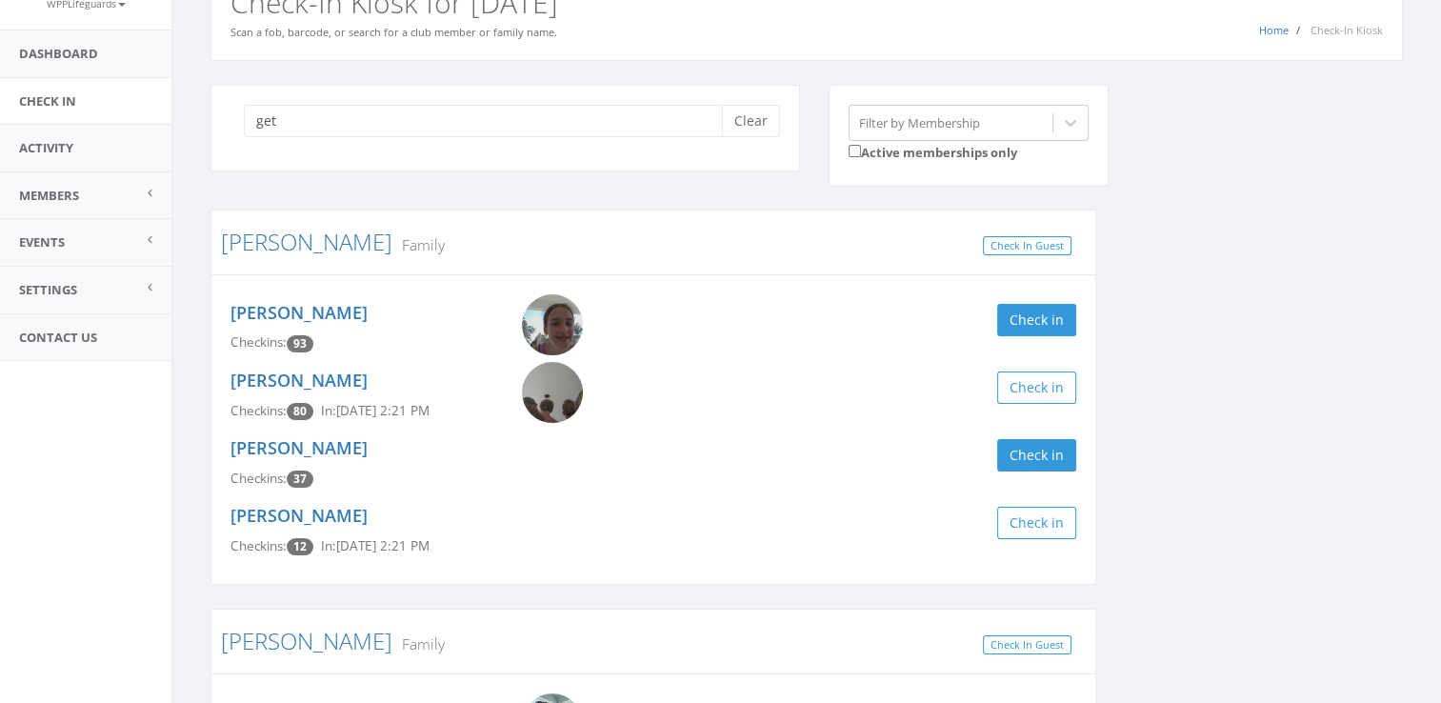
click at [1250, 519] on div "get Clear Filter by Membership Active memberships only [PERSON_NAME] Family Che…" at bounding box center [806, 522] width 1221 height 874
click at [648, 112] on input "get" at bounding box center [490, 121] width 492 height 32
type input "g"
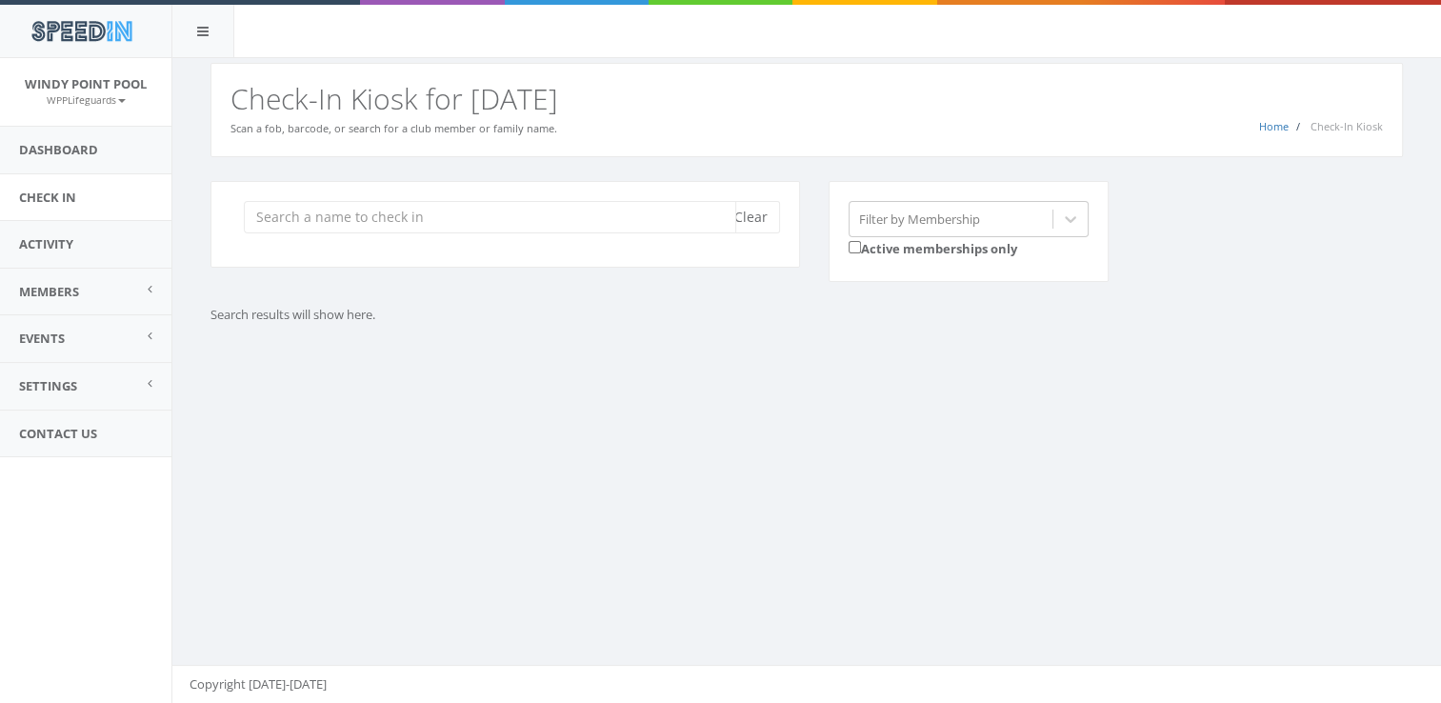
scroll to position [0, 0]
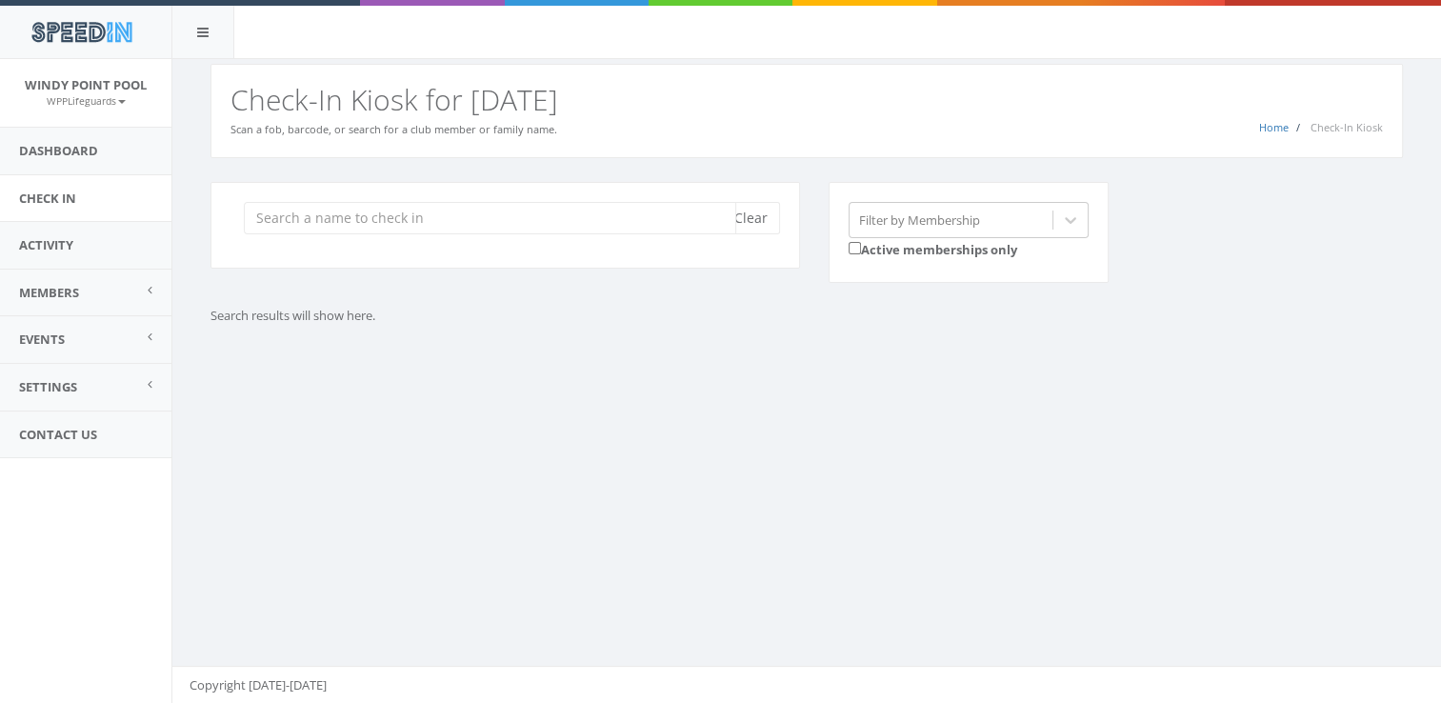
click at [476, 223] on input "search" at bounding box center [490, 218] width 492 height 32
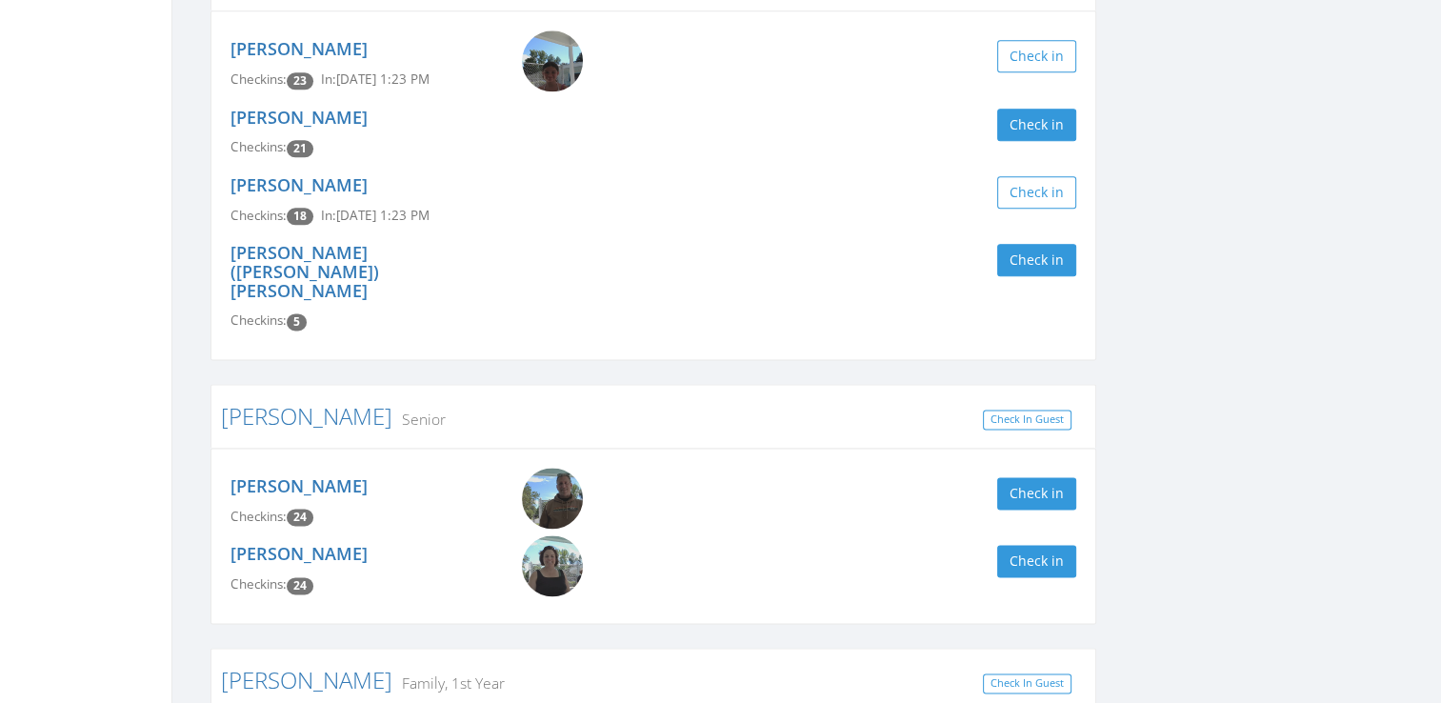
scroll to position [2436, 0]
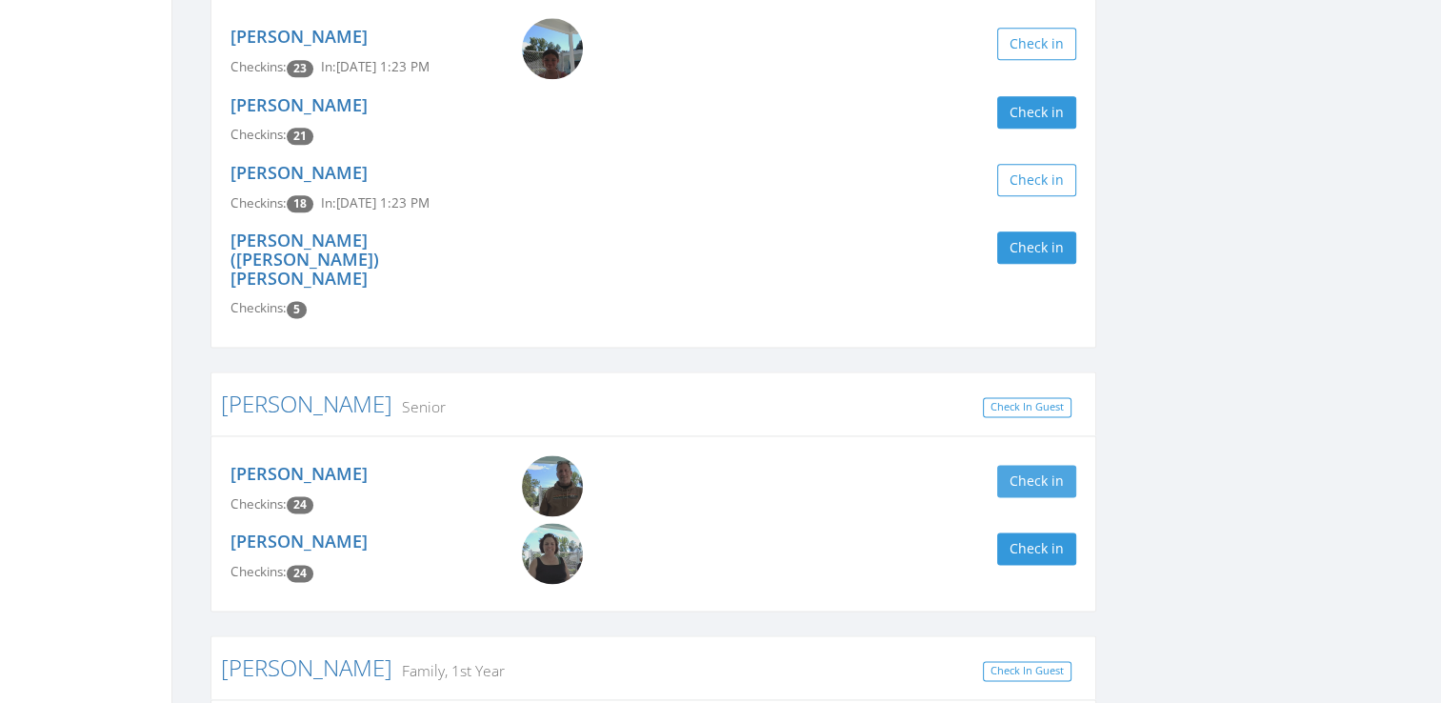
type input "[PERSON_NAME]"
click at [1032, 465] on button "Check in" at bounding box center [1036, 481] width 79 height 32
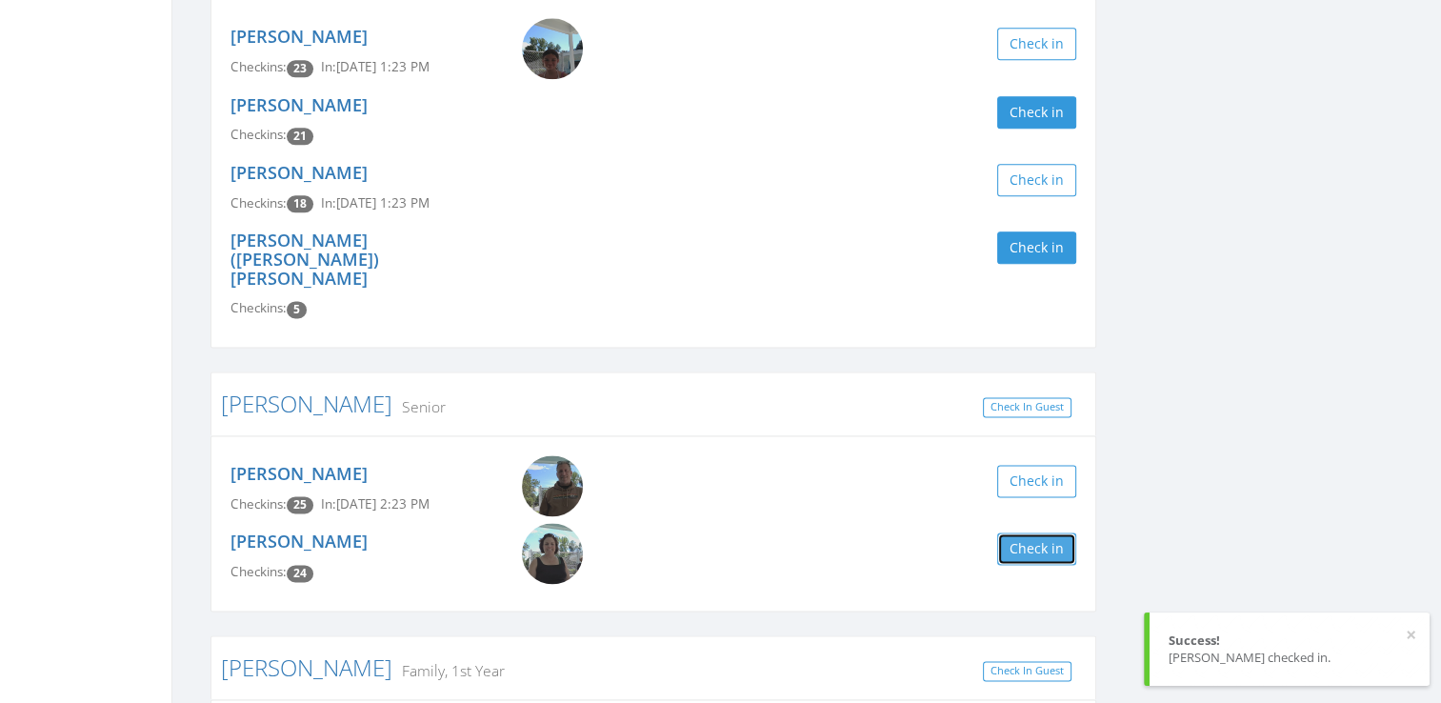
click at [1048, 532] on button "Check in" at bounding box center [1036, 548] width 79 height 32
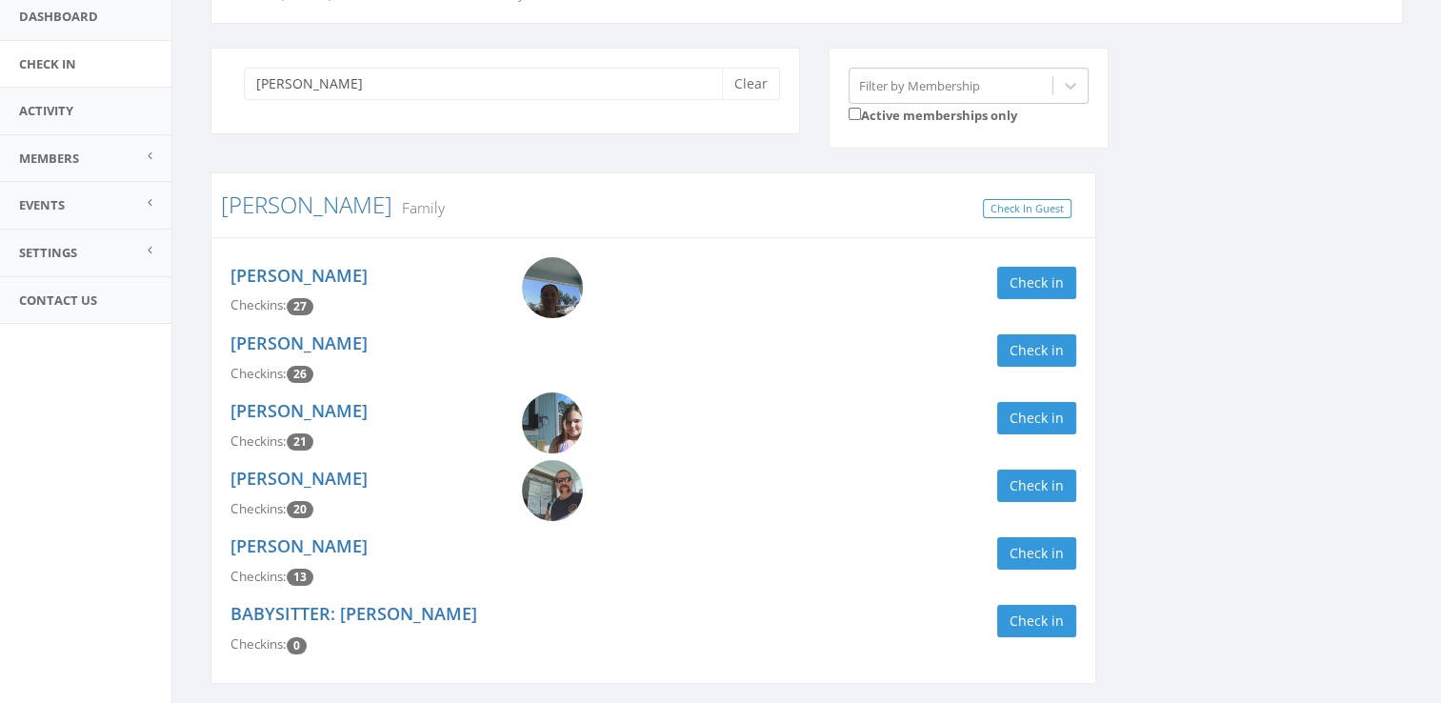
scroll to position [0, 0]
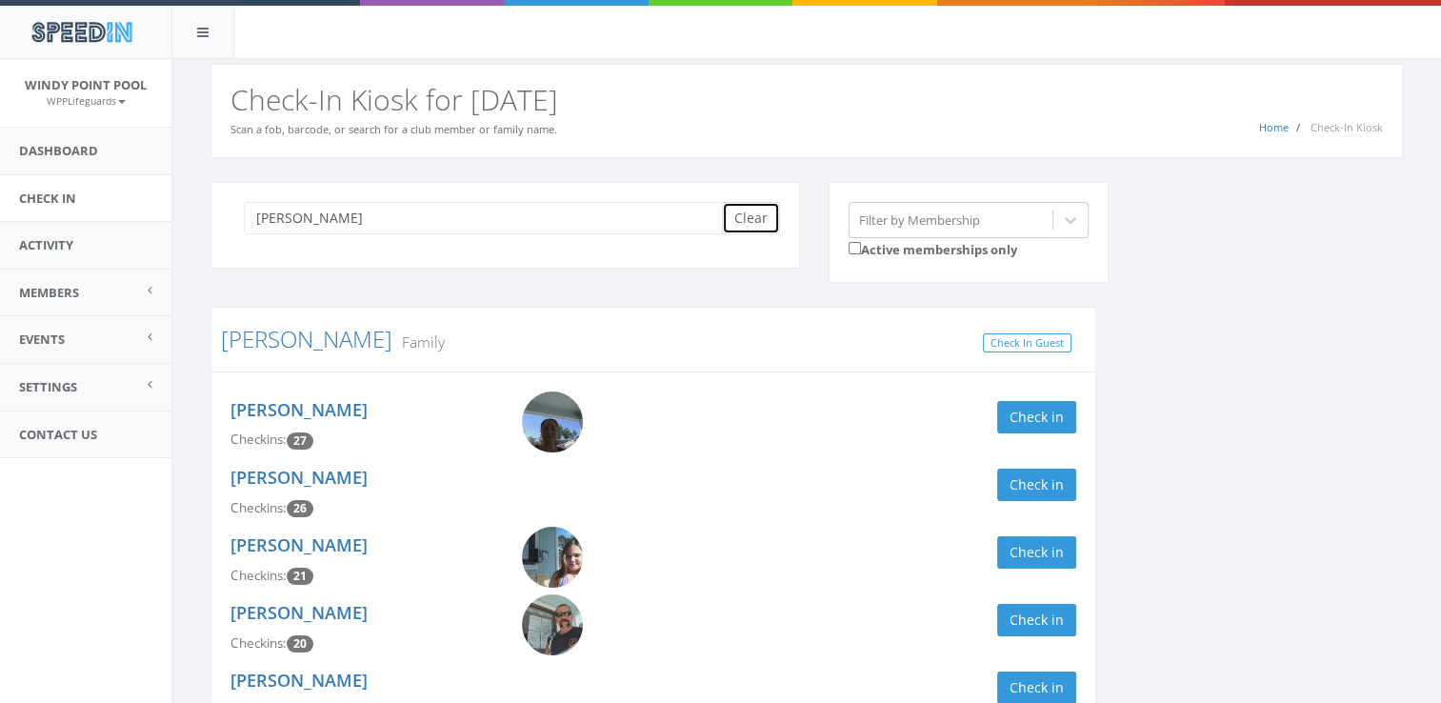
click at [755, 208] on button "Clear" at bounding box center [751, 218] width 58 height 32
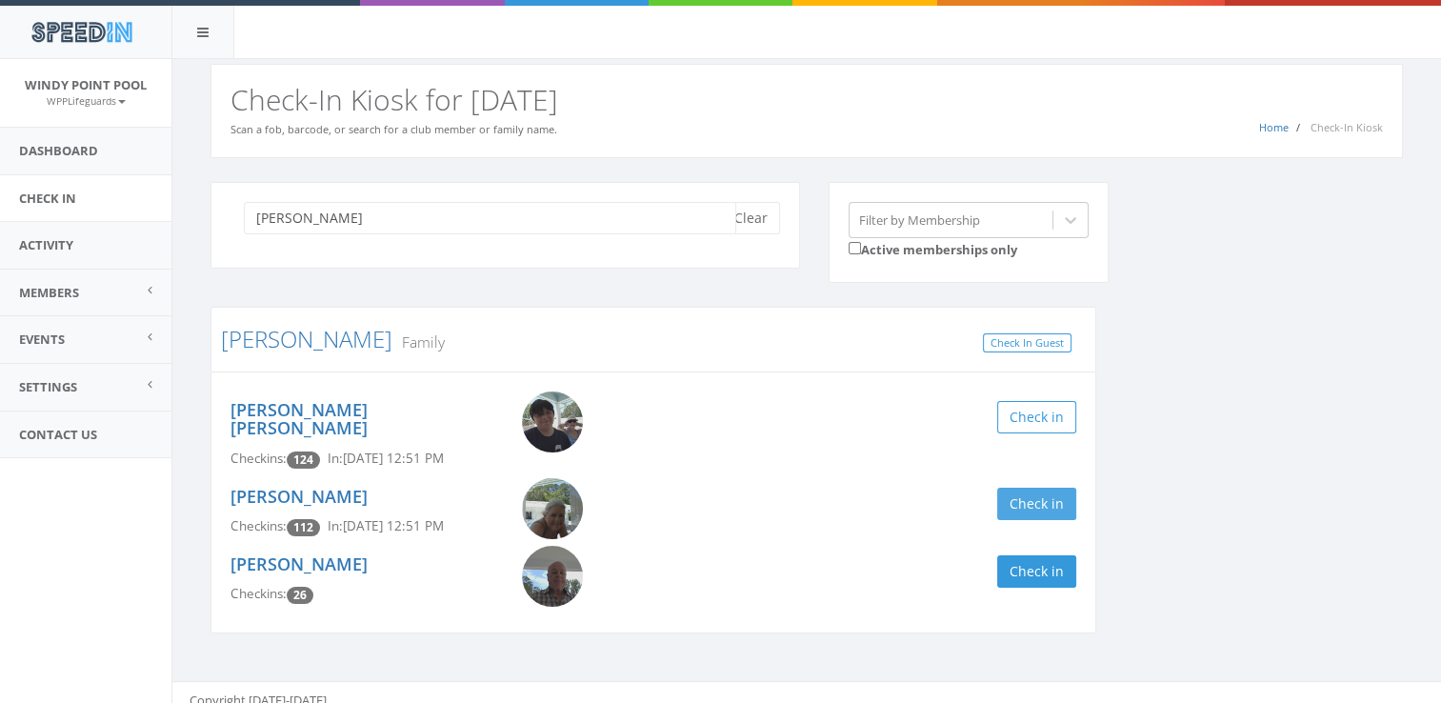
type input "[PERSON_NAME]"
click at [1045, 488] on button "Check in" at bounding box center [1036, 504] width 79 height 32
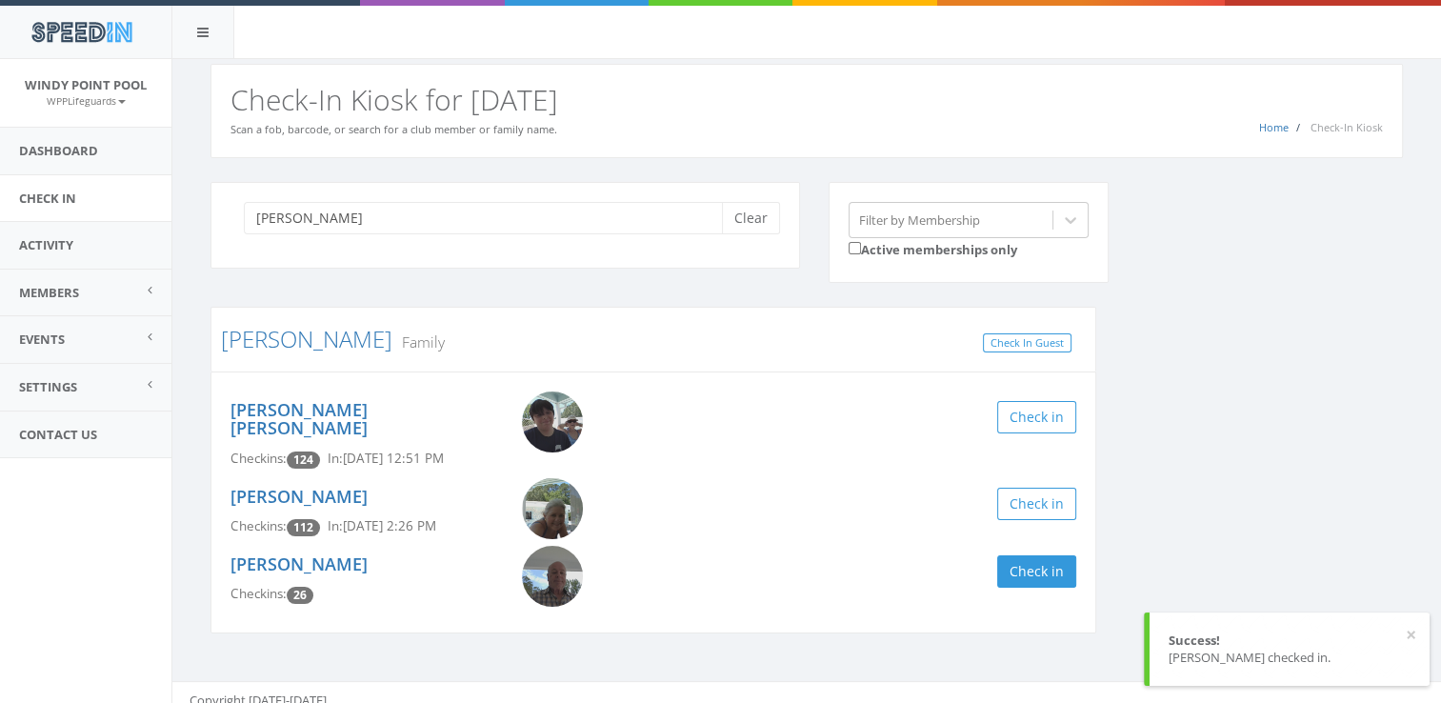
click at [743, 197] on div "[PERSON_NAME] Clear" at bounding box center [505, 225] width 590 height 87
click at [744, 208] on button "Clear" at bounding box center [751, 218] width 58 height 32
